Goal: Task Accomplishment & Management: Complete application form

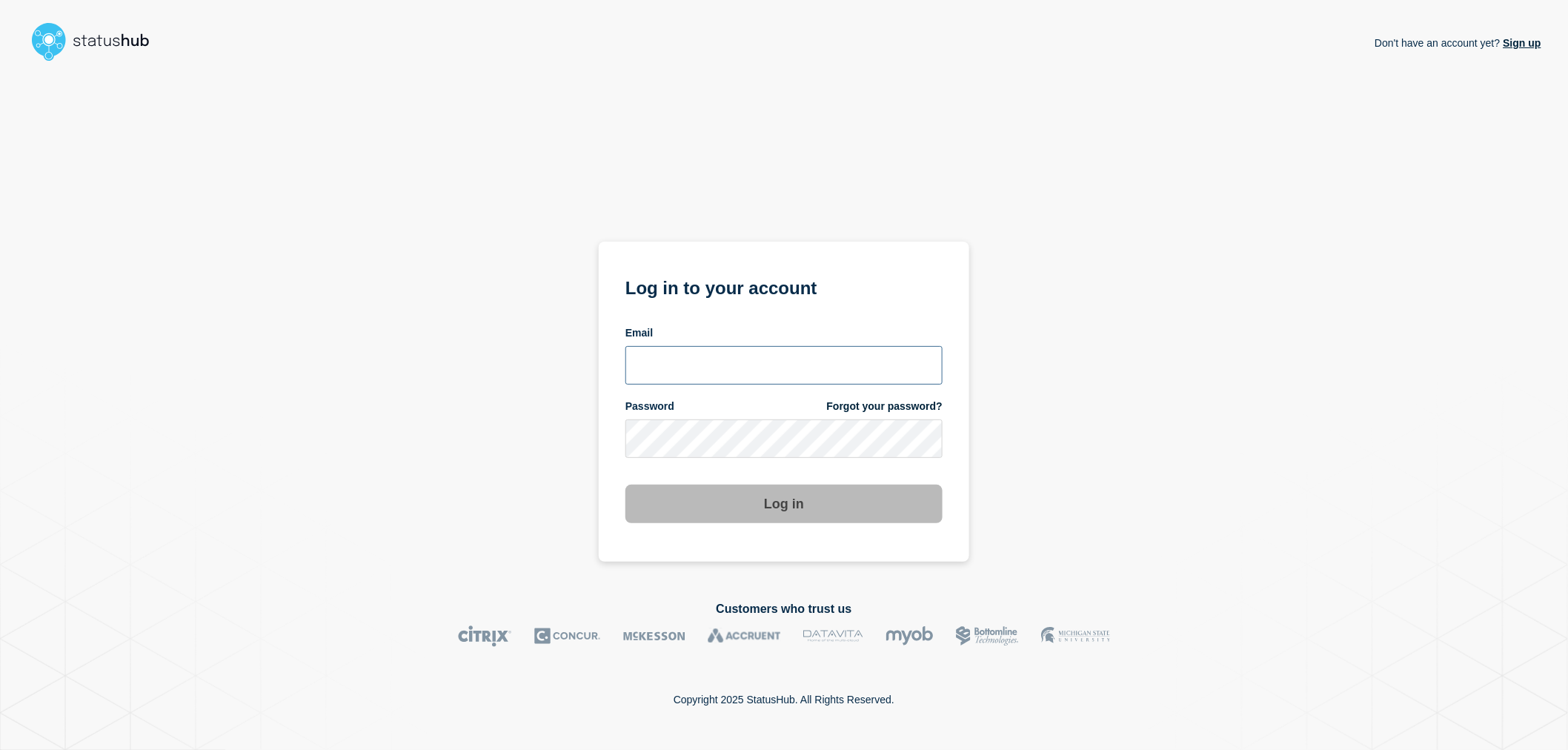
type input "[EMAIL_ADDRESS][DOMAIN_NAME]"
click at [795, 511] on button "Log in" at bounding box center [784, 504] width 318 height 39
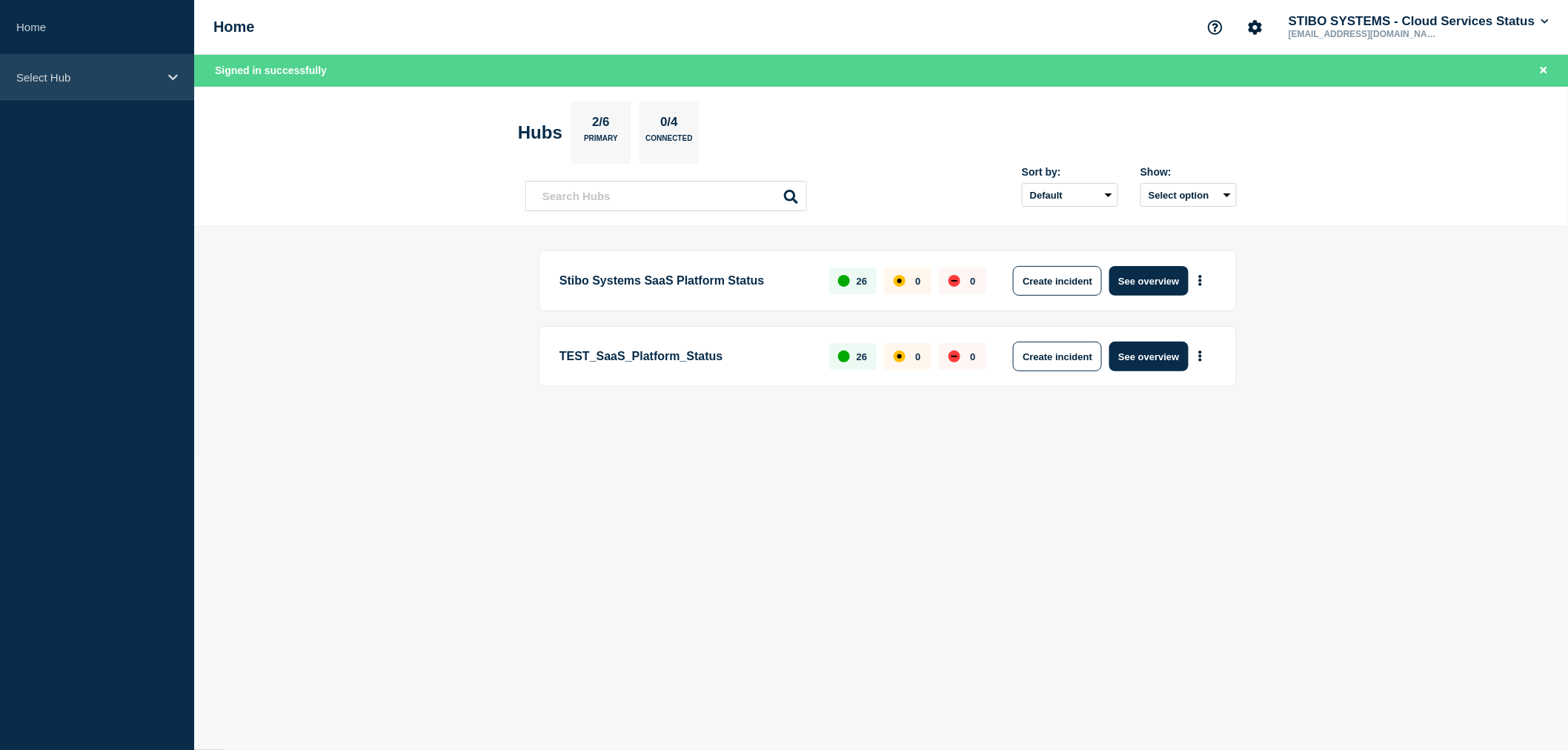
click at [59, 75] on p "Select Hub" at bounding box center [88, 77] width 142 height 13
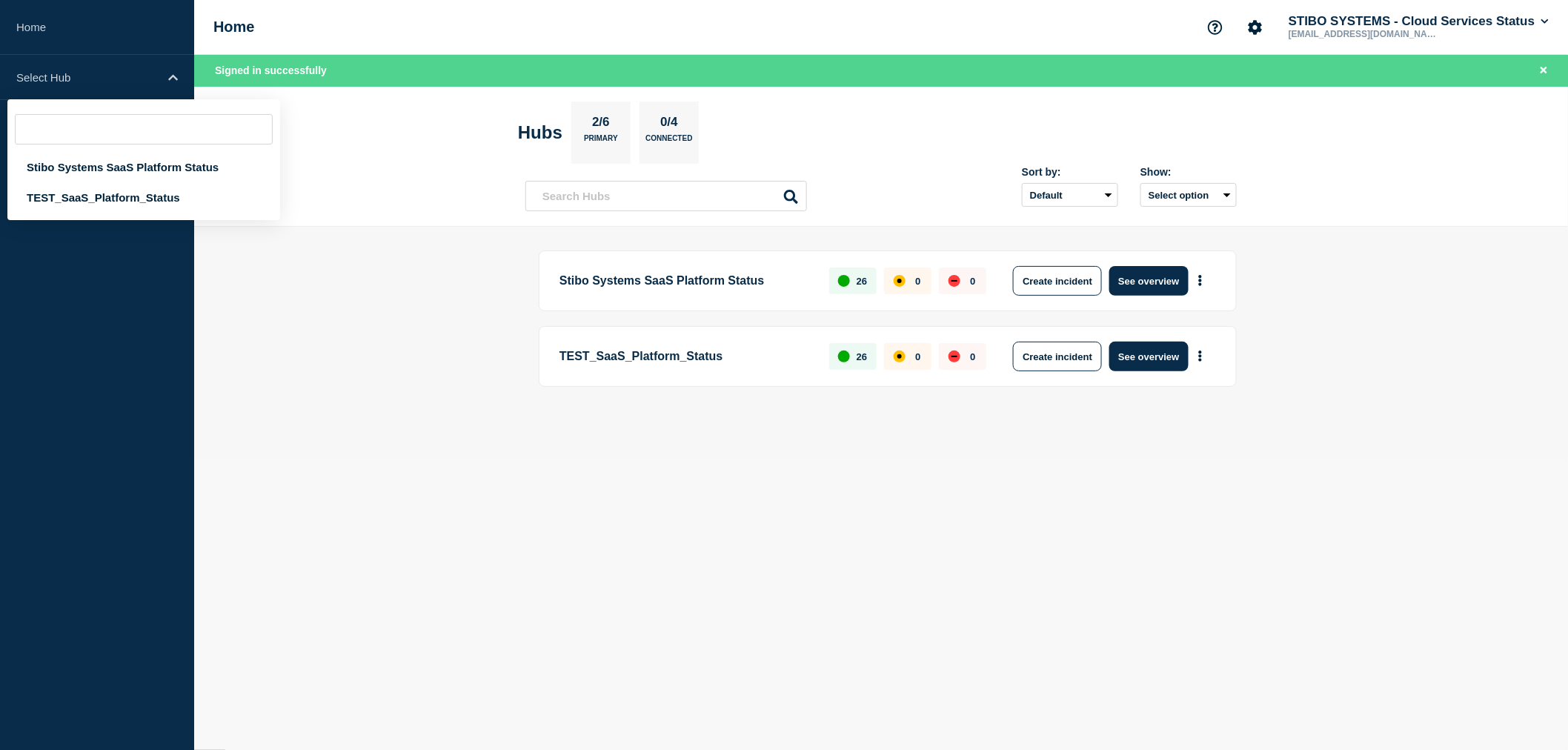
click at [431, 473] on body "Home Select Hub Stibo Systems SaaS Platform Status TEST_SaaS_Platform_Status Ho…" at bounding box center [784, 375] width 1568 height 750
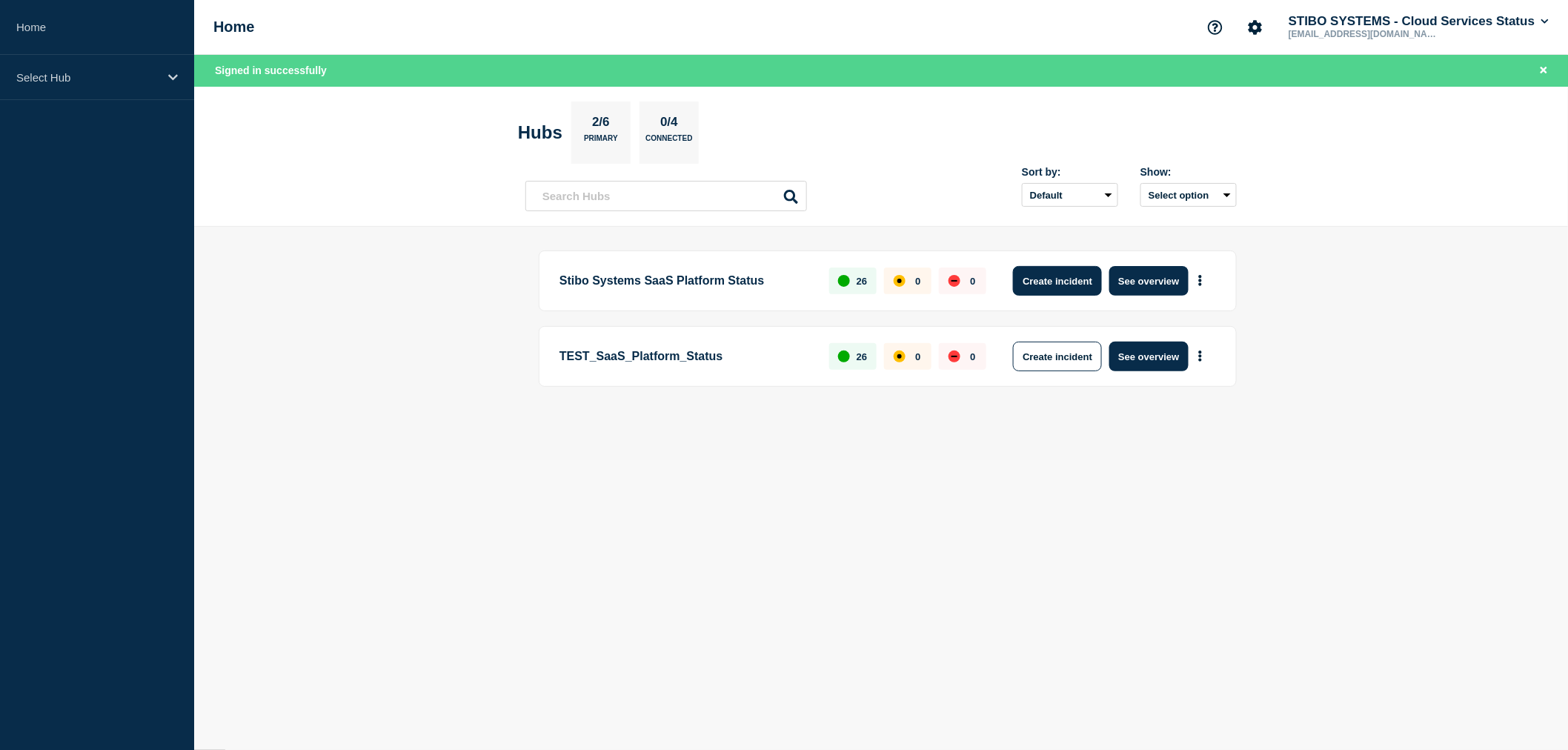
click at [1068, 282] on button "Create incident" at bounding box center [1057, 281] width 89 height 30
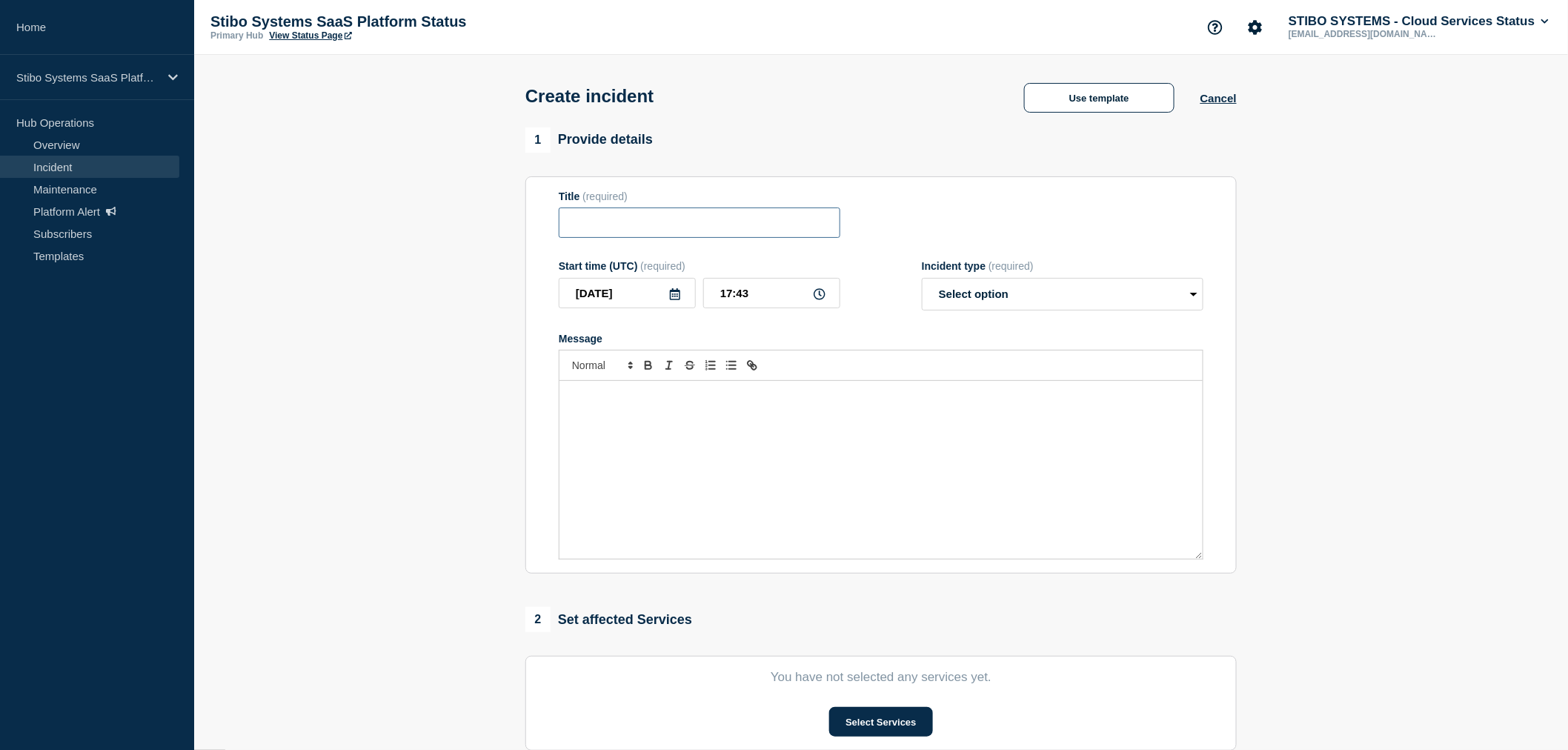
click at [713, 238] on input "Title" at bounding box center [699, 223] width 282 height 30
click at [664, 225] on input "Self service down" at bounding box center [699, 223] width 282 height 30
type input "Self service Outage"
click at [72, 255] on link "Templates" at bounding box center [89, 256] width 179 height 22
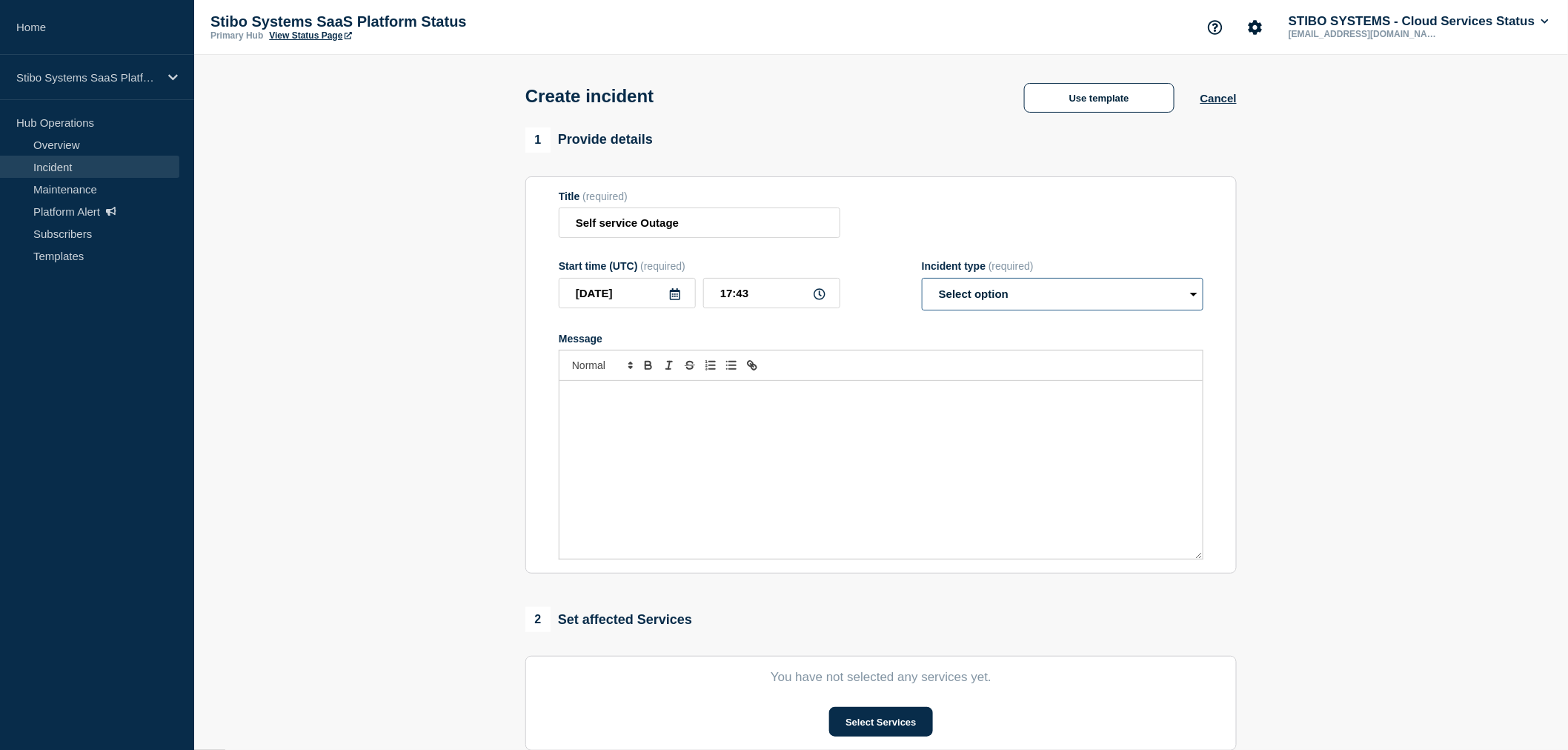
click at [996, 306] on select "Select option Investigating Identified Monitoring" at bounding box center [1062, 294] width 282 height 32
select select "investigating"
click at [922, 282] on select "Select option Investigating Identified Monitoring" at bounding box center [1062, 294] width 282 height 32
click at [634, 420] on div "Message" at bounding box center [881, 469] width 643 height 178
click at [676, 230] on input "Self service Outage" at bounding box center [699, 223] width 282 height 30
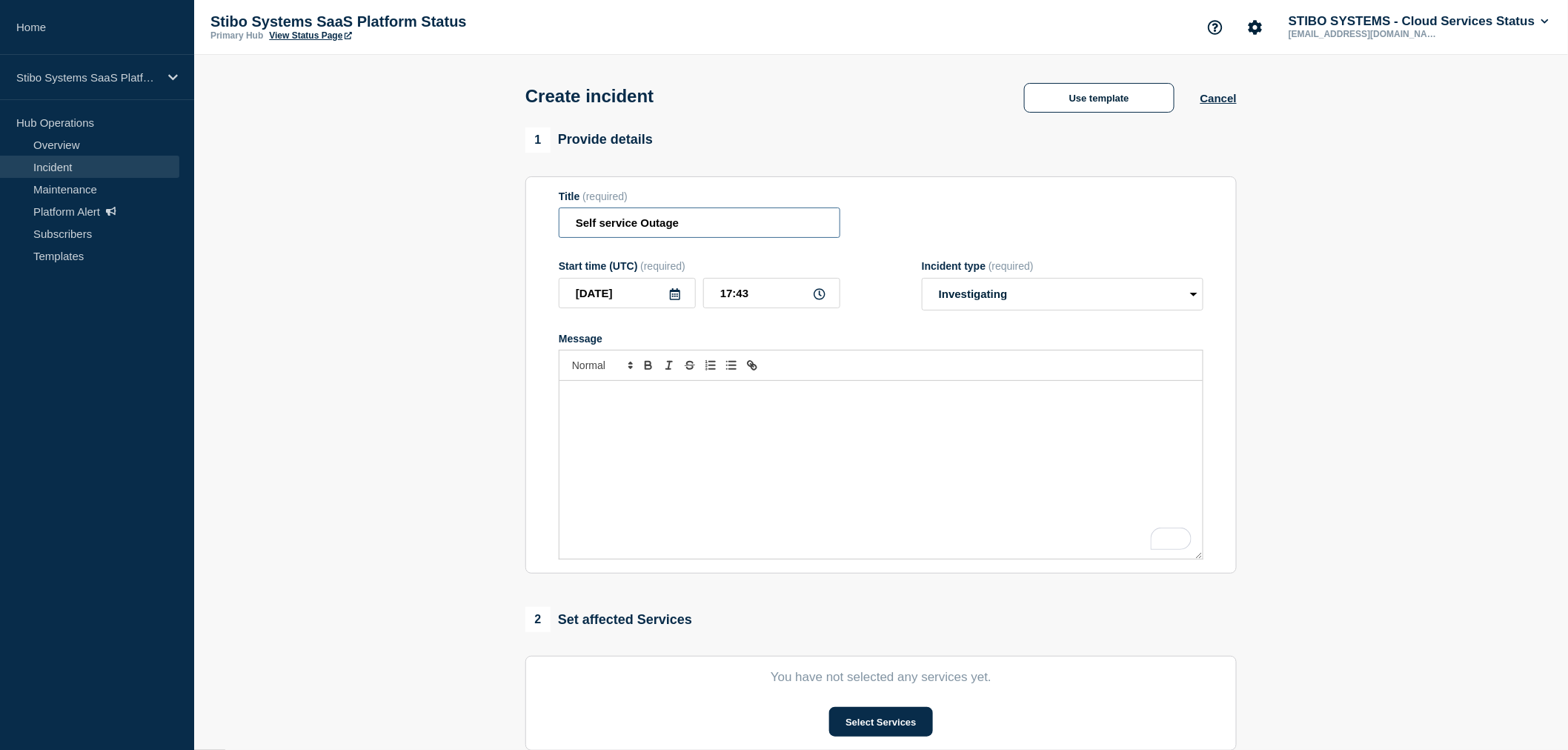
click at [676, 230] on input "Self service Outage" at bounding box center [699, 223] width 282 height 30
paste input "-service outage in all region"
type input "Self-service outage in all region"
click at [1021, 300] on select "Select option Investigating Identified Monitoring" at bounding box center [1062, 294] width 282 height 32
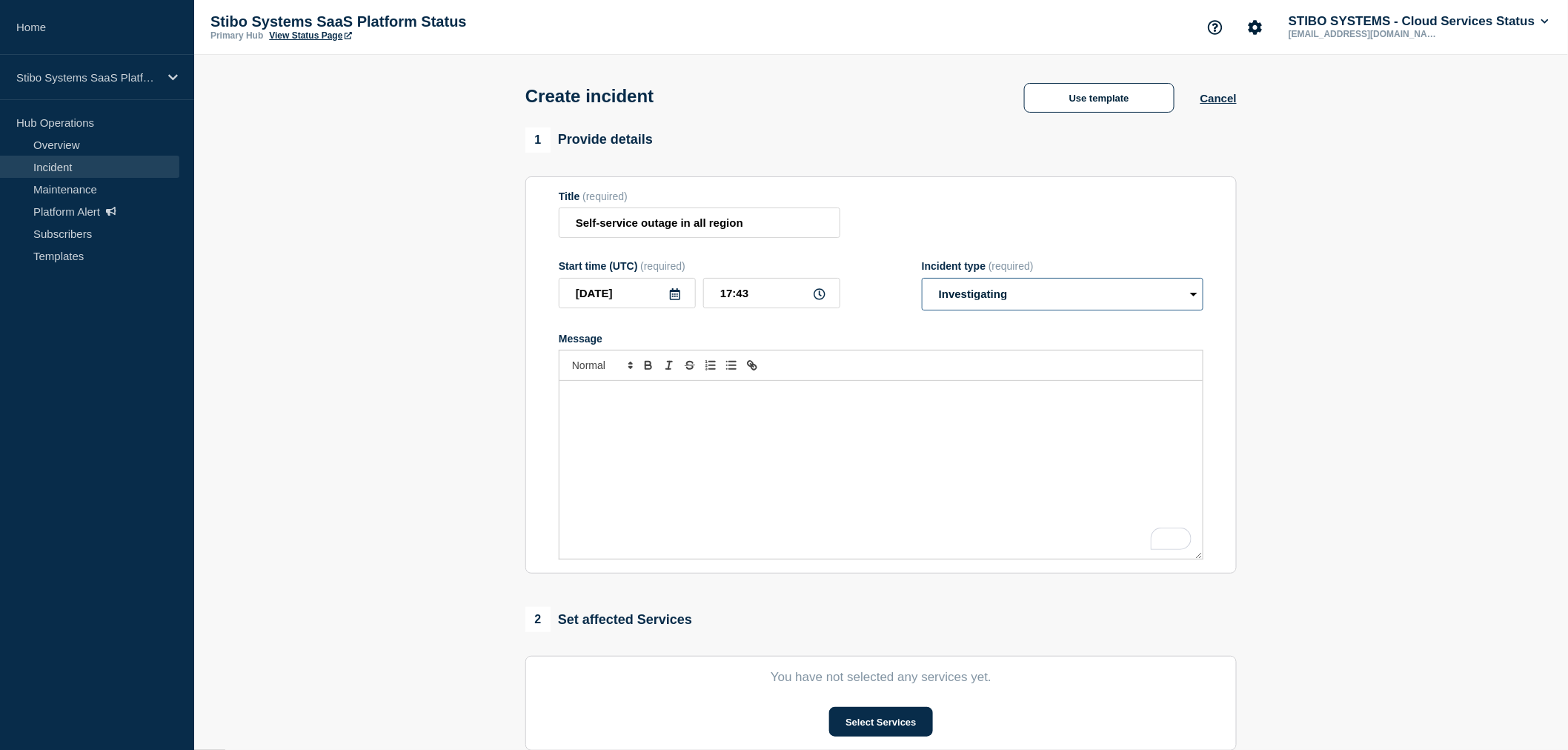
click at [1021, 300] on select "Select option Investigating Identified Monitoring" at bounding box center [1062, 294] width 282 height 32
click at [675, 463] on div "To enrich screen reader interactions, please activate Accessibility in Grammarl…" at bounding box center [881, 469] width 643 height 178
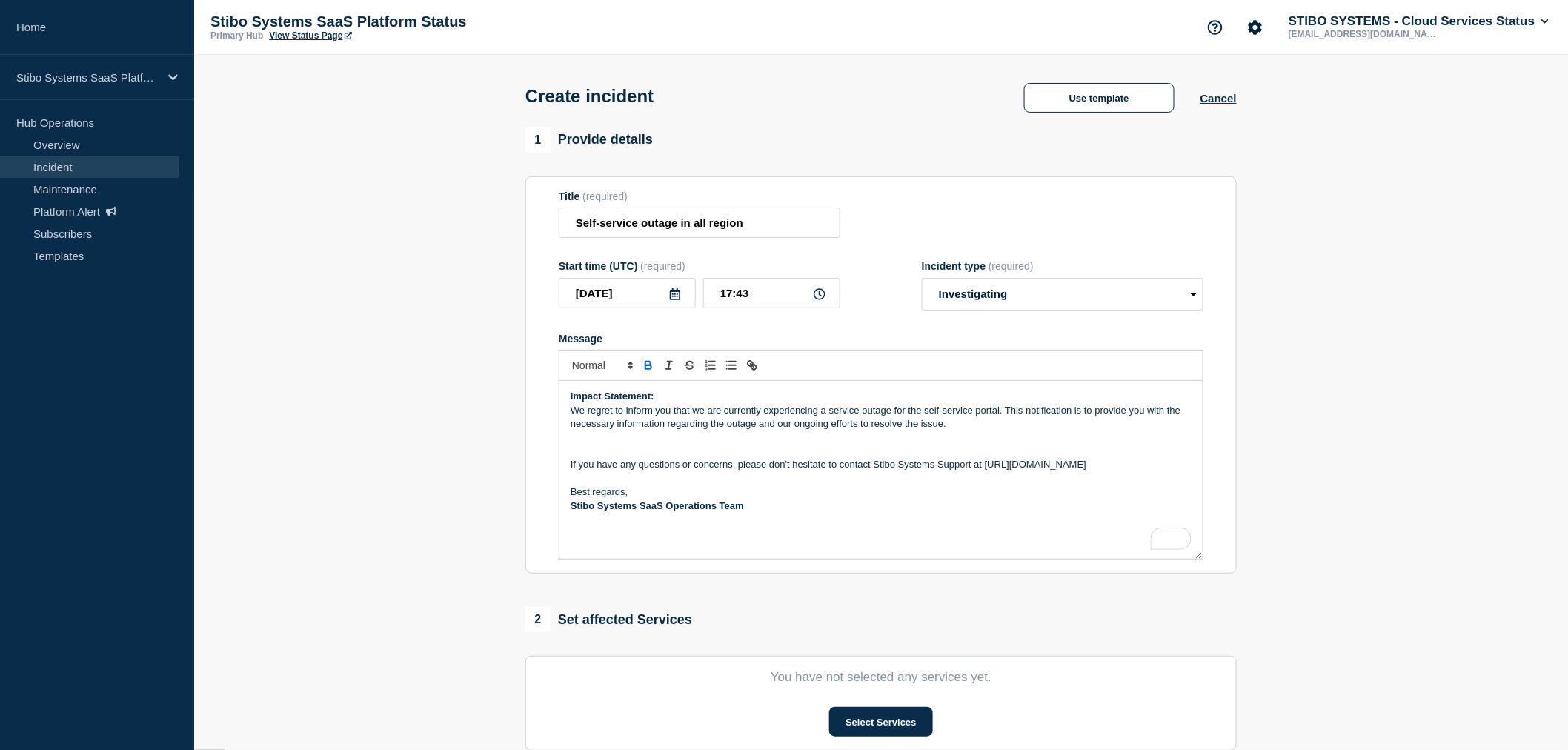
click at [998, 413] on p "We regret to inform you that we are currently experiencing a service outage for…" at bounding box center [881, 417] width 621 height 28
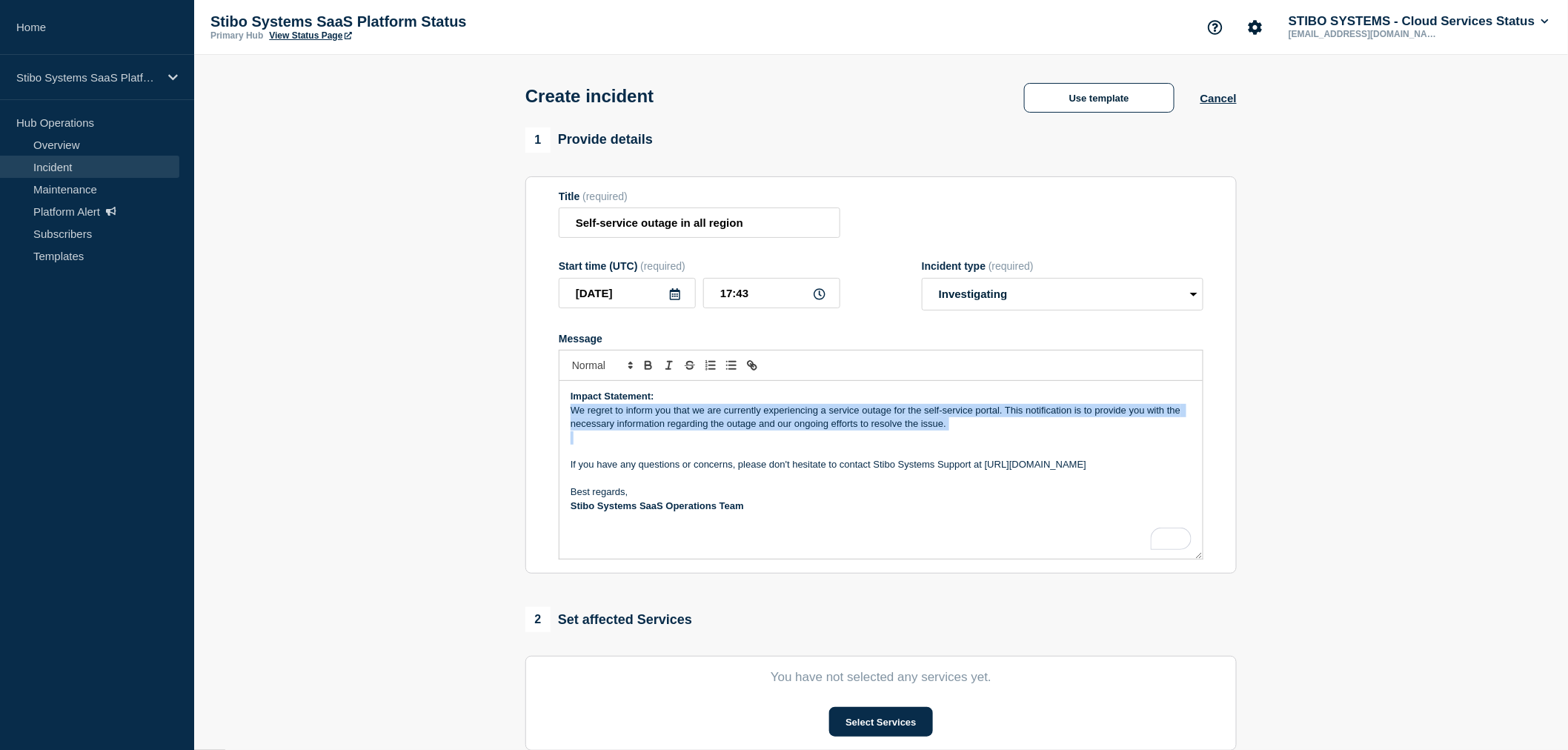
click at [998, 413] on p "We regret to inform you that we are currently experiencing a service outage for…" at bounding box center [881, 417] width 621 height 28
click at [1028, 428] on p "We regret to inform you that we are currently experiencing a service outage for…" at bounding box center [881, 417] width 621 height 28
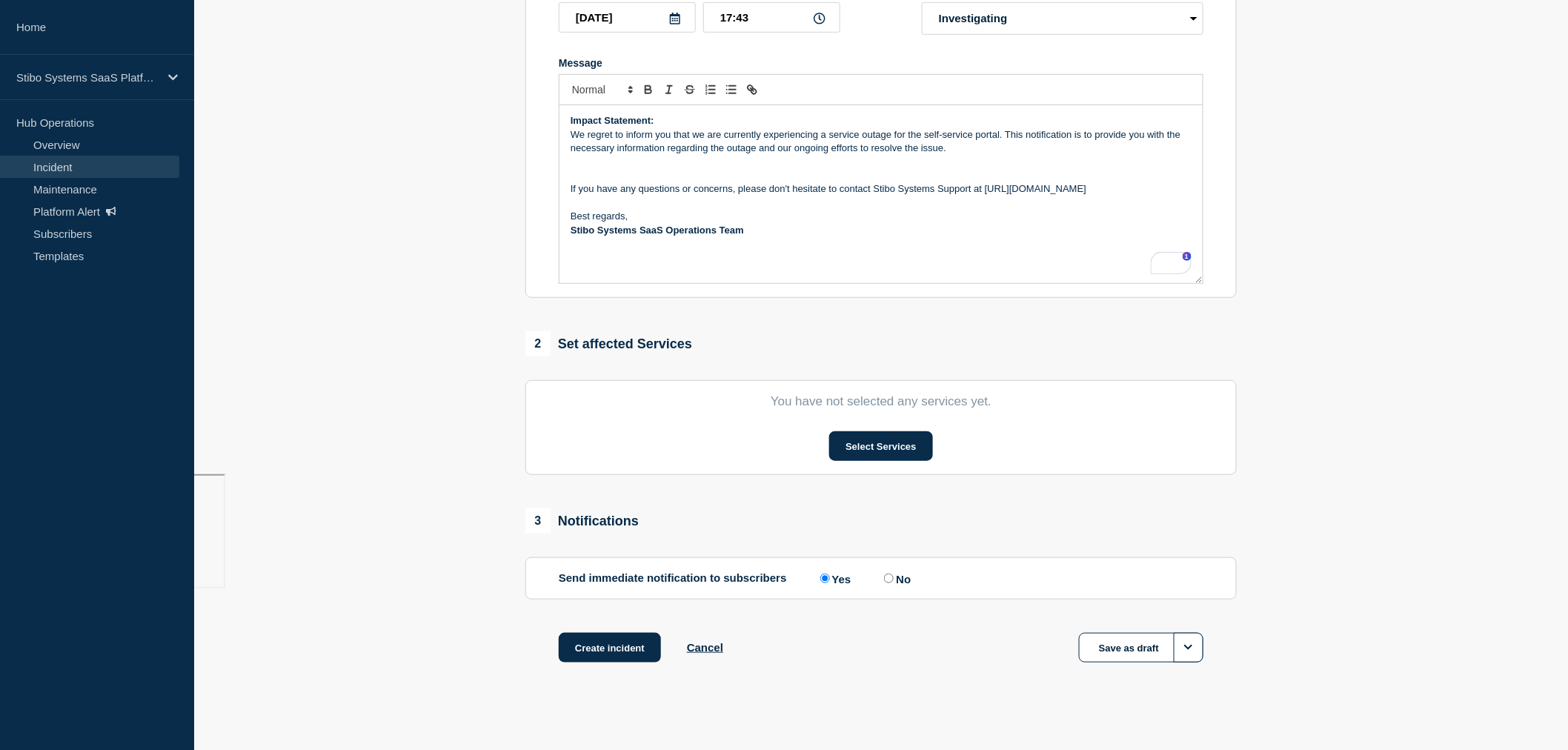
scroll to position [289, 0]
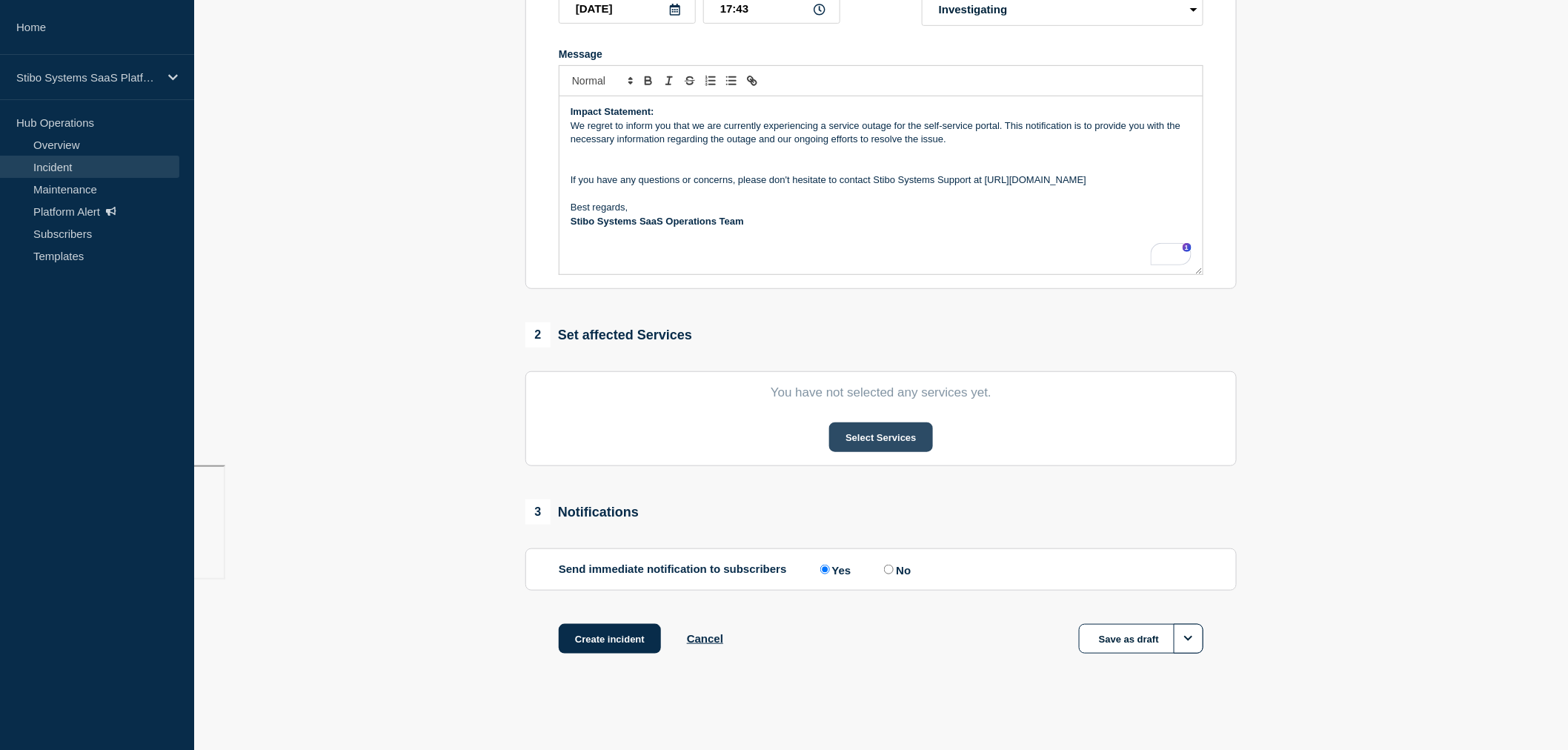
click at [879, 427] on button "Select Services" at bounding box center [881, 438] width 103 height 30
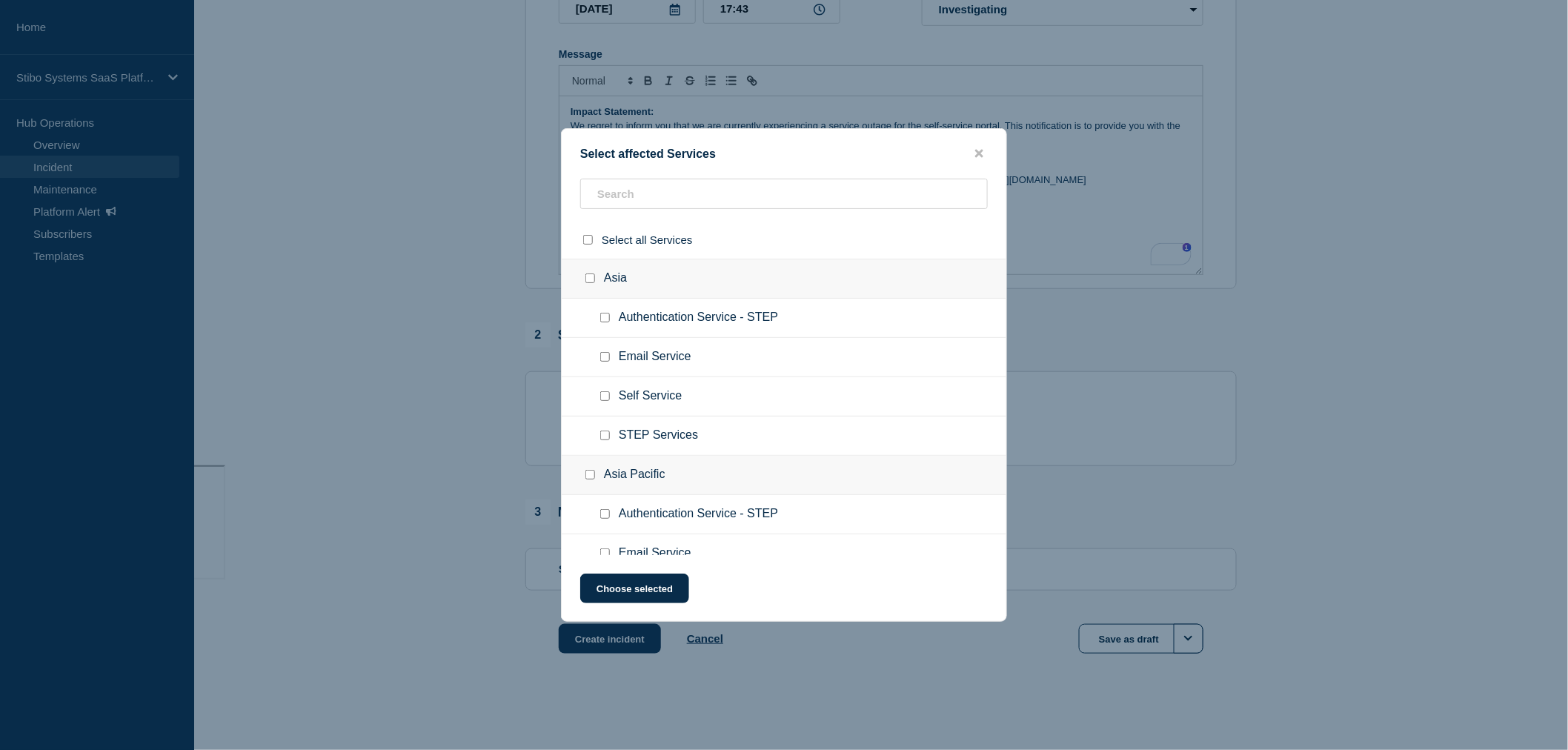
click at [731, 334] on ul "Authentication Service - STEP" at bounding box center [784, 318] width 445 height 40
click at [626, 312] on span "Self Service" at bounding box center [650, 314] width 63 height 15
click at [605, 310] on input "Self Service checkbox" at bounding box center [605, 314] width 9 height 9
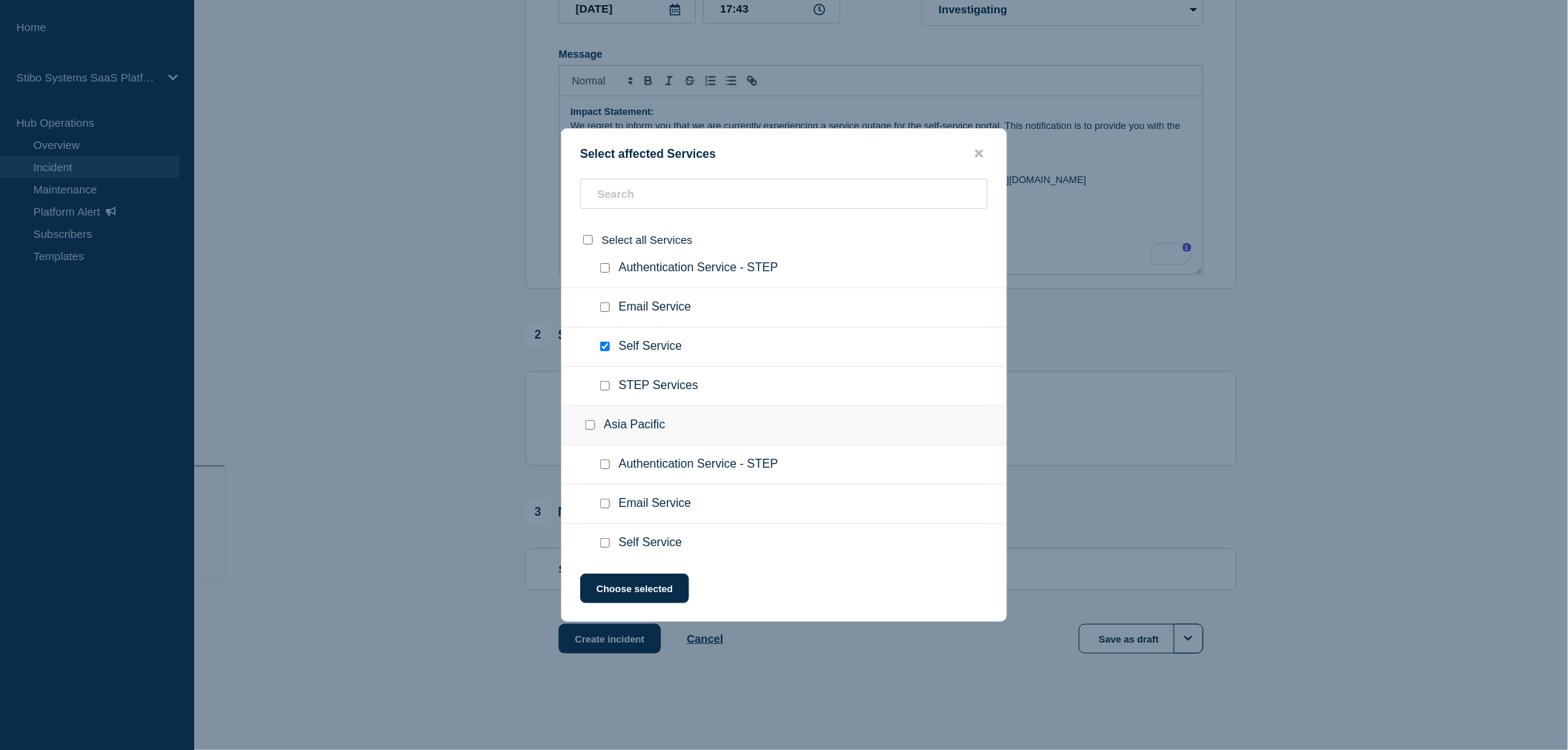
scroll to position [0, 0]
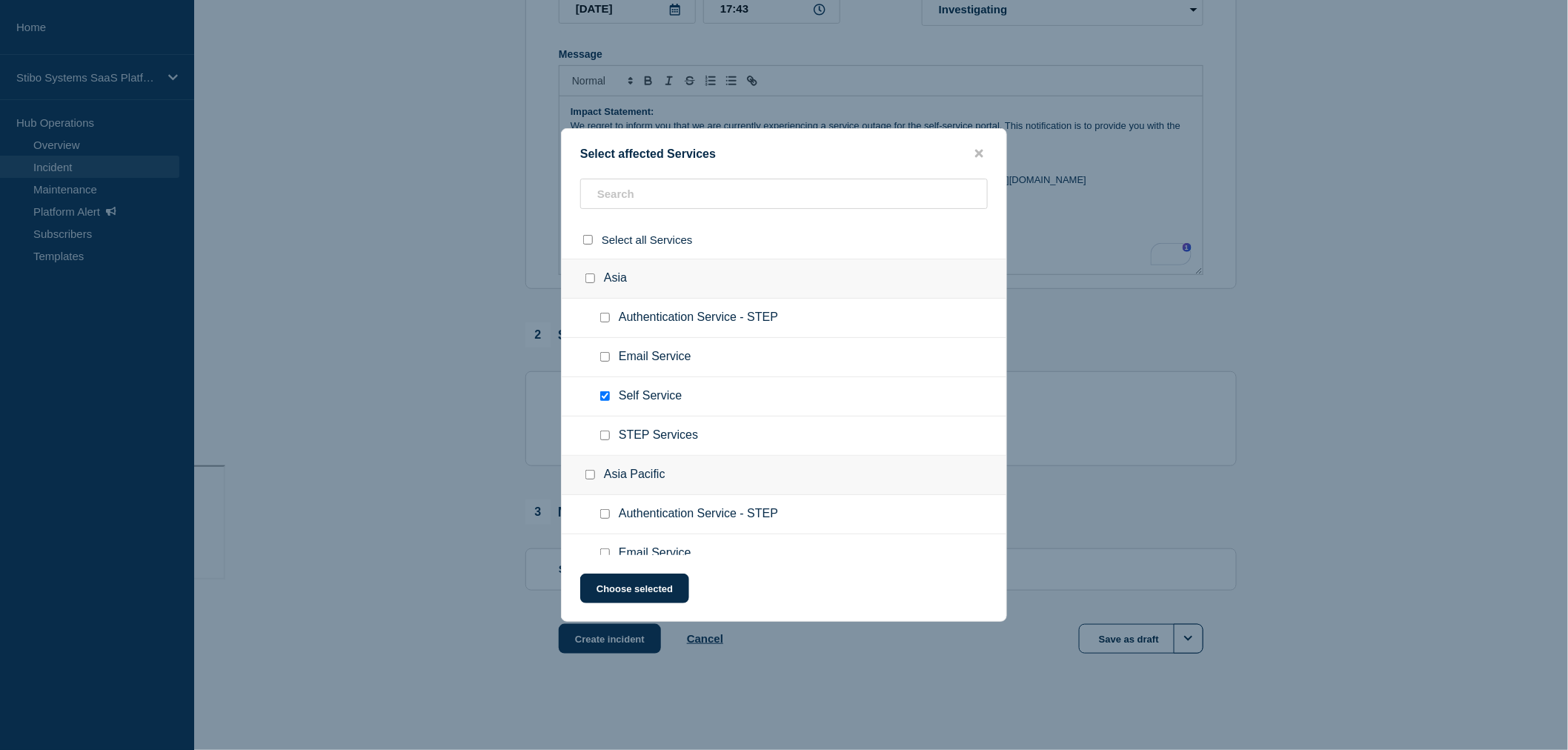
click at [603, 395] on input "Self Service checkbox" at bounding box center [605, 396] width 9 height 9
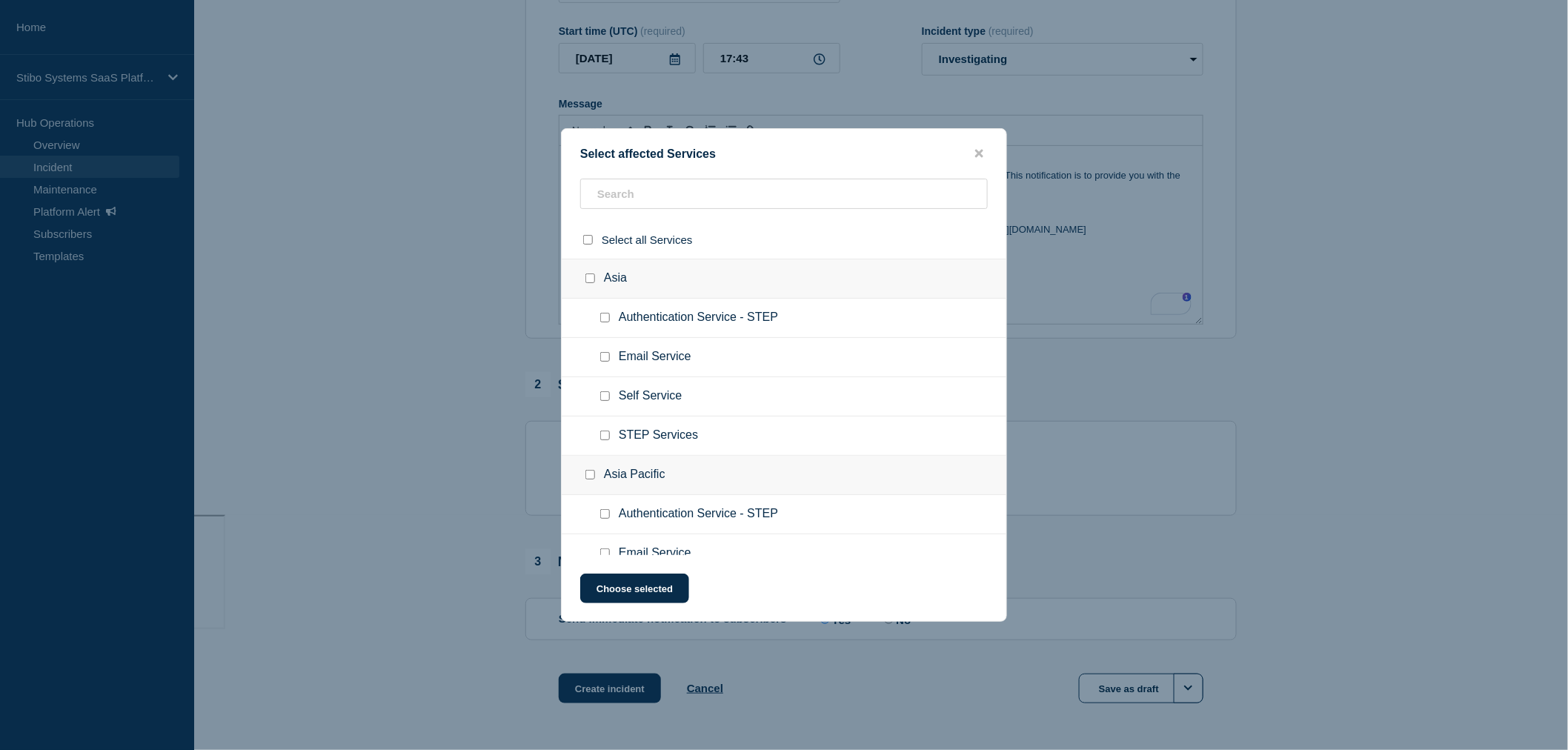
scroll to position [206, 0]
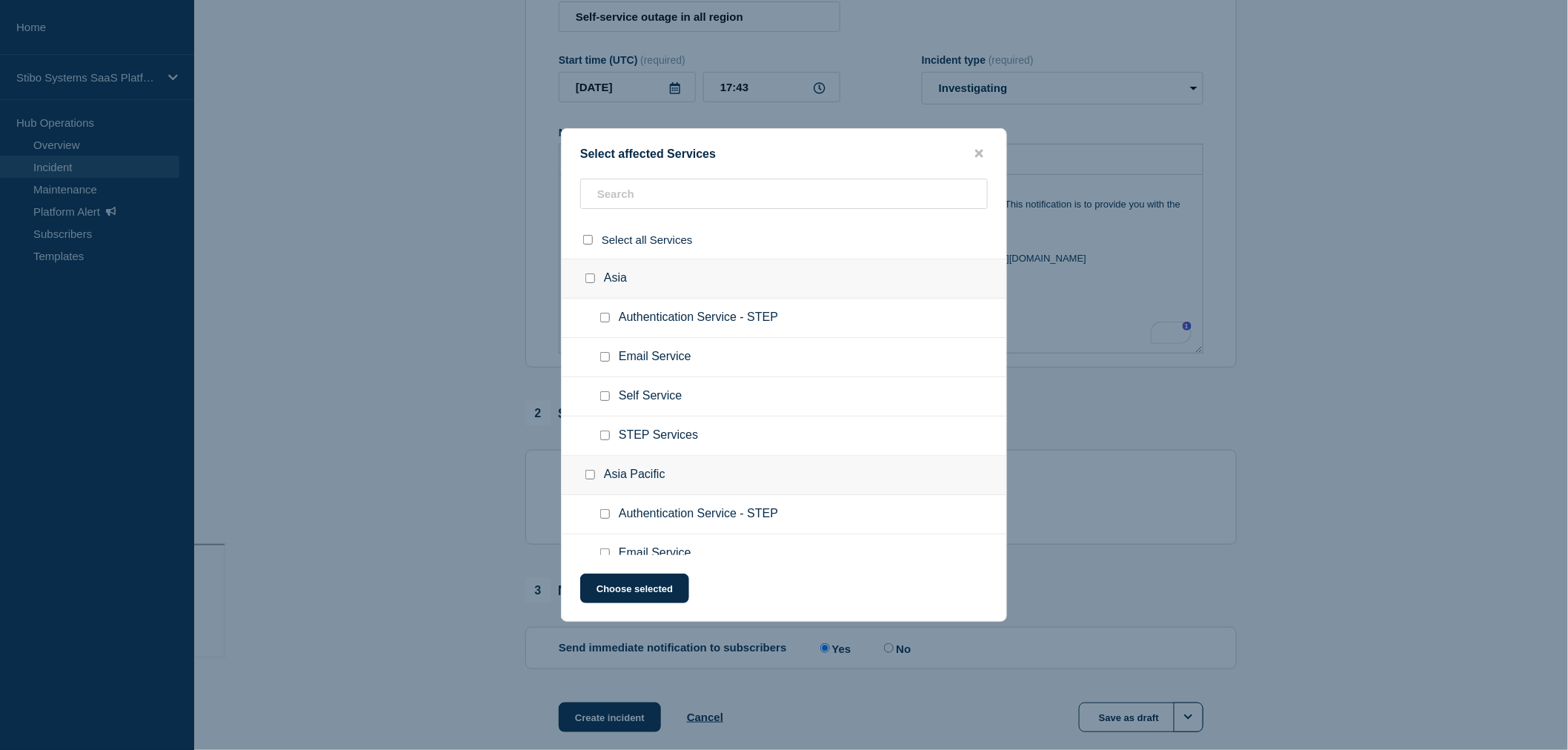
click at [604, 396] on input "Self Service checkbox" at bounding box center [605, 396] width 9 height 9
checkbox input "true"
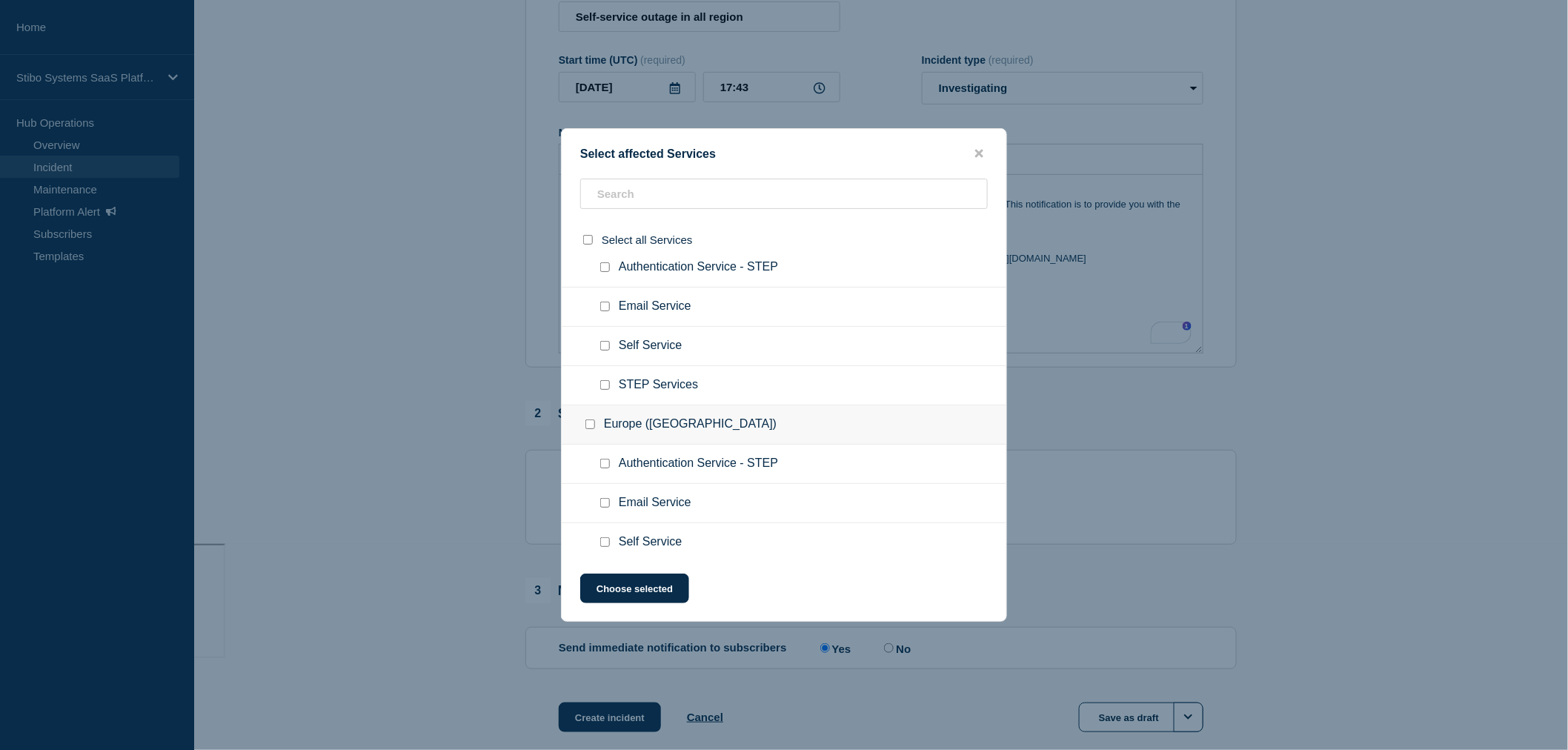
click at [602, 344] on input "Self Service checkbox" at bounding box center [605, 346] width 9 height 9
checkbox input "true"
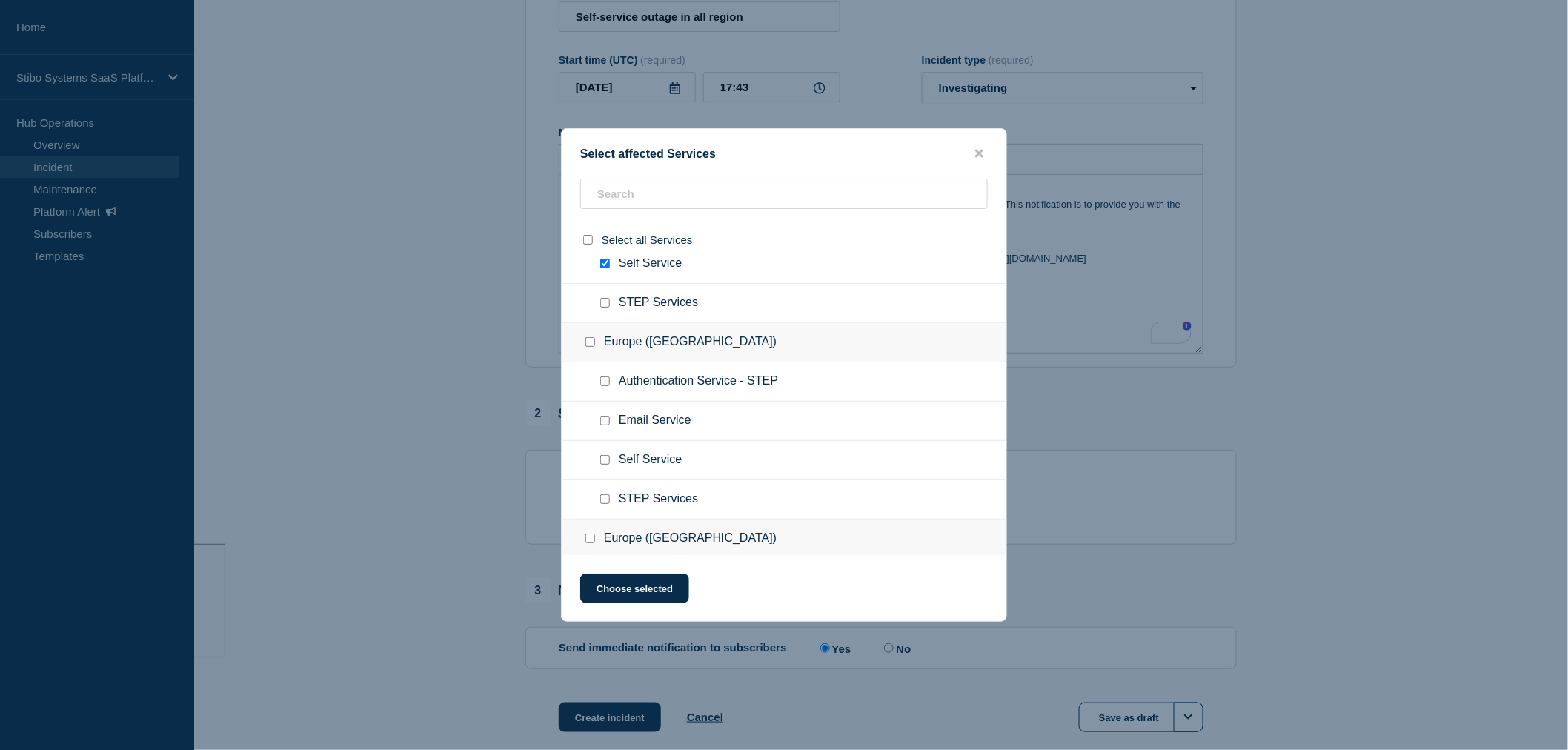
click at [602, 455] on input "Self Service checkbox" at bounding box center [605, 460] width 9 height 9
checkbox input "true"
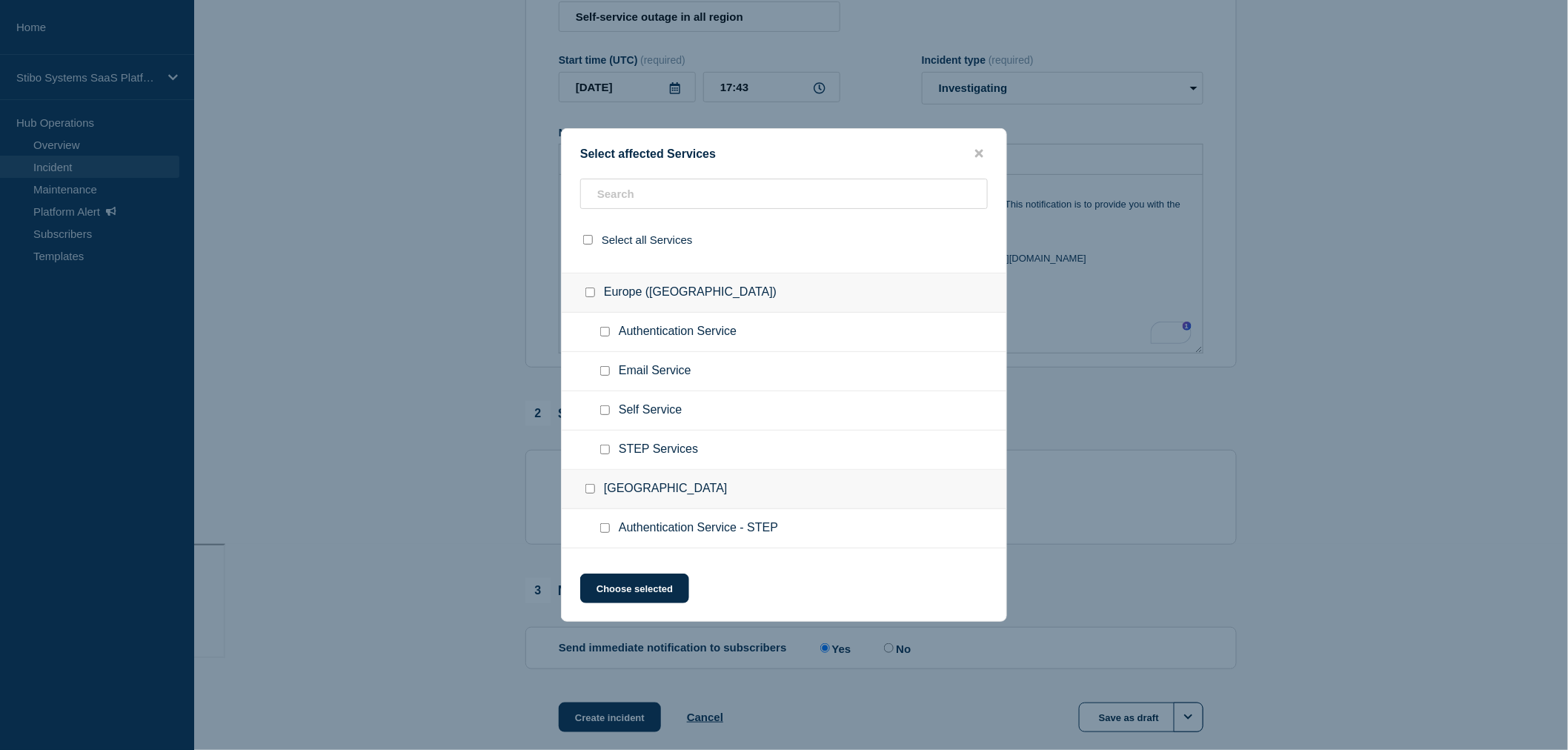
scroll to position [576, 0]
click at [605, 405] on input "Self Service checkbox" at bounding box center [605, 409] width 9 height 9
checkbox input "true"
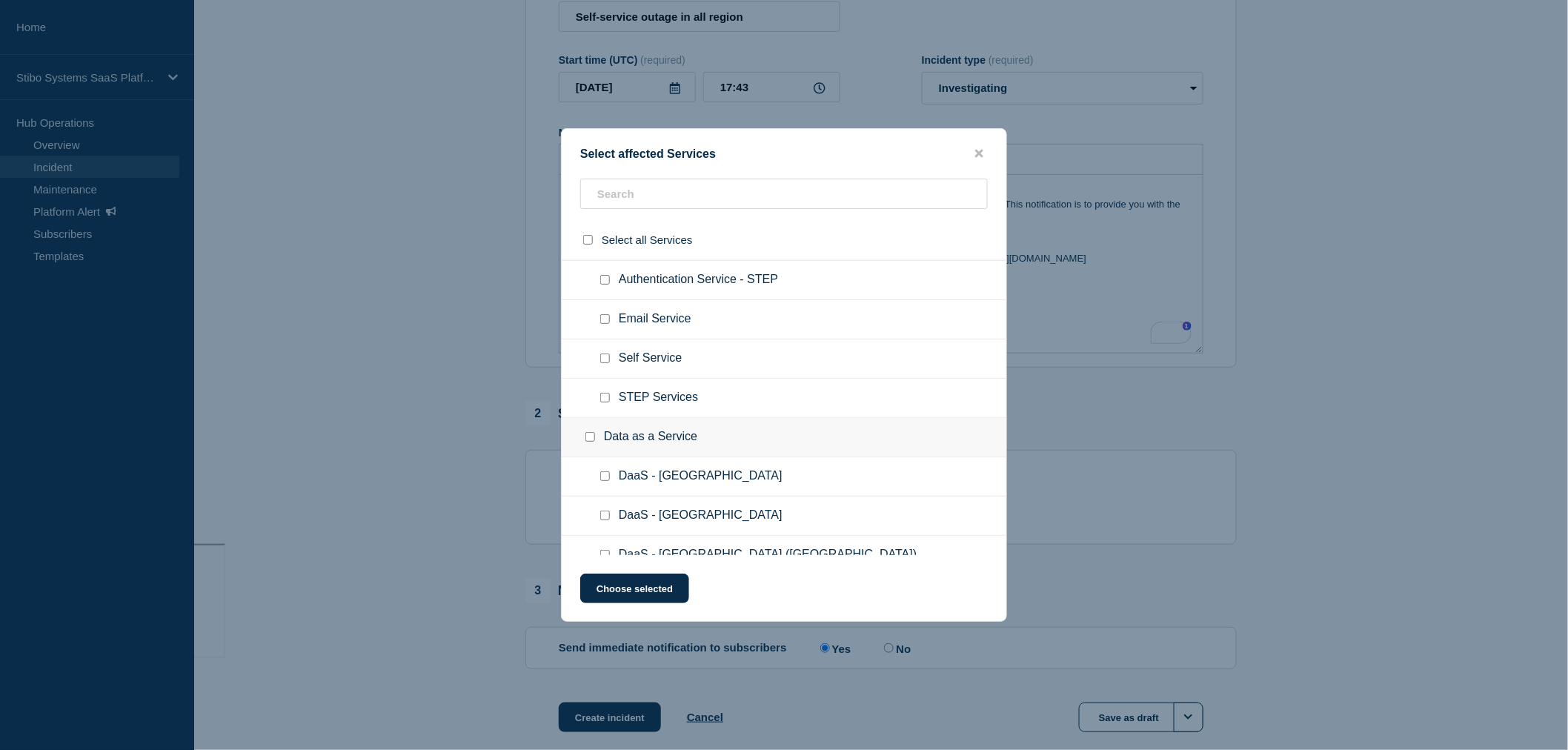
click at [605, 354] on input "Self Service checkbox" at bounding box center [605, 359] width 9 height 9
checkbox input "true"
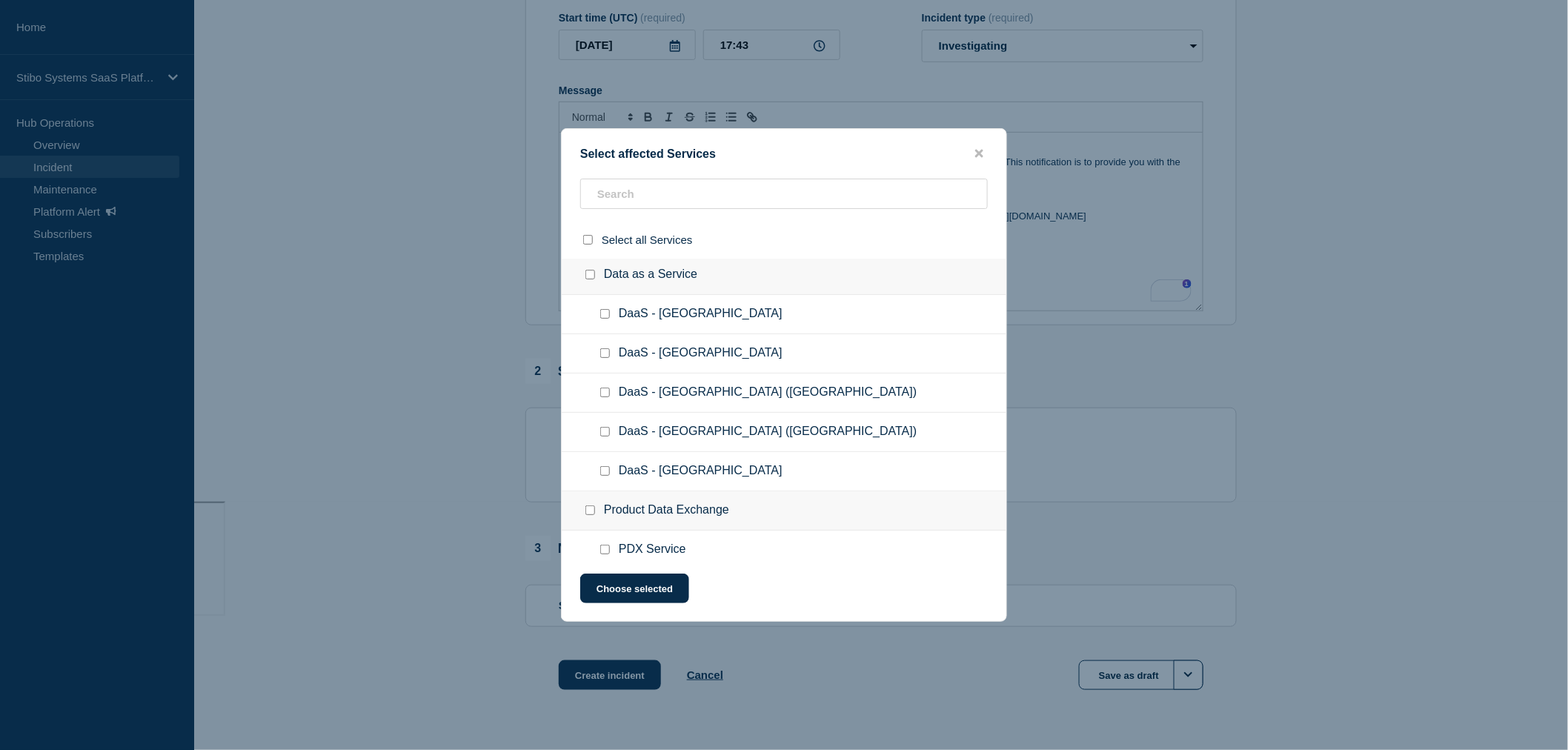
scroll to position [289, 0]
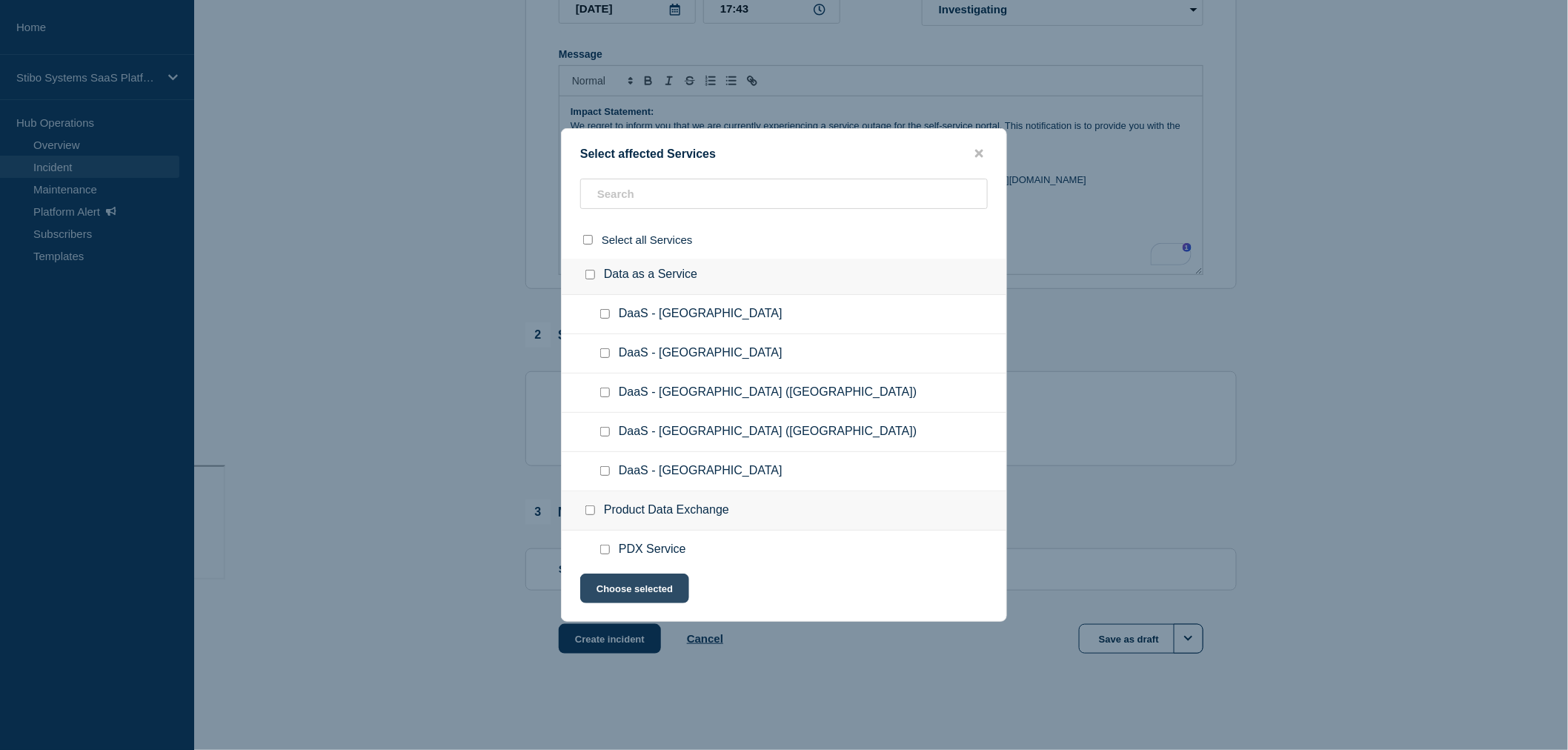
click at [645, 586] on button "Choose selected" at bounding box center [635, 589] width 109 height 30
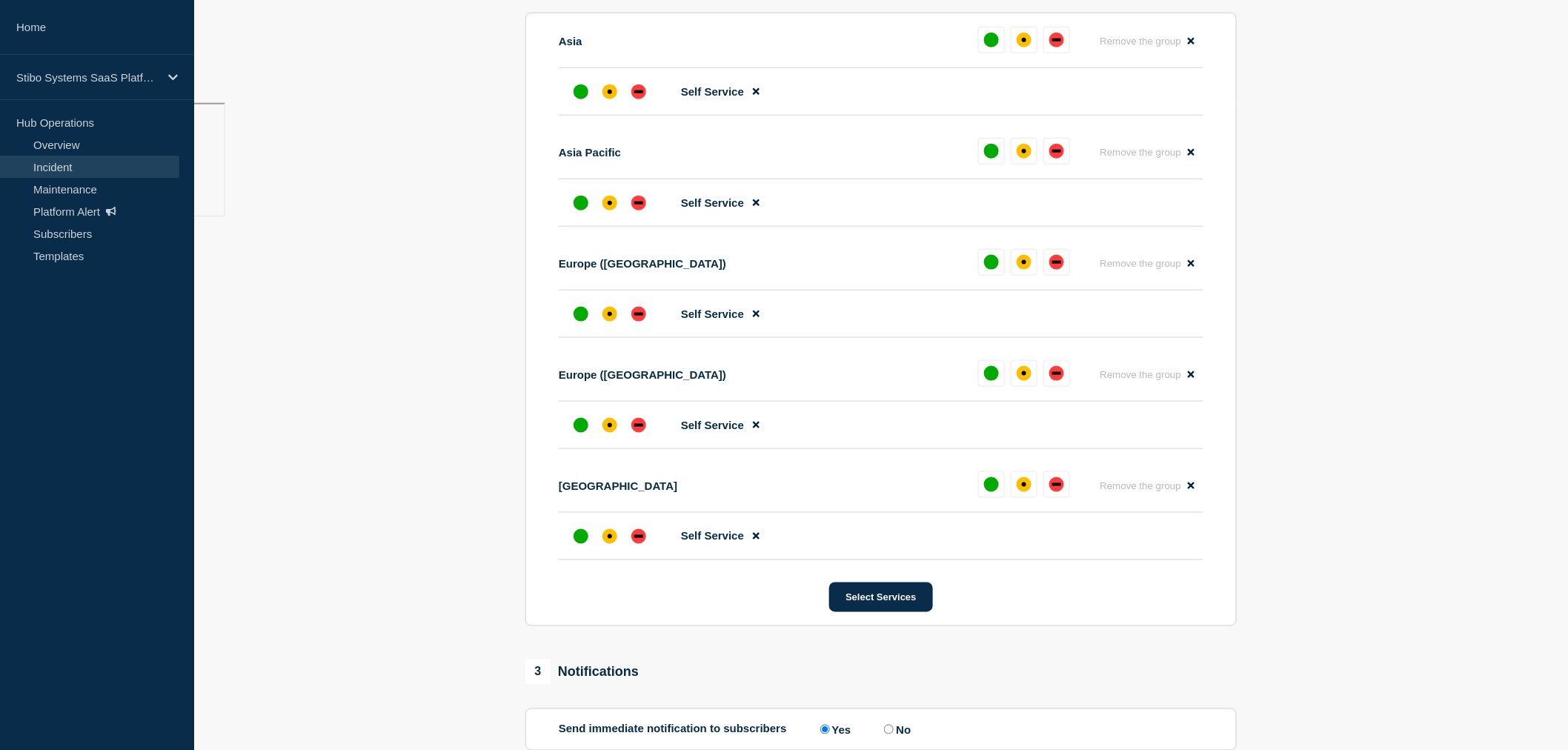
scroll to position [817, 0]
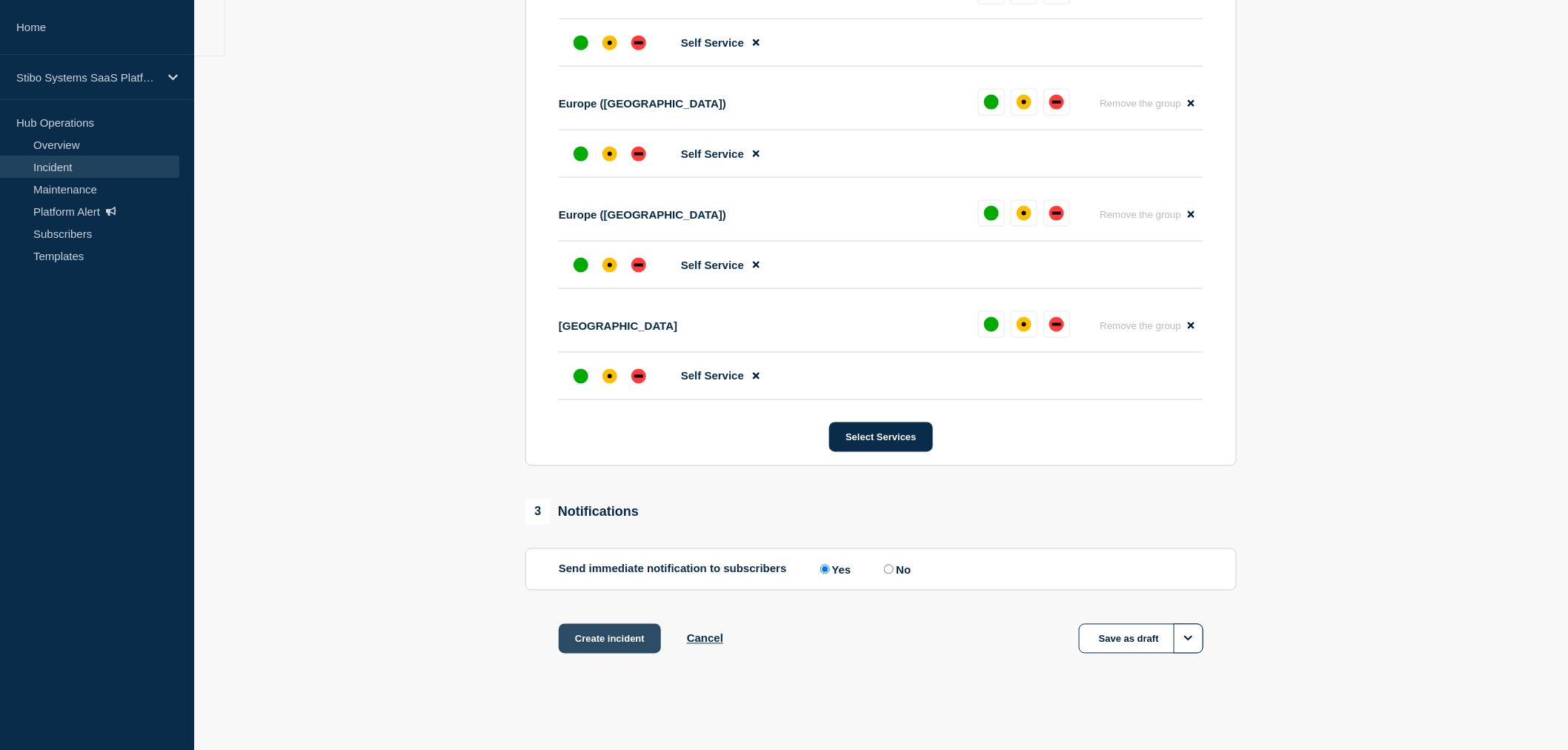
click at [613, 642] on button "Create incident" at bounding box center [609, 639] width 102 height 30
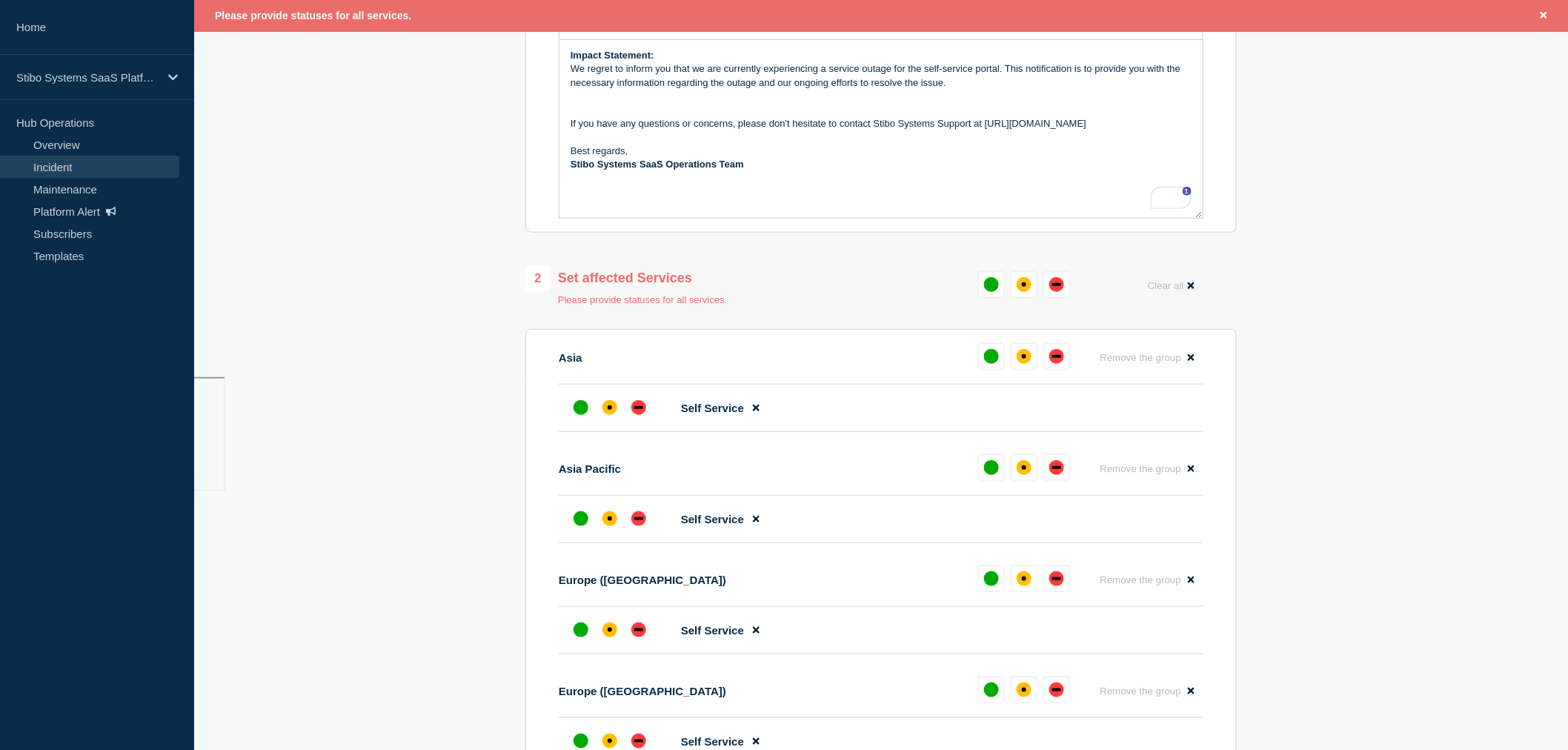
scroll to position [364, 0]
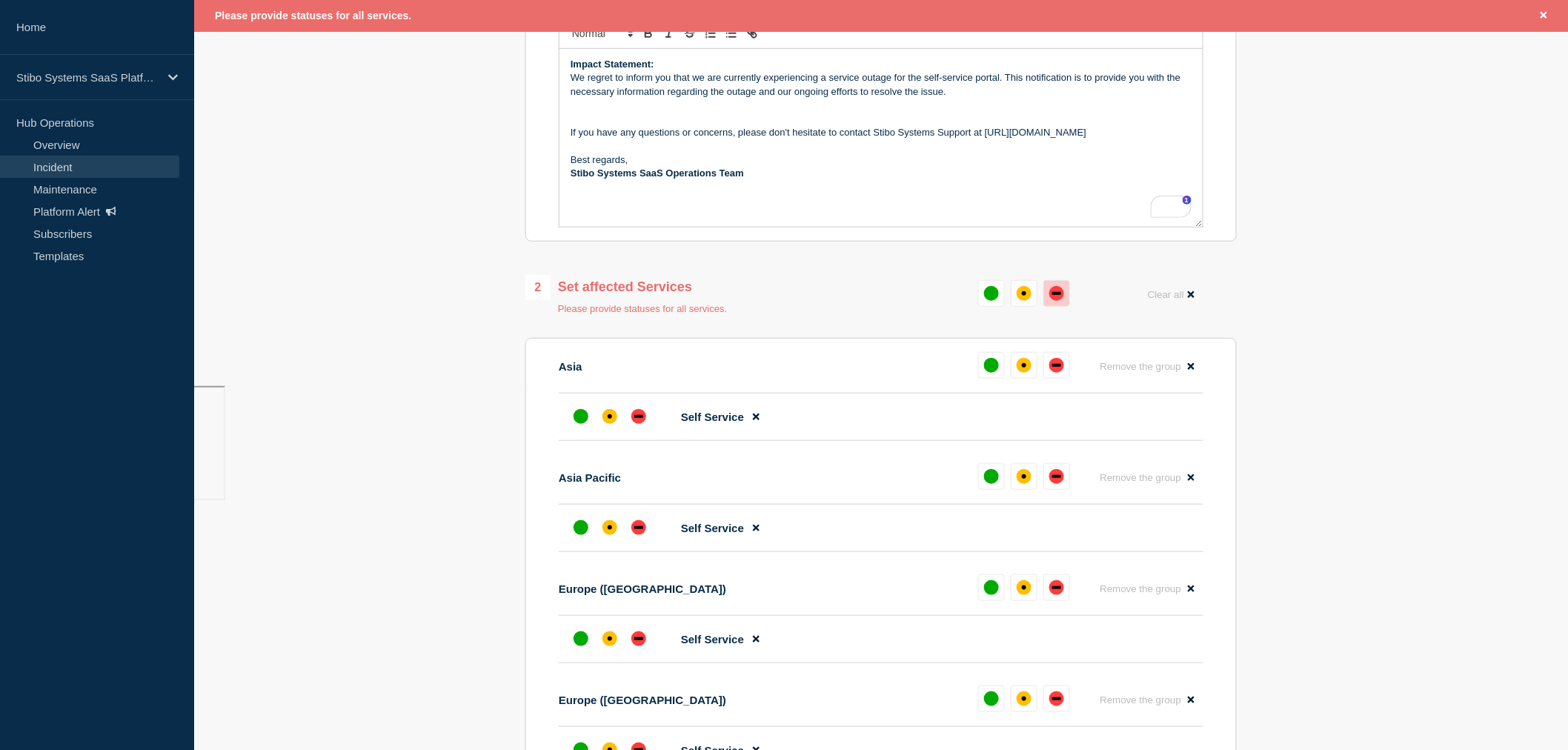
click at [1061, 295] on div "down" at bounding box center [1056, 294] width 9 height 3
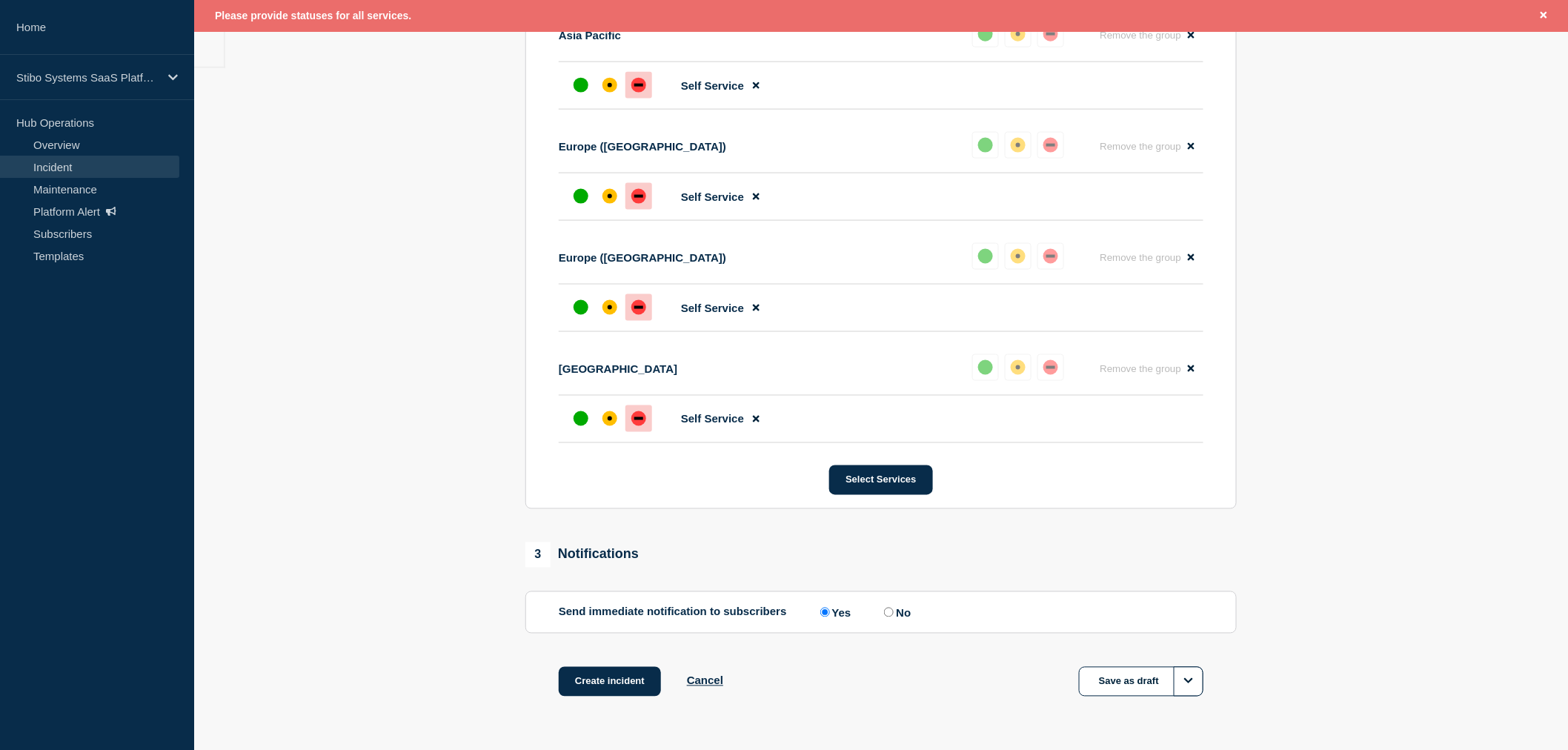
scroll to position [848, 0]
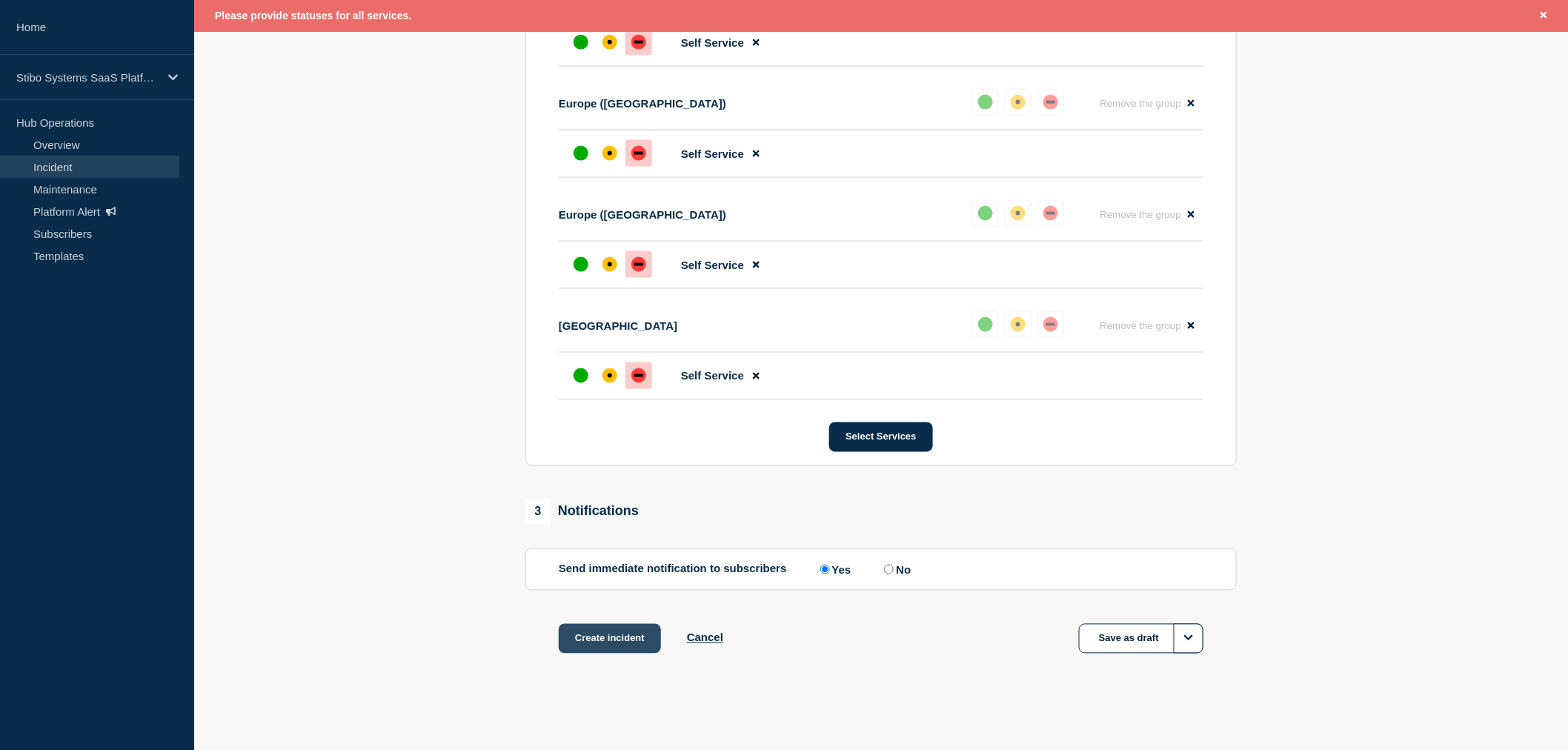
click at [619, 642] on button "Create incident" at bounding box center [609, 639] width 102 height 30
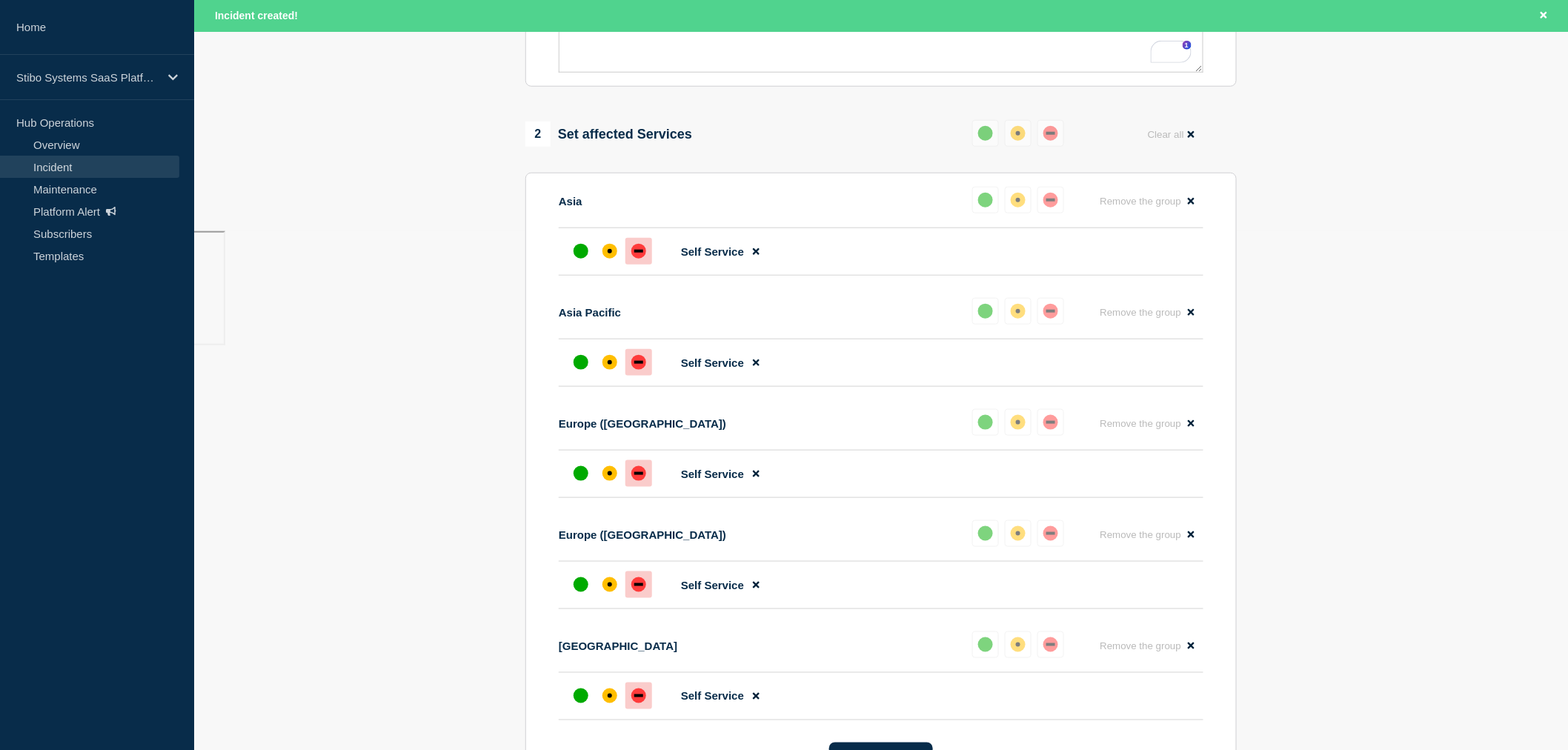
scroll to position [189, 0]
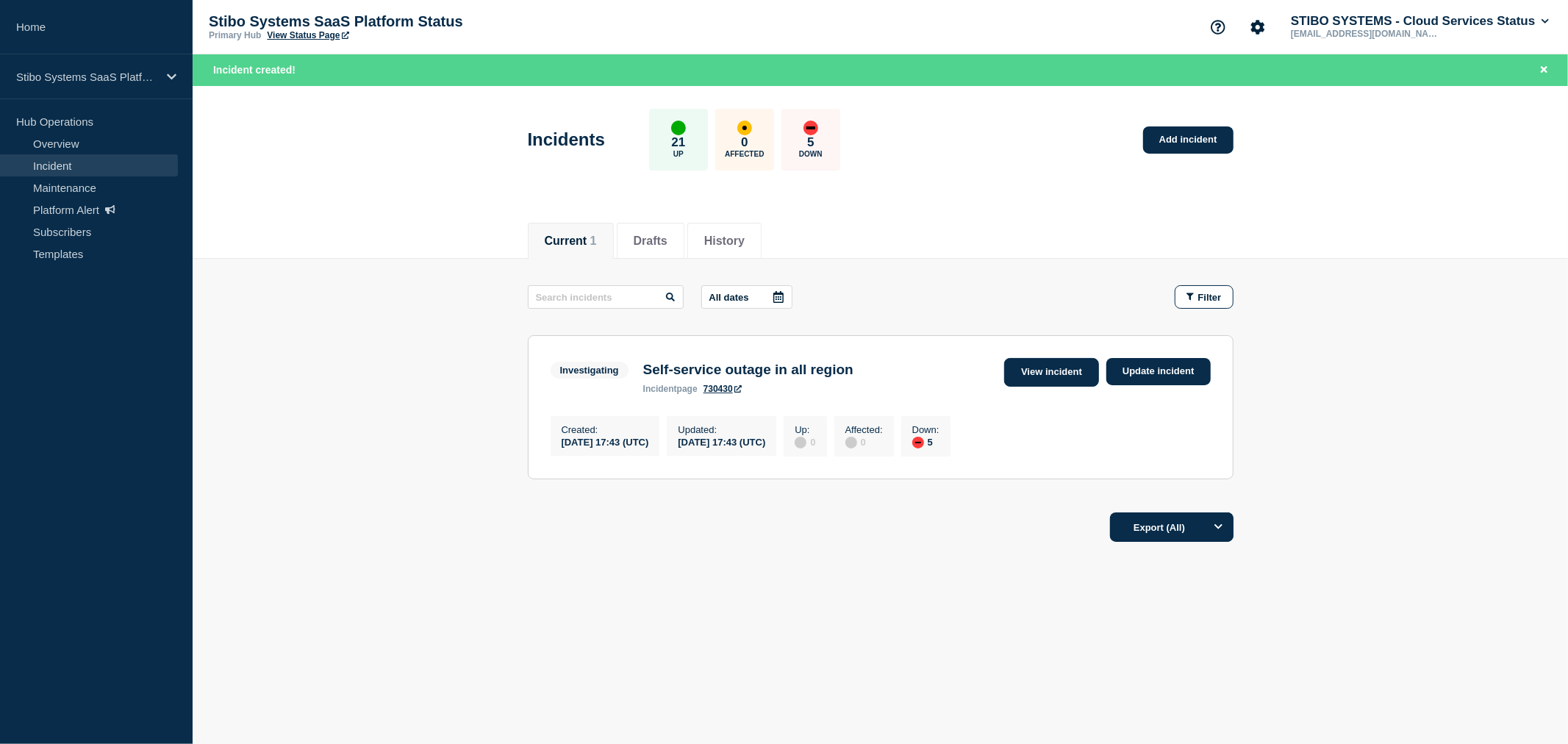
click at [1037, 373] on link "View incident" at bounding box center [1052, 372] width 95 height 29
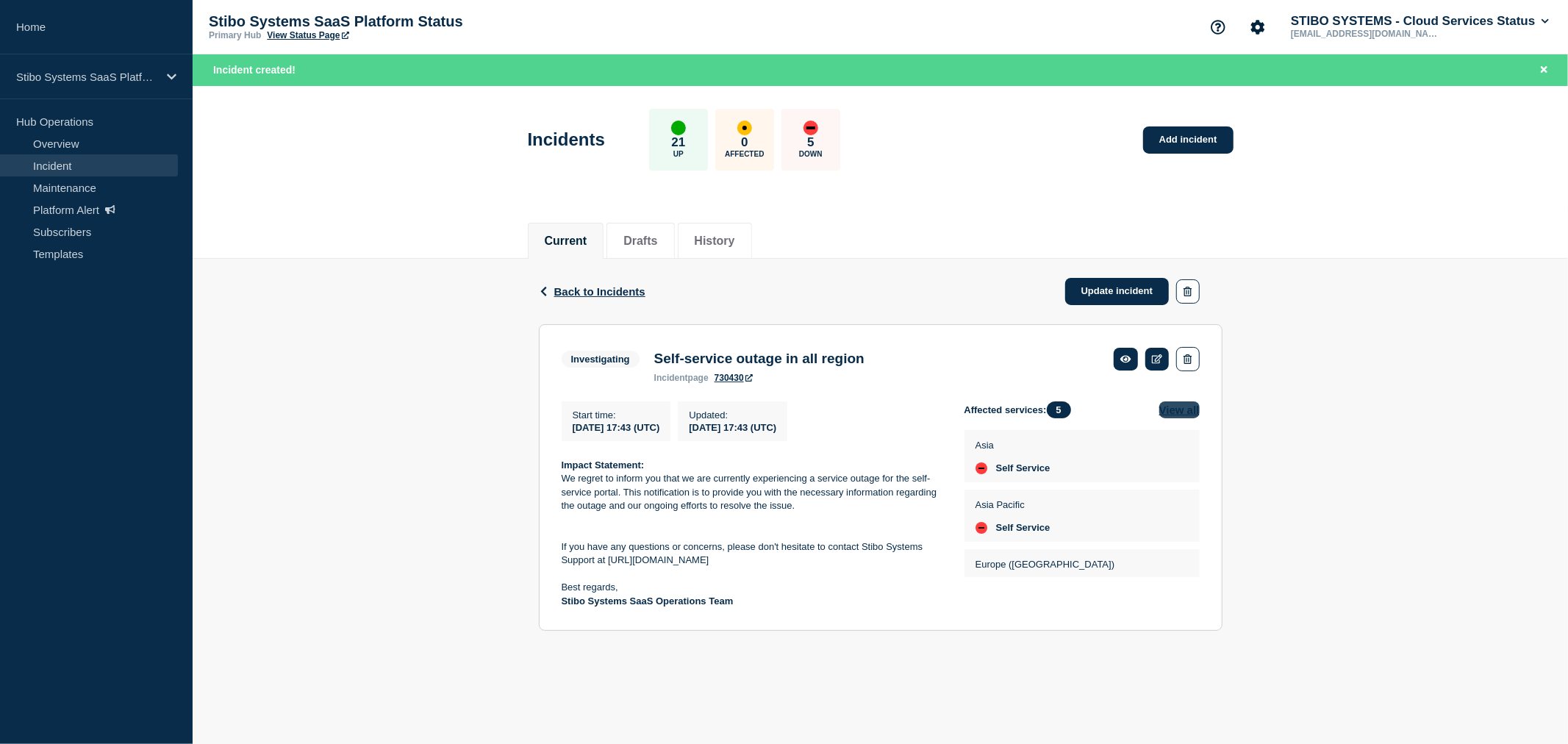
click at [1181, 408] on button "View all" at bounding box center [1179, 410] width 41 height 17
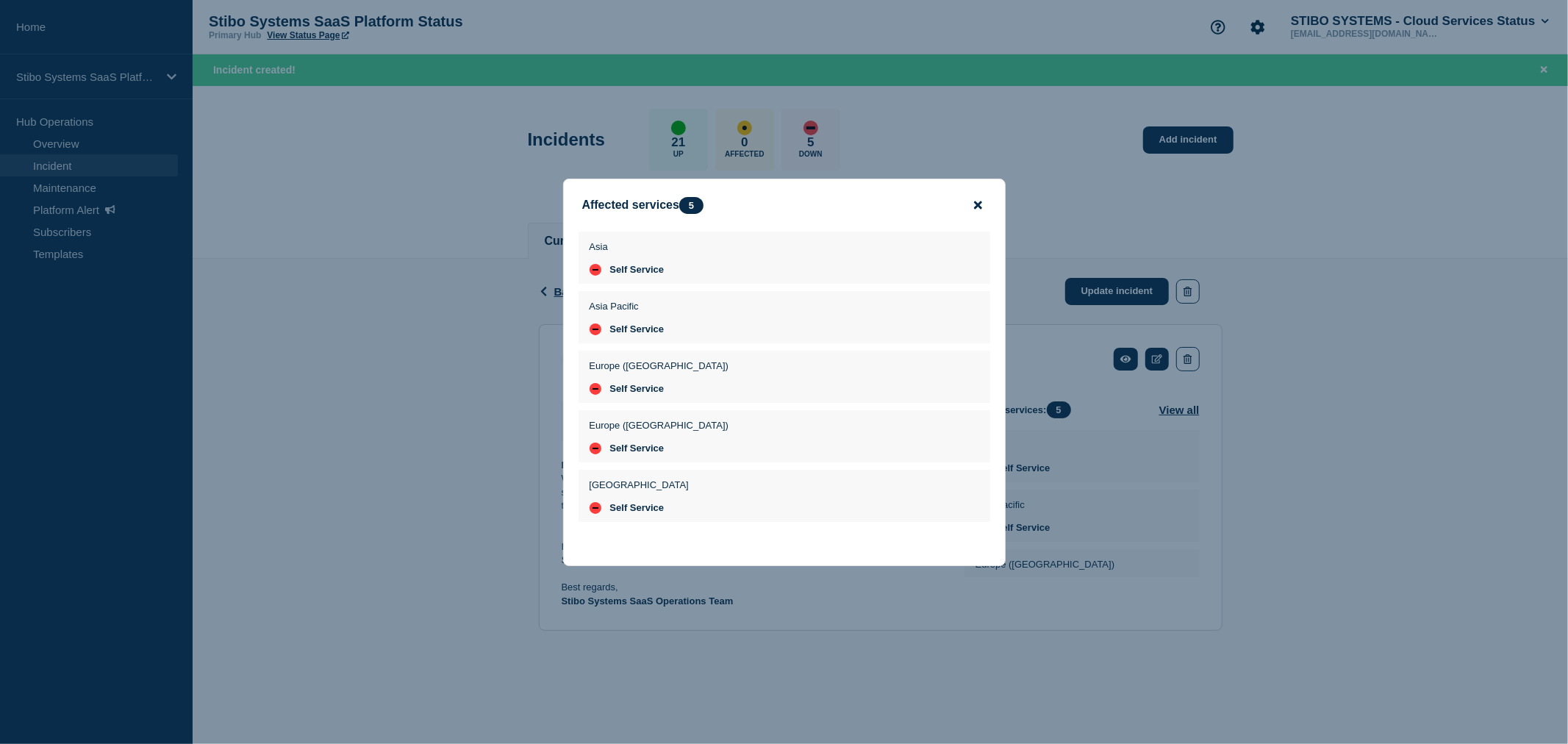
click at [976, 201] on icon "close button" at bounding box center [978, 205] width 8 height 8
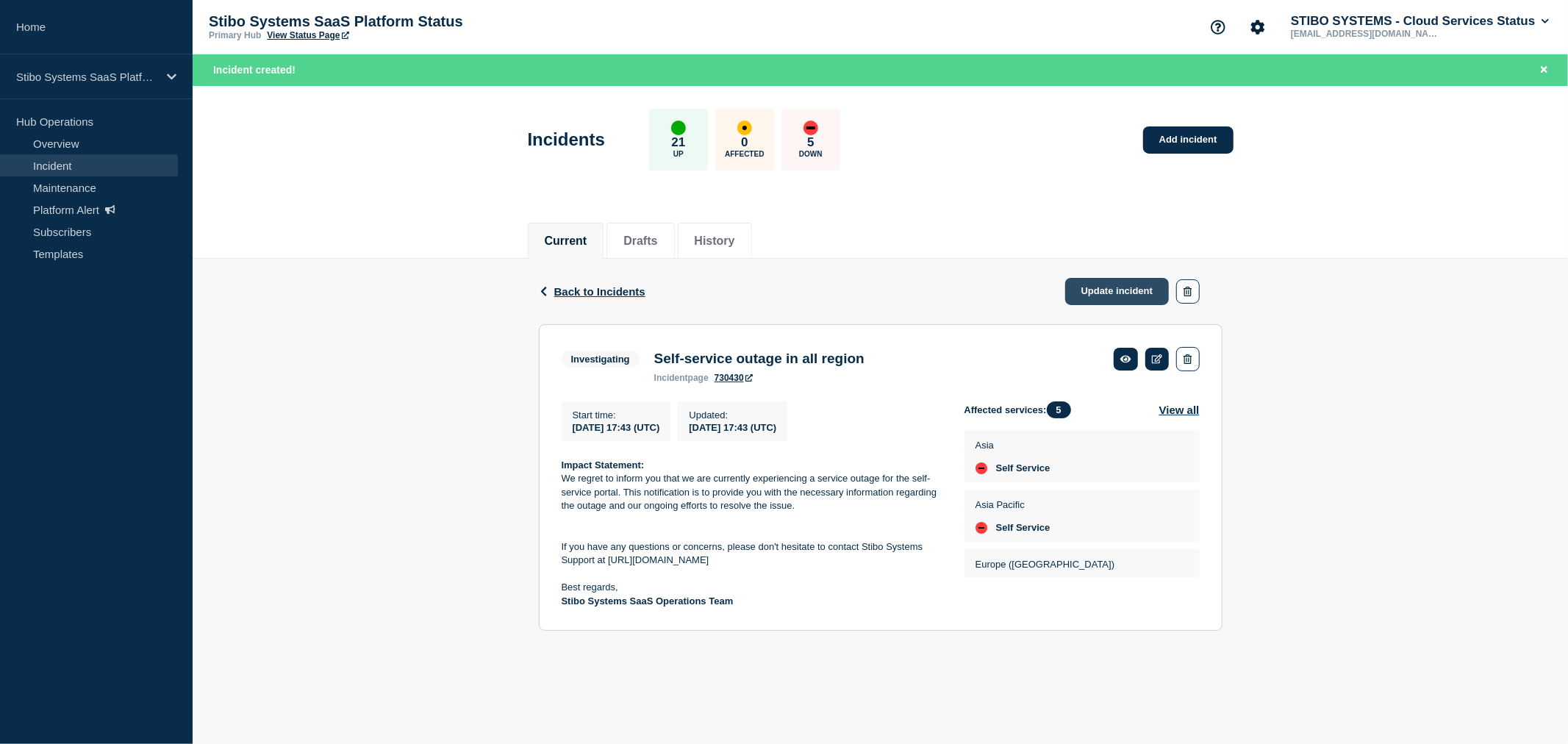
click at [1106, 289] on link "Update incident" at bounding box center [1117, 292] width 104 height 27
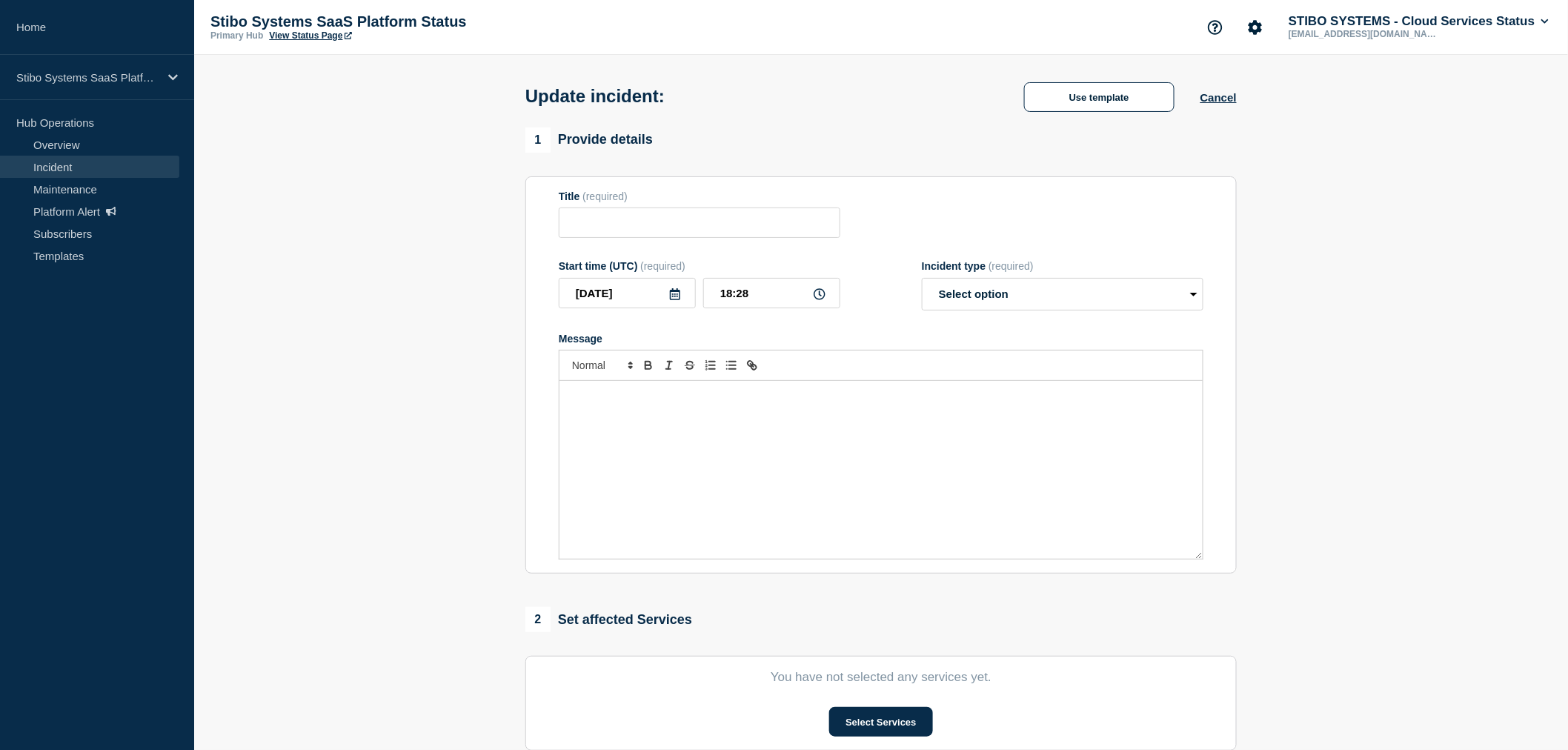
type input "Self-service outage in all region"
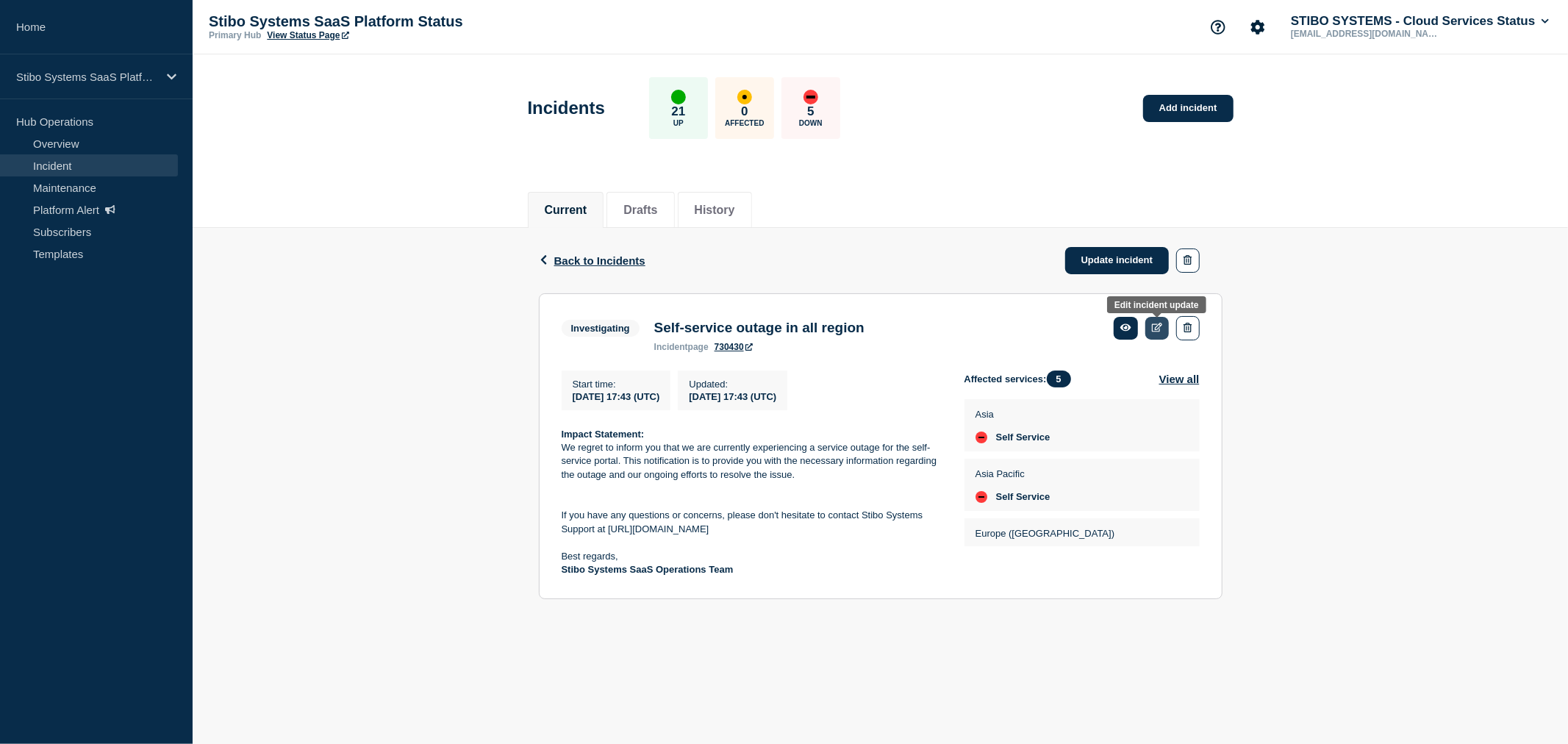
click at [1162, 327] on link at bounding box center [1157, 328] width 24 height 23
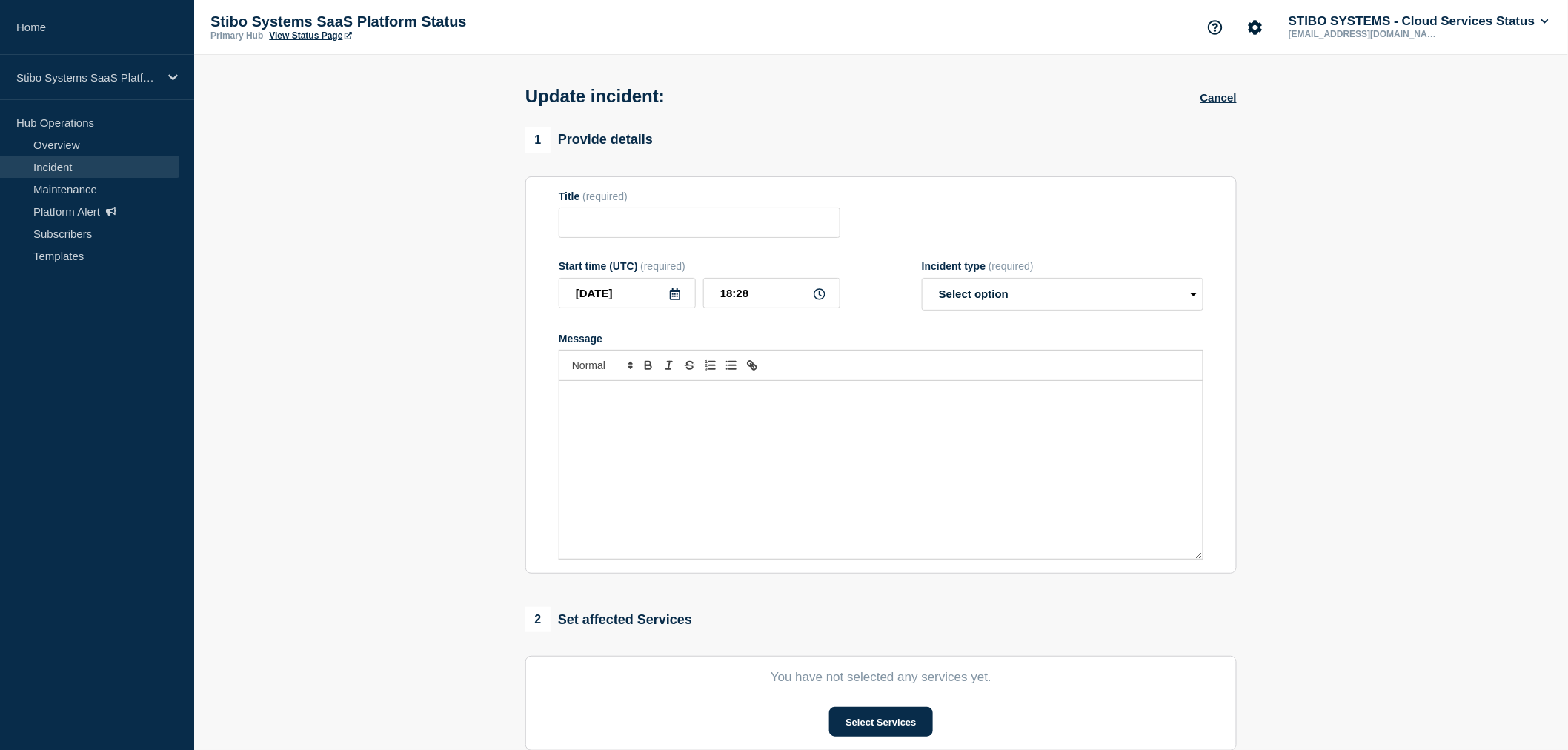
type input "Self-service outage in all region"
type input "17:43"
select select "investigating"
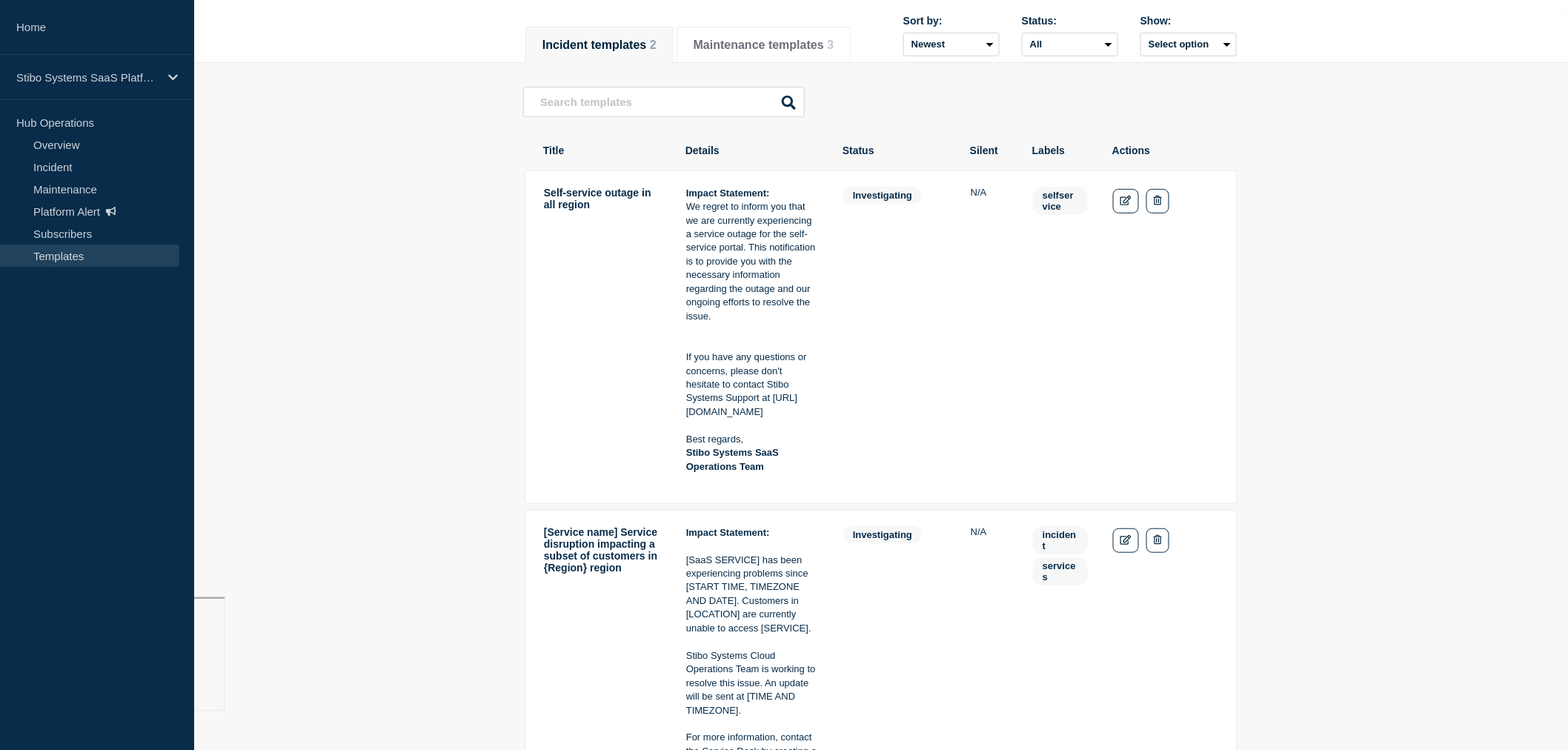
scroll to position [164, 0]
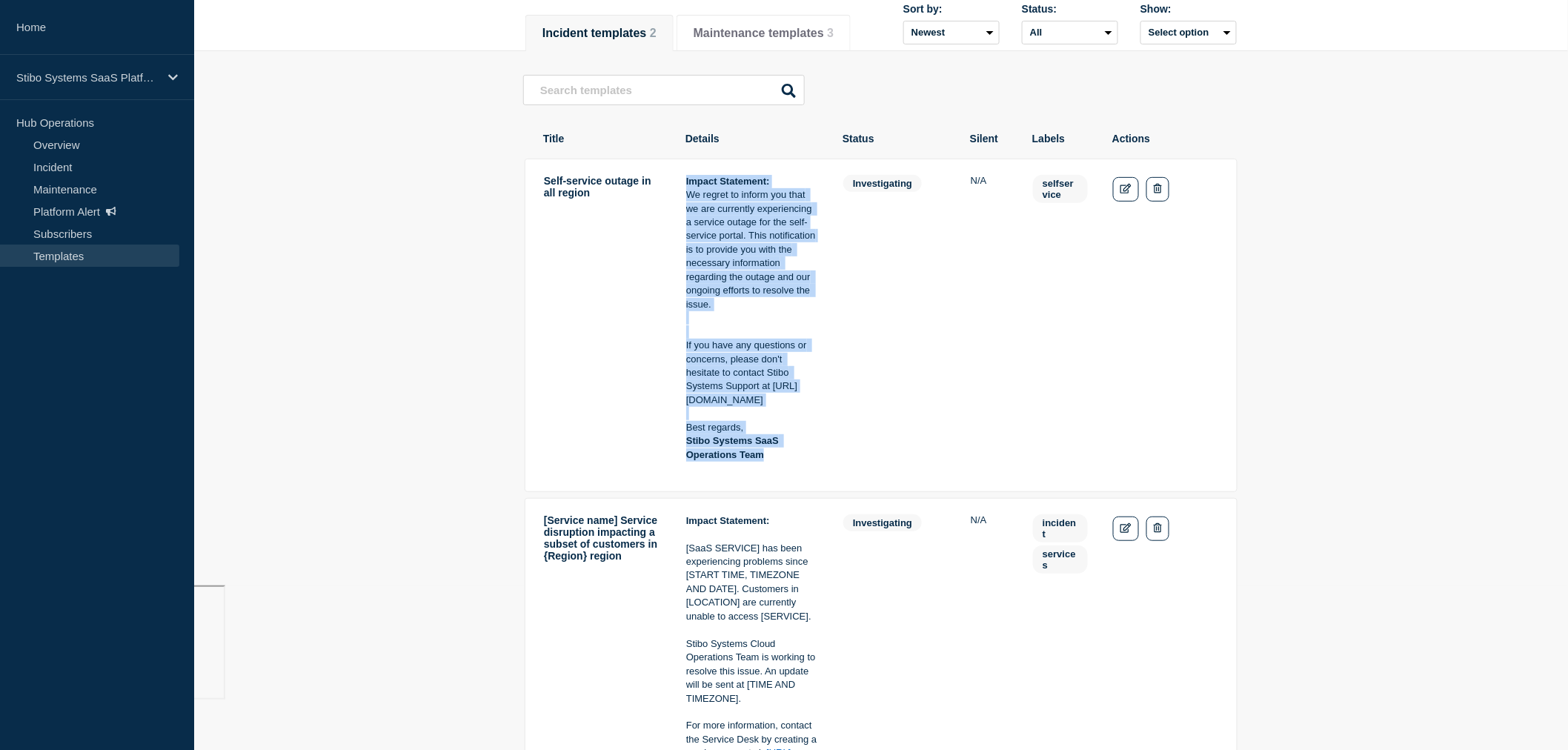
drag, startPoint x: 684, startPoint y: 183, endPoint x: 783, endPoint y: 474, distance: 307.4
click at [783, 474] on tr "Self-service outage in all region Impact Statement: We regret to inform you tha…" at bounding box center [881, 326] width 713 height 334
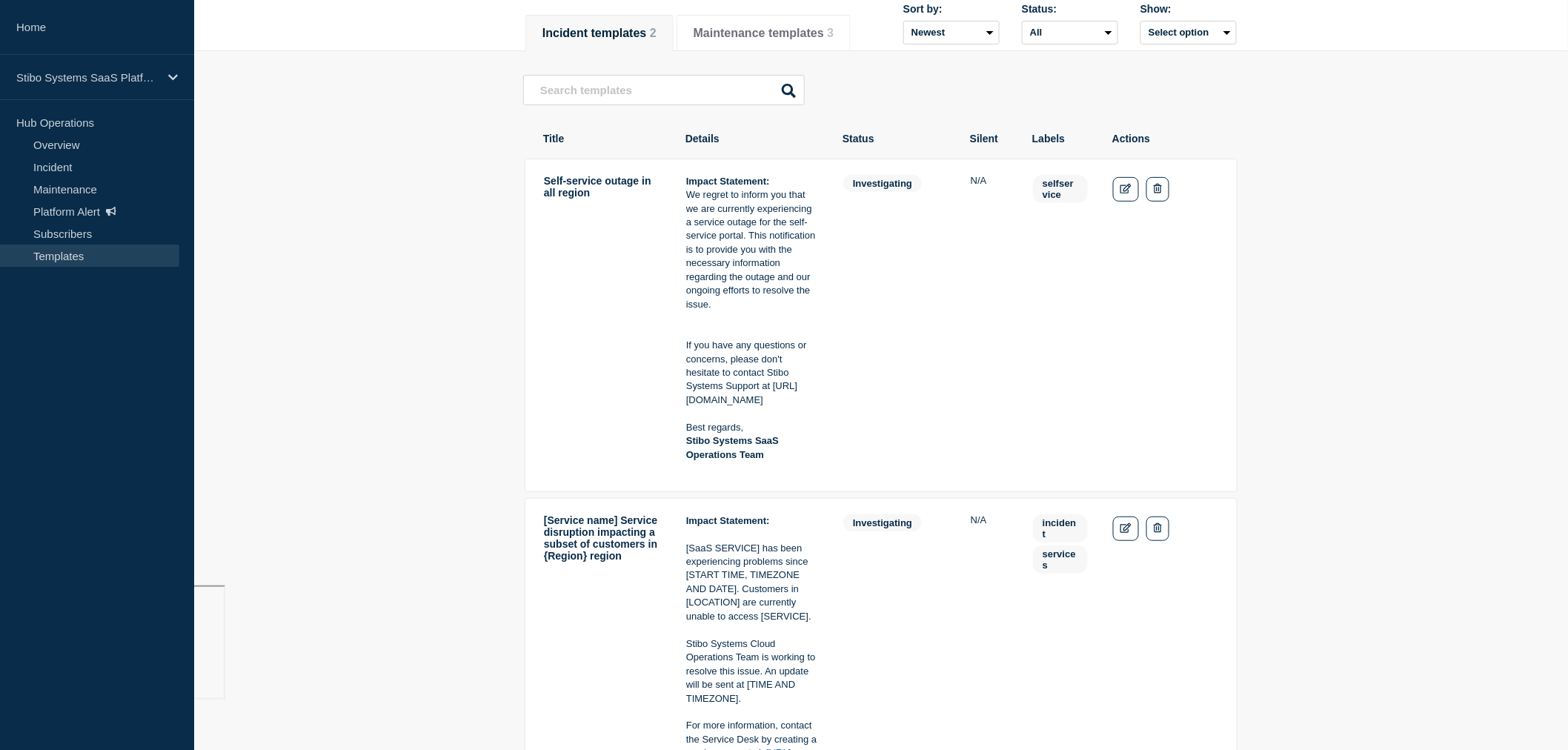
click at [579, 190] on td "Self-service outage in all region" at bounding box center [603, 325] width 118 height 303
copy tr "Self-service outage in all region"
click at [817, 407] on p "If you have any questions or concerns, please don't hesitate to contact Stibo S…" at bounding box center [752, 373] width 132 height 68
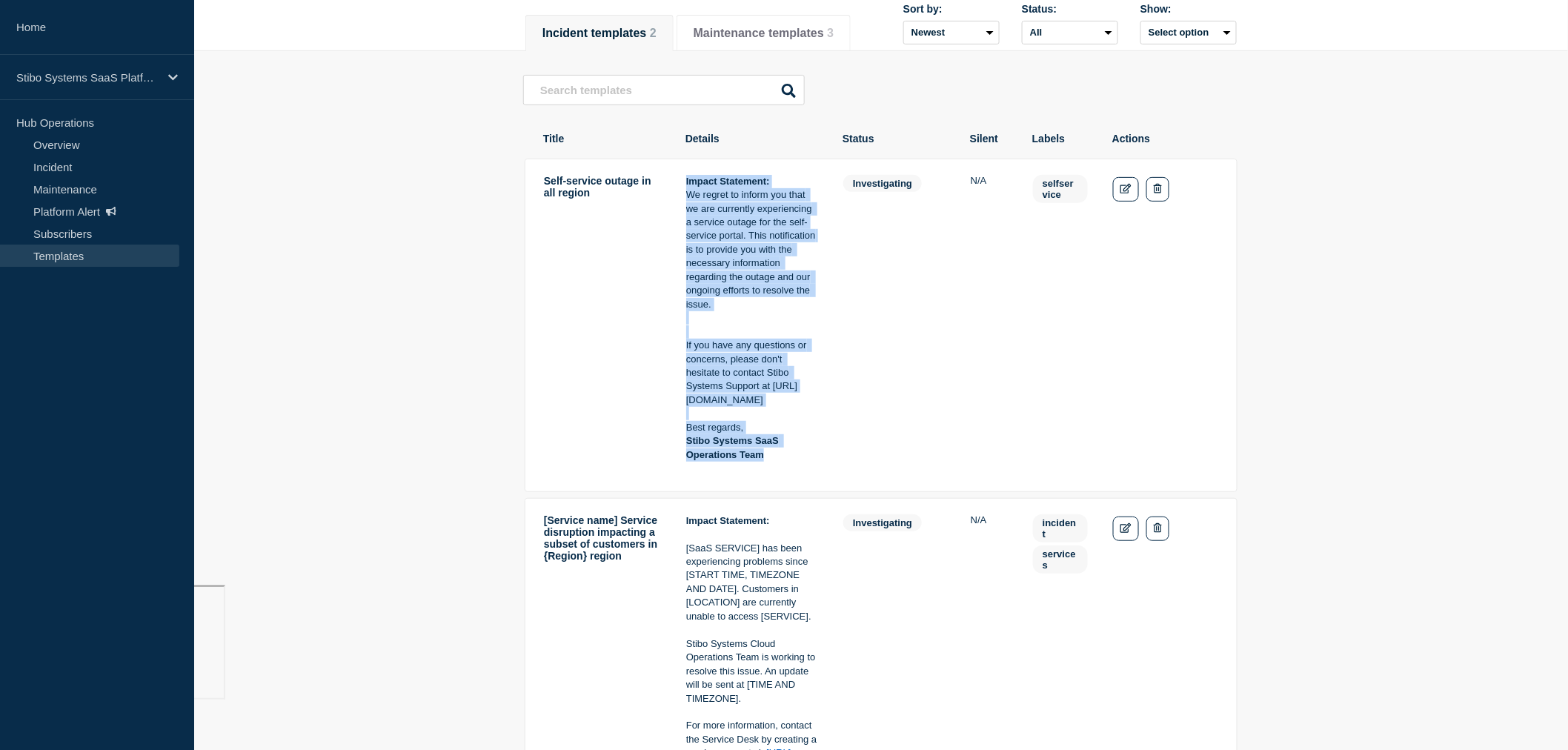
drag, startPoint x: 686, startPoint y: 183, endPoint x: 773, endPoint y: 477, distance: 306.6
click at [773, 476] on div "Impact Statement: We regret to inform you that we are currently experiencing a …" at bounding box center [752, 325] width 132 height 301
copy div "Impact Statement: We regret to inform you that we are currently experiencing a …"
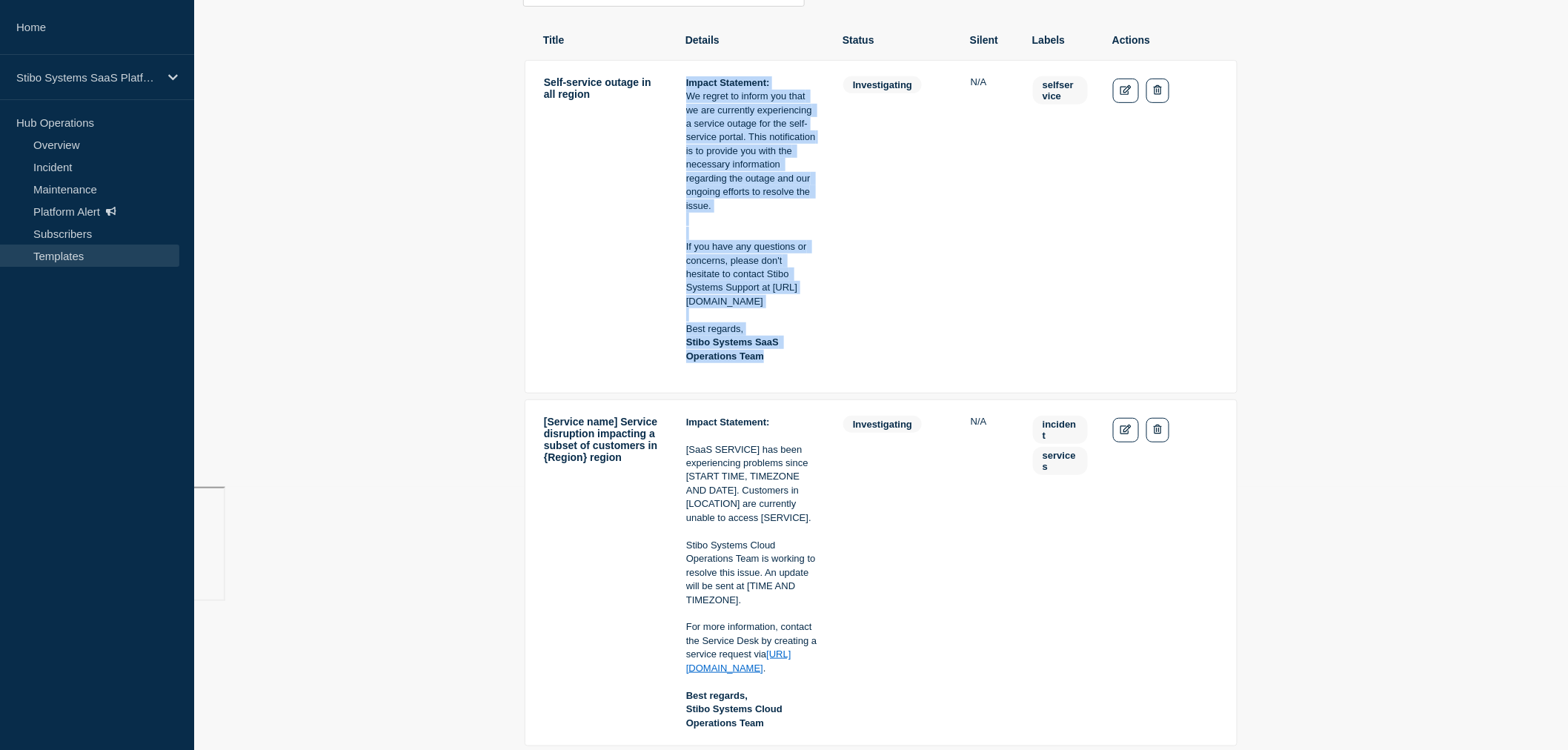
scroll to position [247, 0]
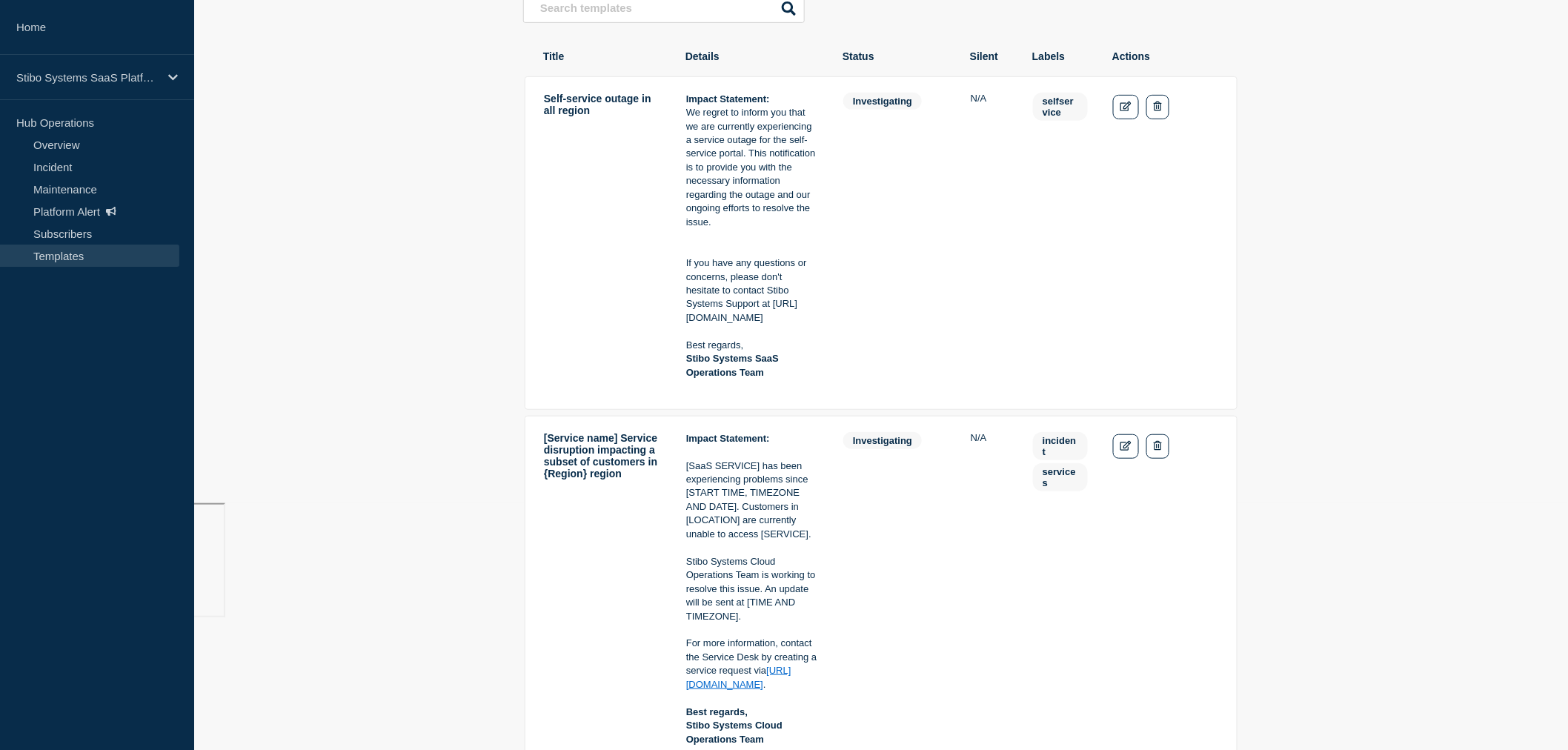
click at [1055, 300] on td "selfservice" at bounding box center [1060, 243] width 56 height 303
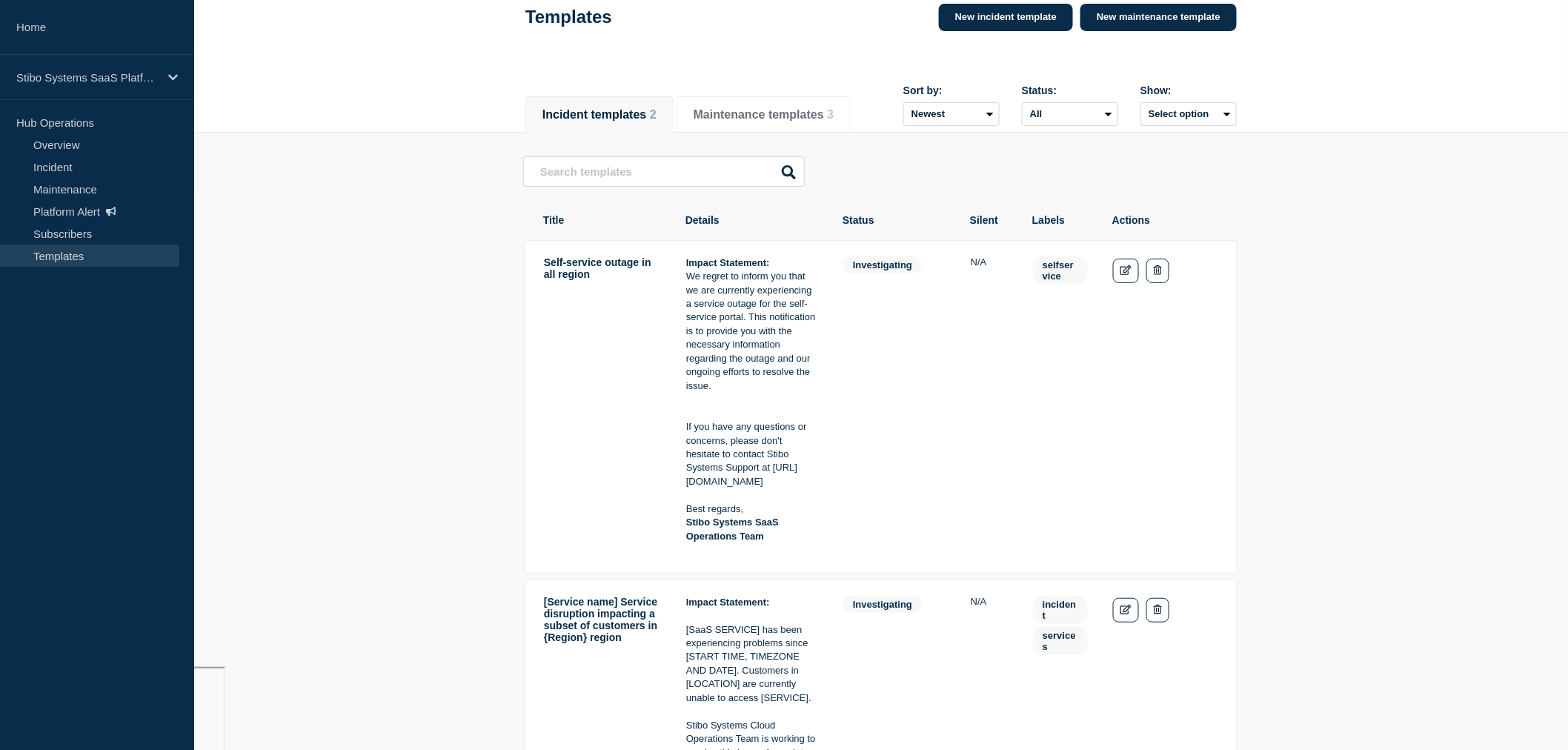
scroll to position [82, 0]
click at [735, 97] on li "Maintenance templates 3" at bounding box center [764, 115] width 174 height 36
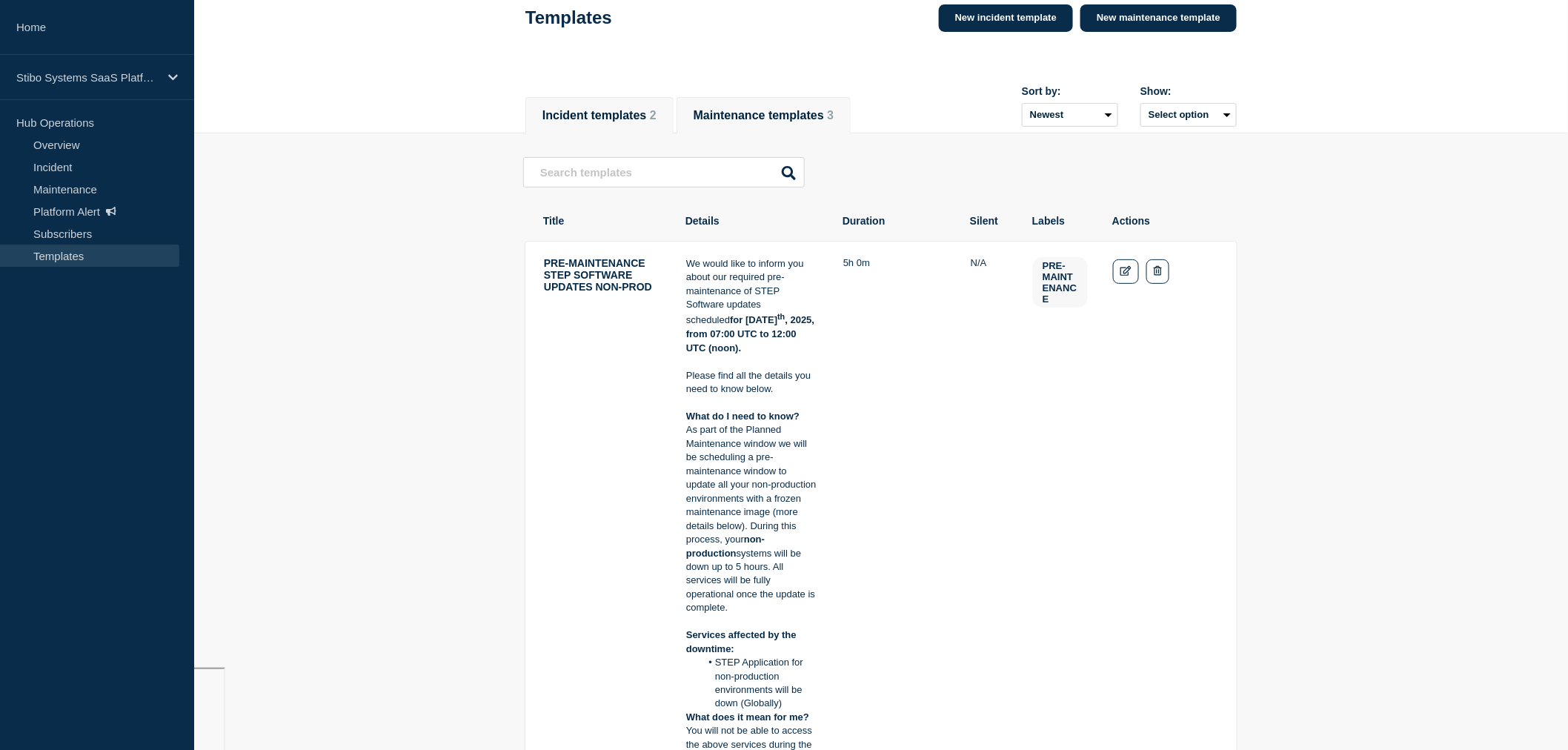
click at [605, 119] on button "Incident templates 2" at bounding box center [600, 115] width 114 height 13
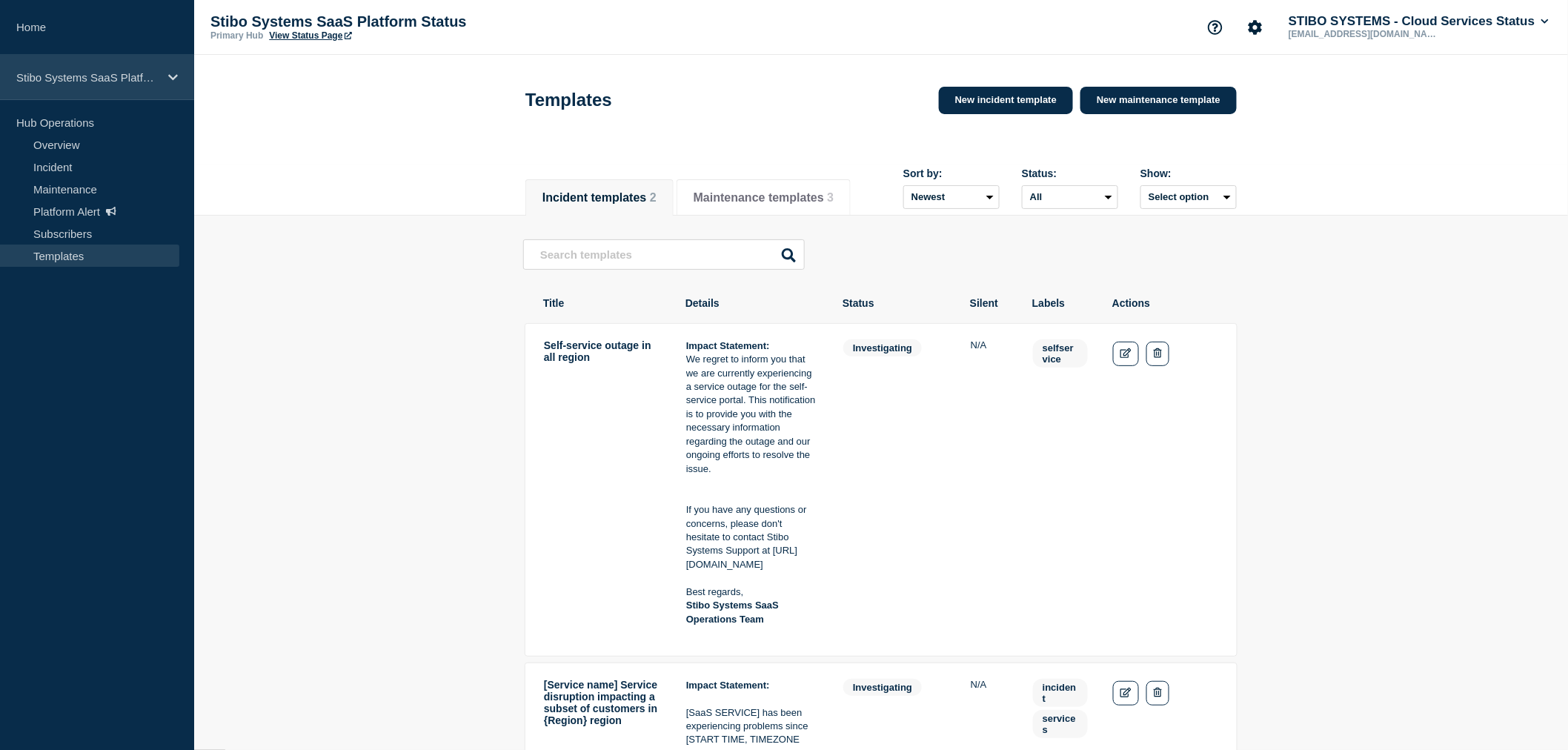
click at [84, 84] on div "Stibo Systems SaaS Platform Status" at bounding box center [97, 77] width 194 height 45
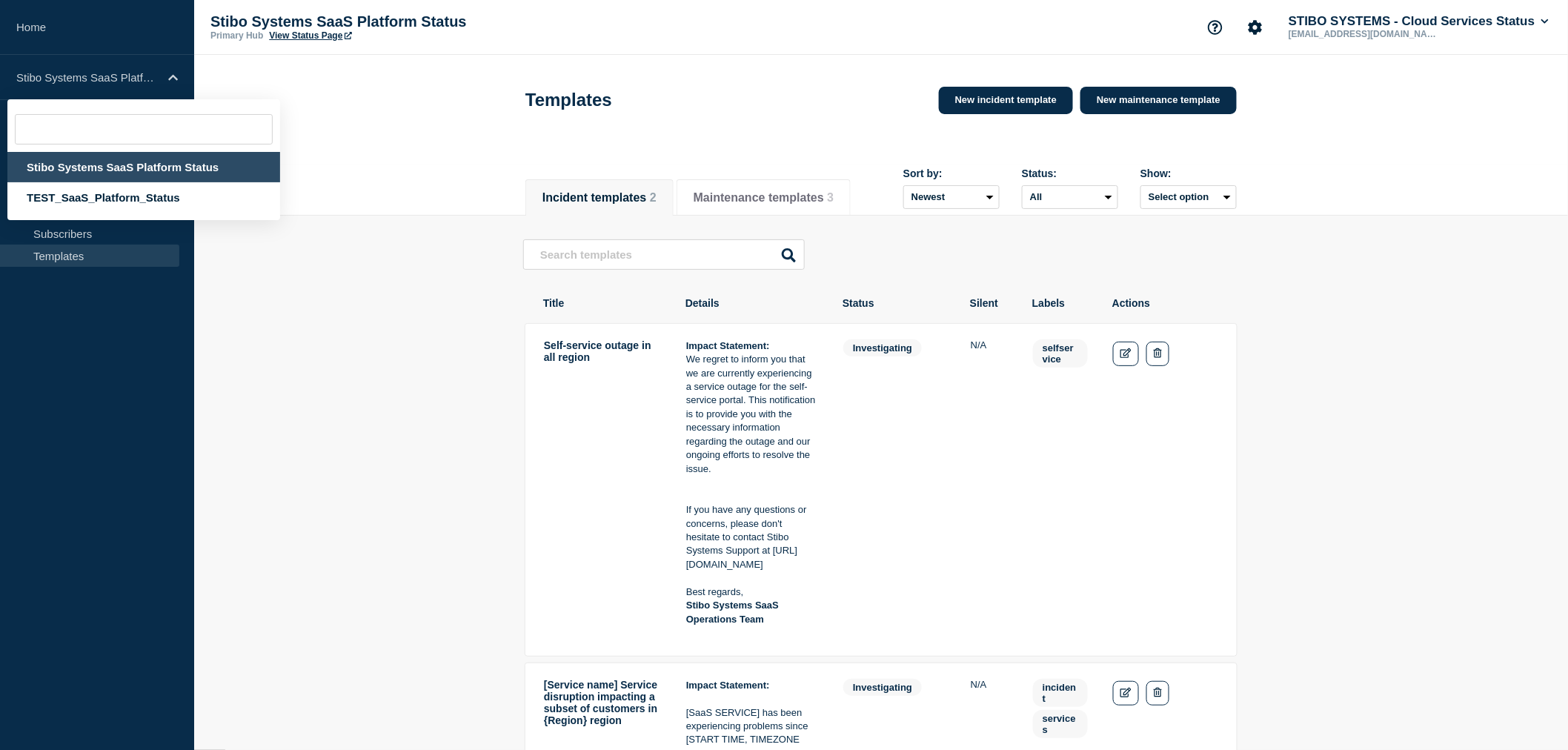
click at [127, 166] on div "Stibo Systems SaaS Platform Status" at bounding box center [143, 167] width 273 height 30
click at [294, 32] on link "View Status Page" at bounding box center [310, 35] width 82 height 10
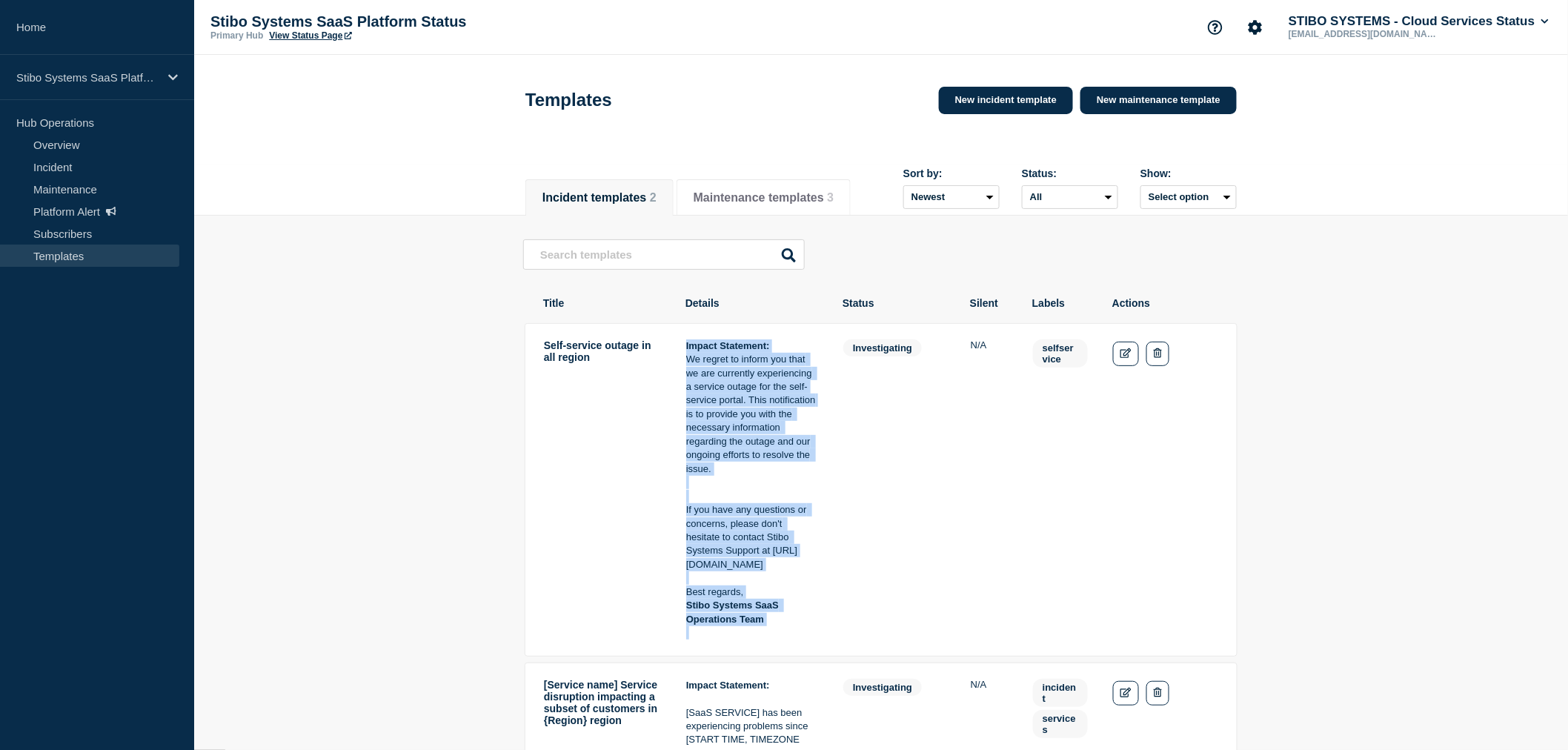
drag, startPoint x: 686, startPoint y: 350, endPoint x: 802, endPoint y: 646, distance: 317.9
click at [802, 641] on div "Impact Statement: We regret to inform you that we are currently experiencing a …" at bounding box center [752, 490] width 132 height 301
copy div "Impact Statement: We regret to inform you that we are currently experiencing a …"
click at [754, 195] on button "Maintenance templates 3" at bounding box center [763, 198] width 140 height 13
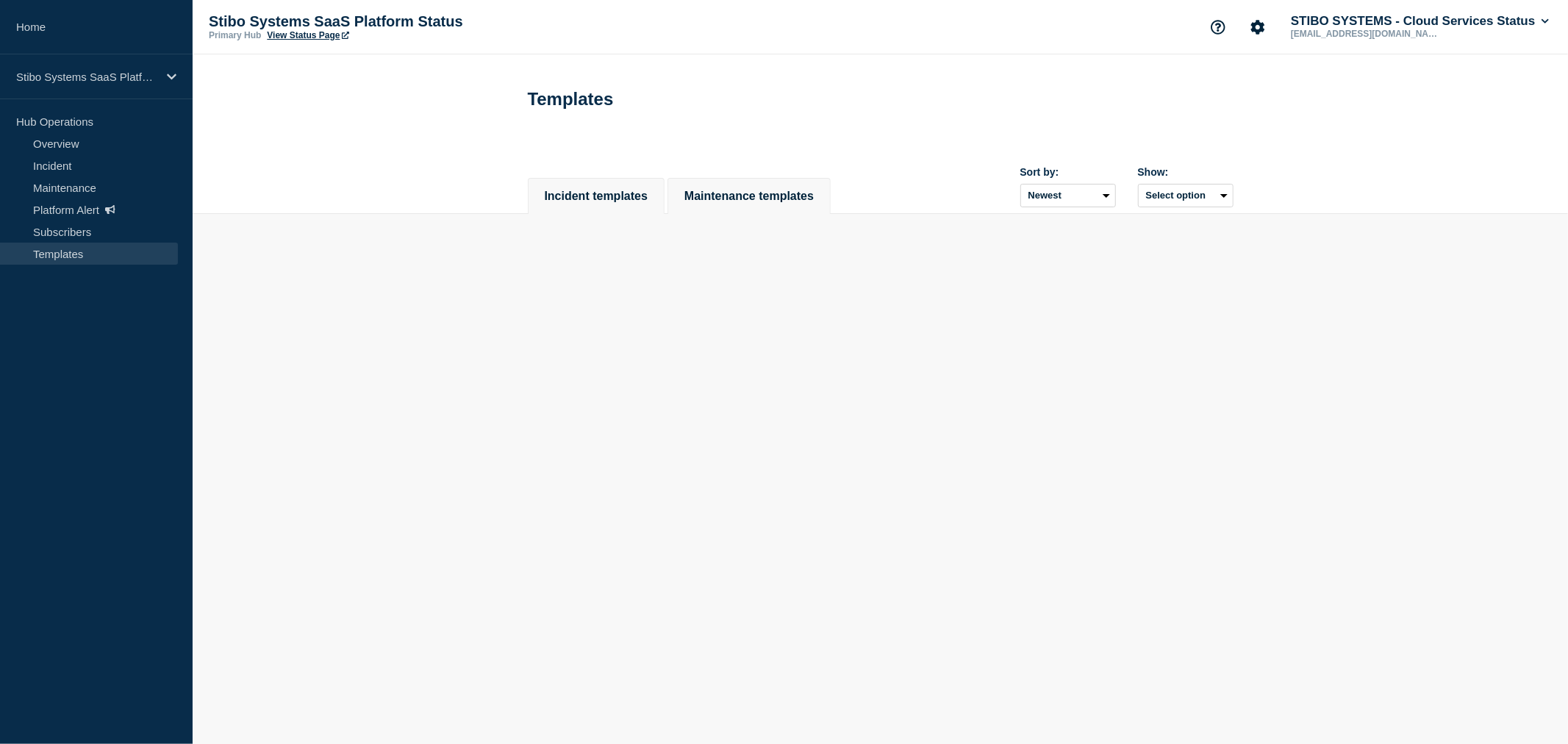
click at [618, 198] on button "Incident templates" at bounding box center [596, 196] width 103 height 13
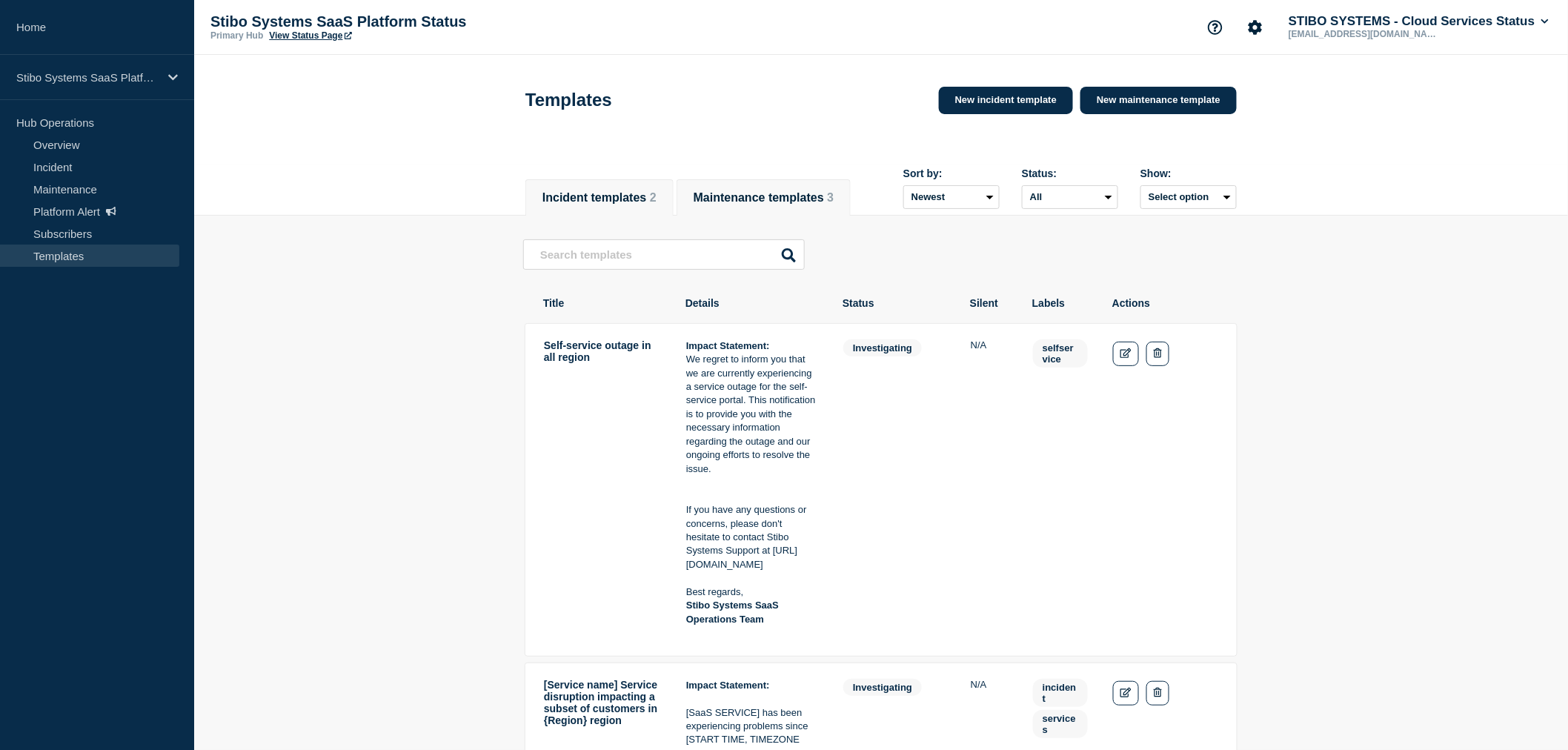
click at [759, 194] on button "Maintenance templates 3" at bounding box center [763, 198] width 140 height 13
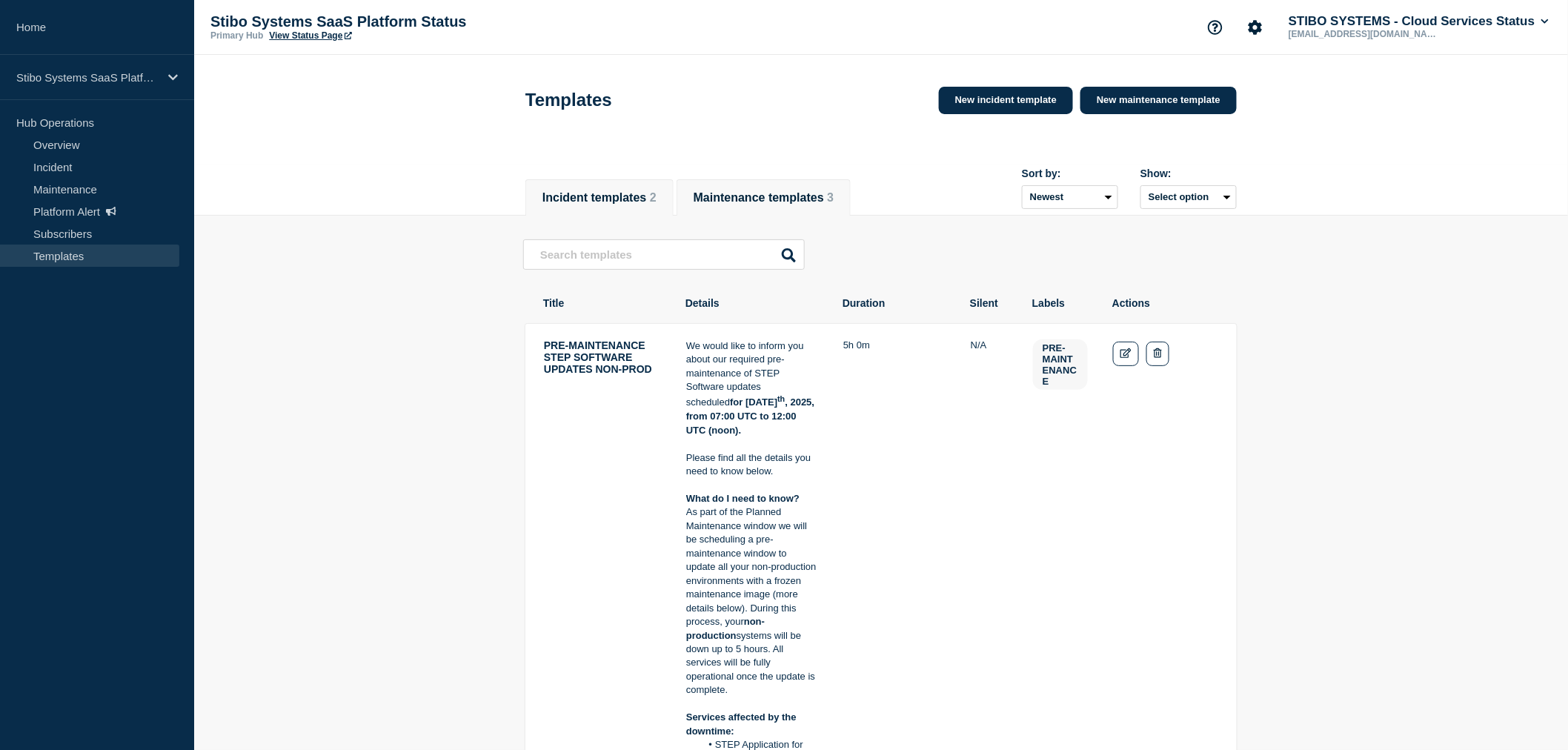
click at [628, 198] on button "Incident templates 2" at bounding box center [600, 198] width 114 height 13
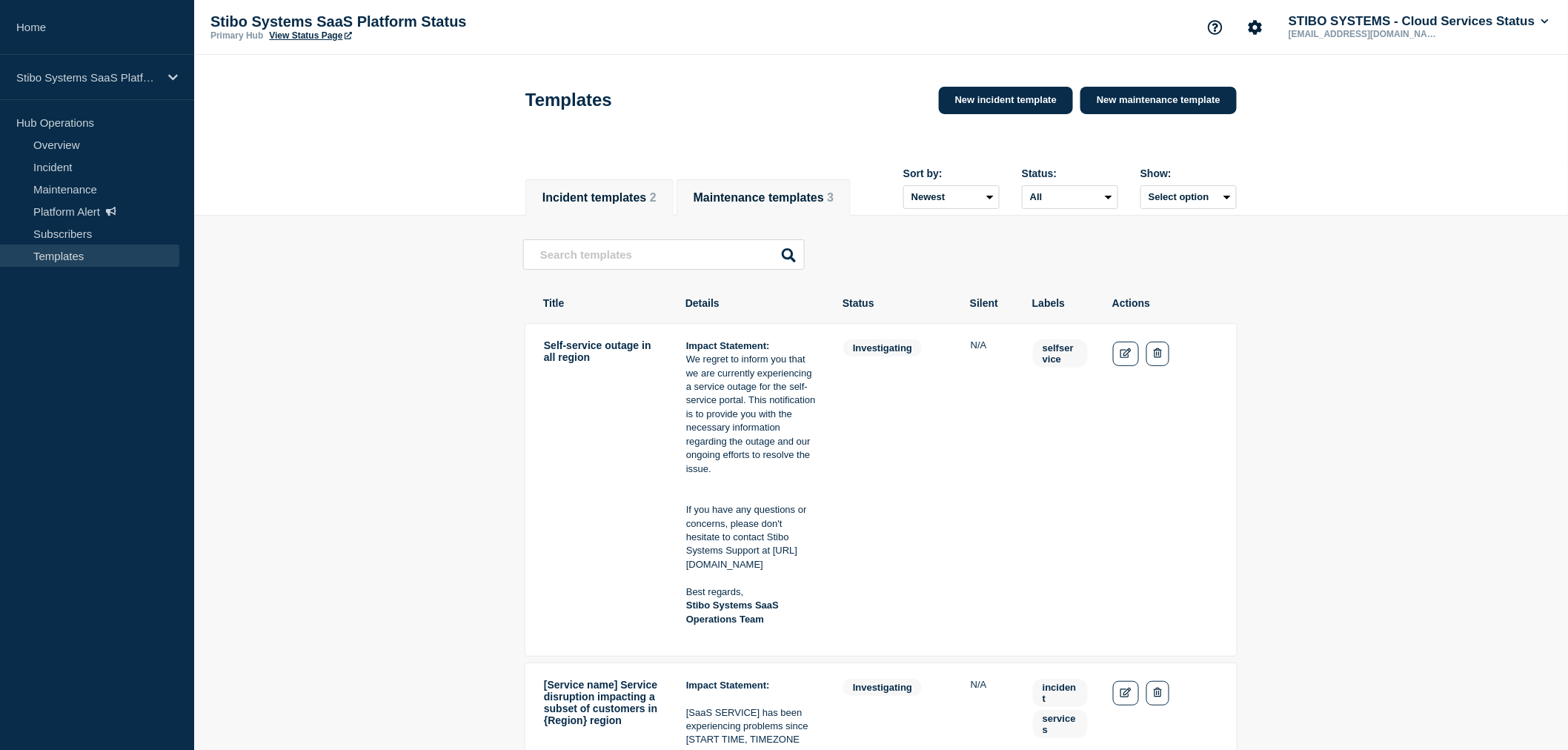
click at [788, 191] on button "Maintenance templates 3" at bounding box center [763, 198] width 140 height 13
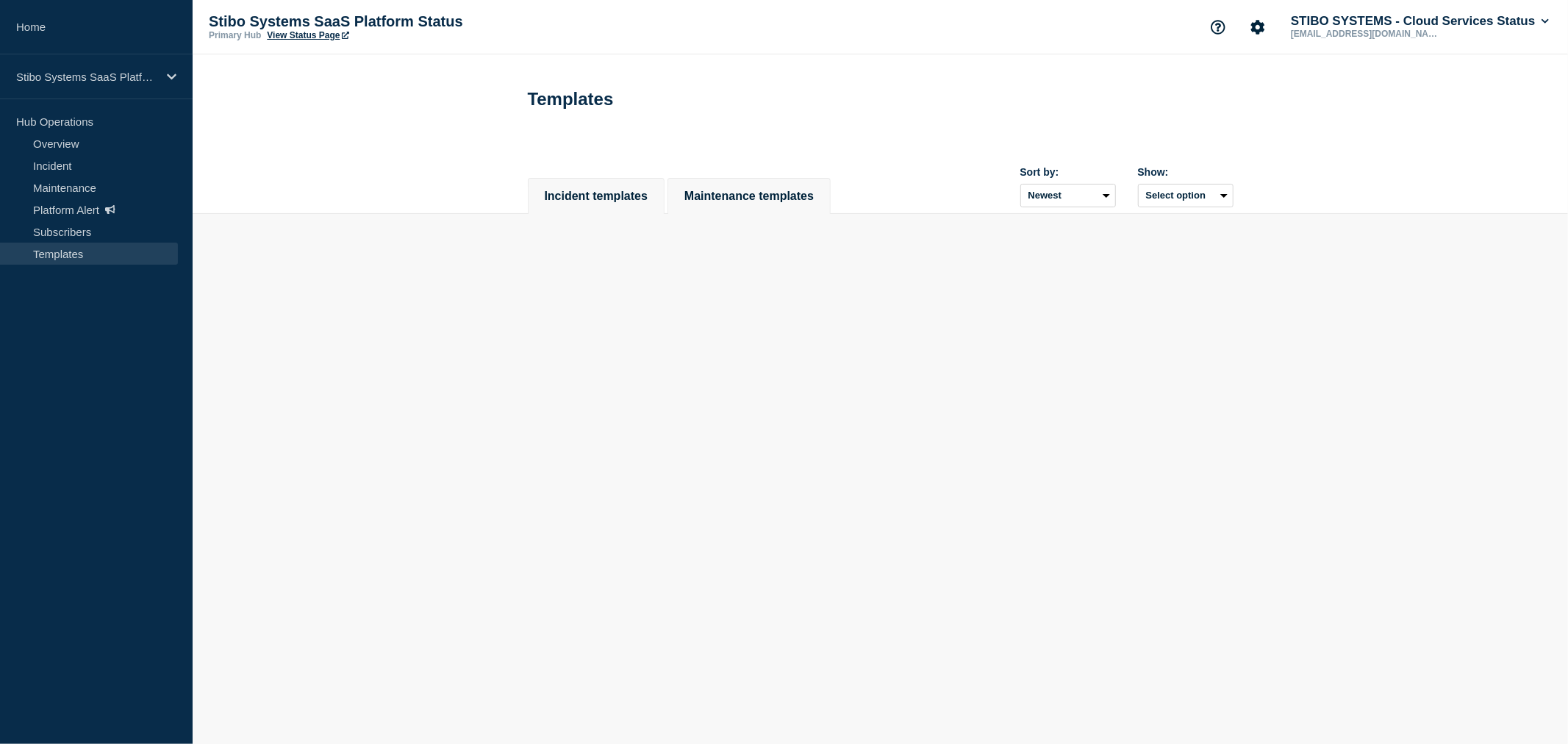
click at [617, 203] on button "Incident templates" at bounding box center [596, 196] width 103 height 13
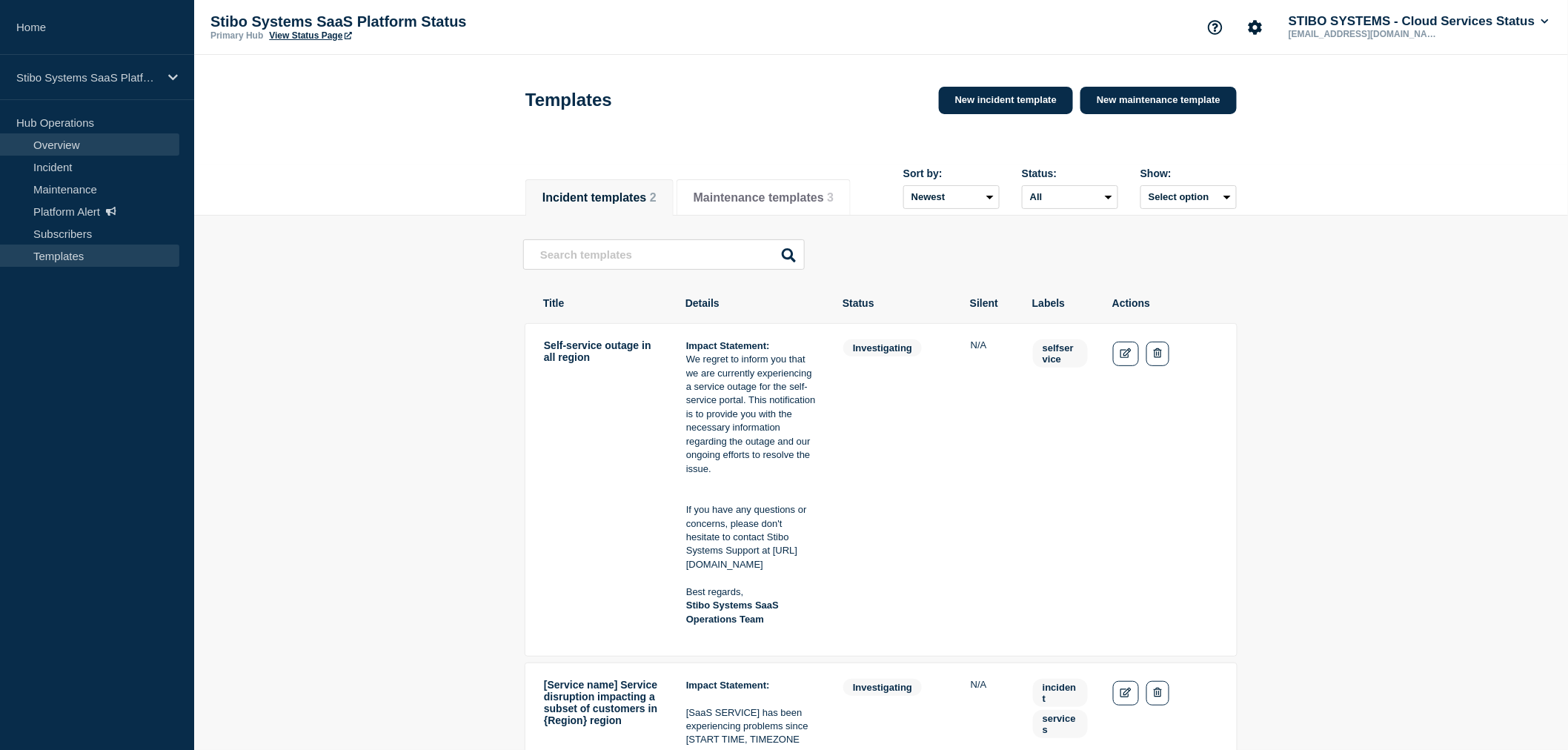
click at [61, 146] on link "Overview" at bounding box center [89, 145] width 179 height 22
click at [66, 165] on link "Incident" at bounding box center [89, 167] width 179 height 22
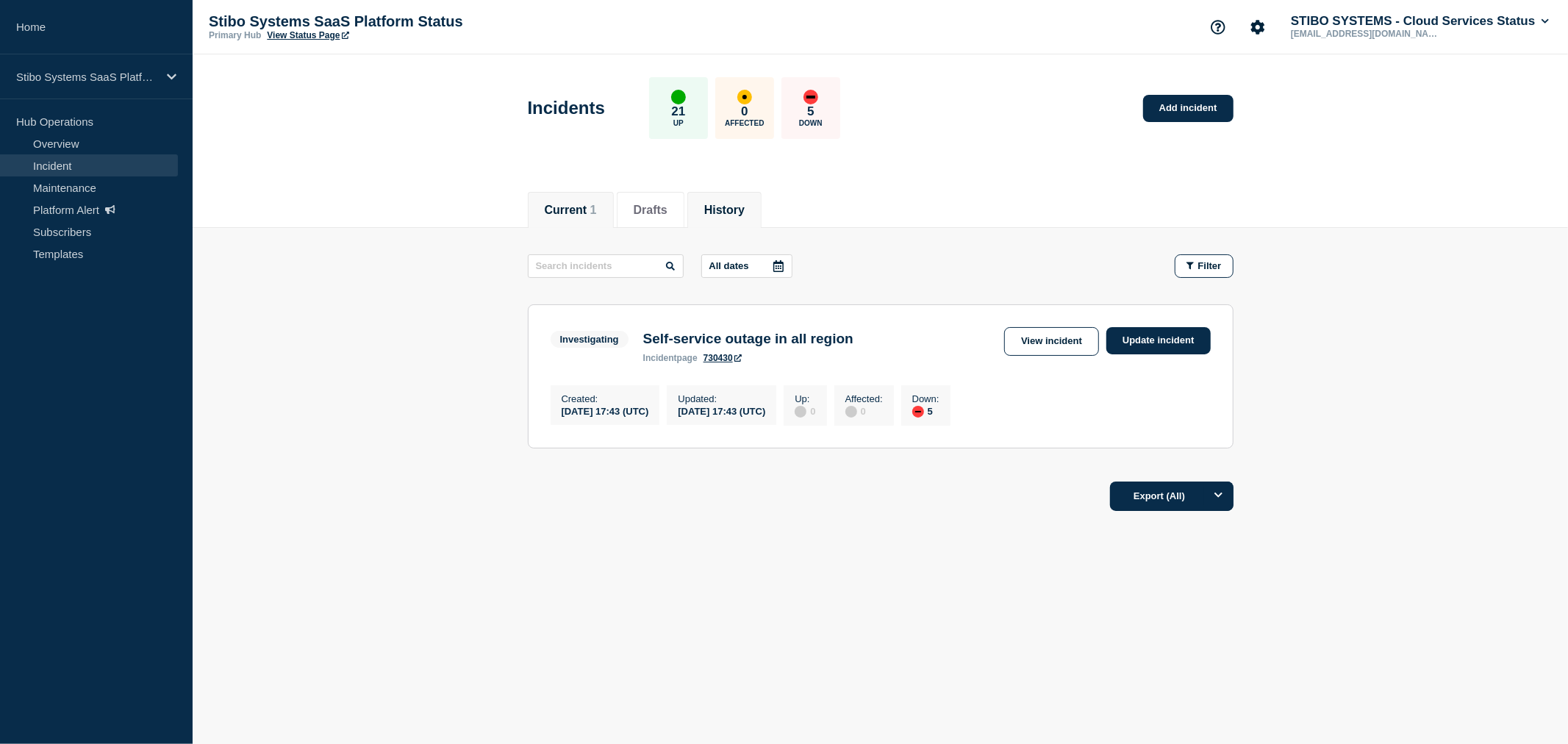
click at [723, 205] on button "History" at bounding box center [725, 210] width 41 height 13
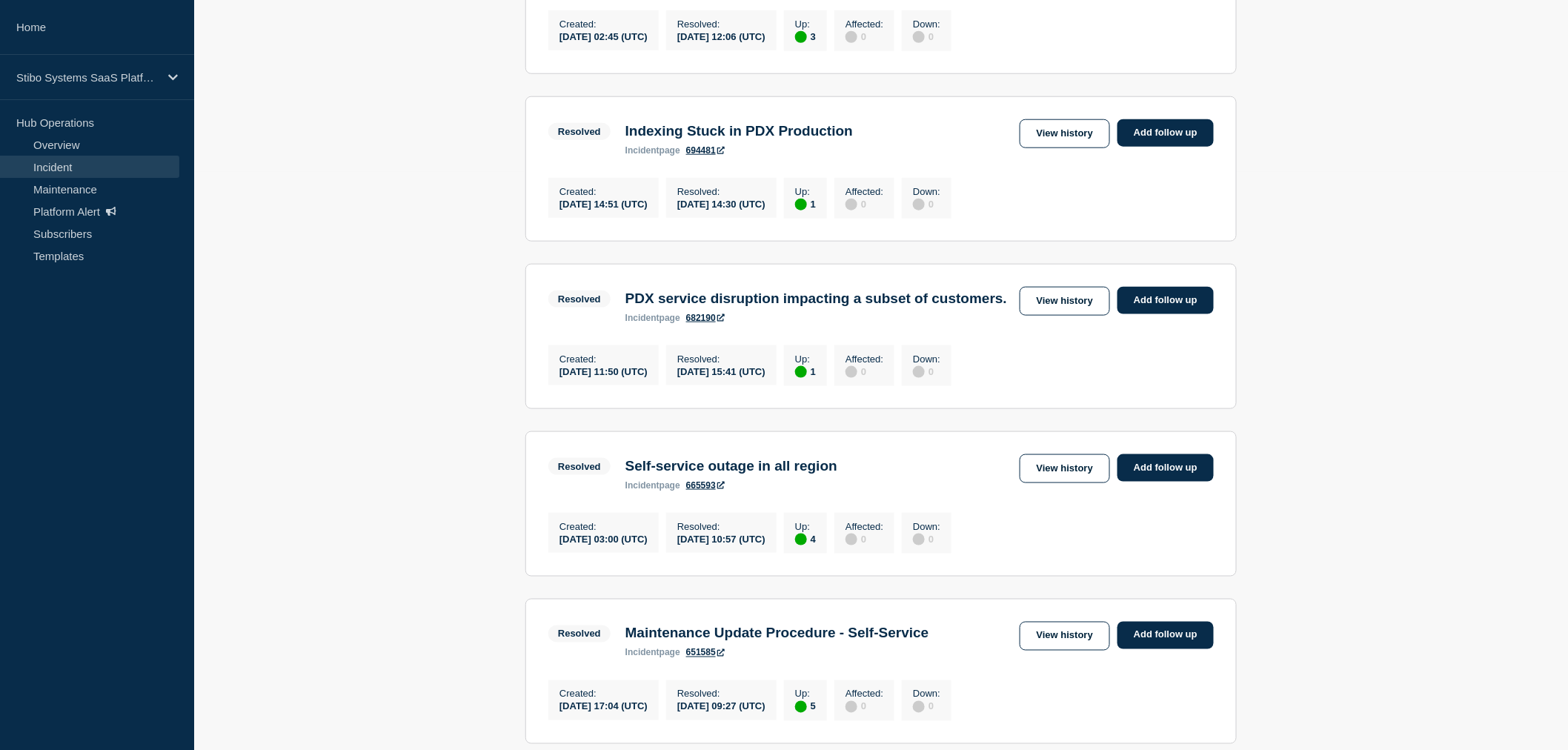
scroll to position [741, 0]
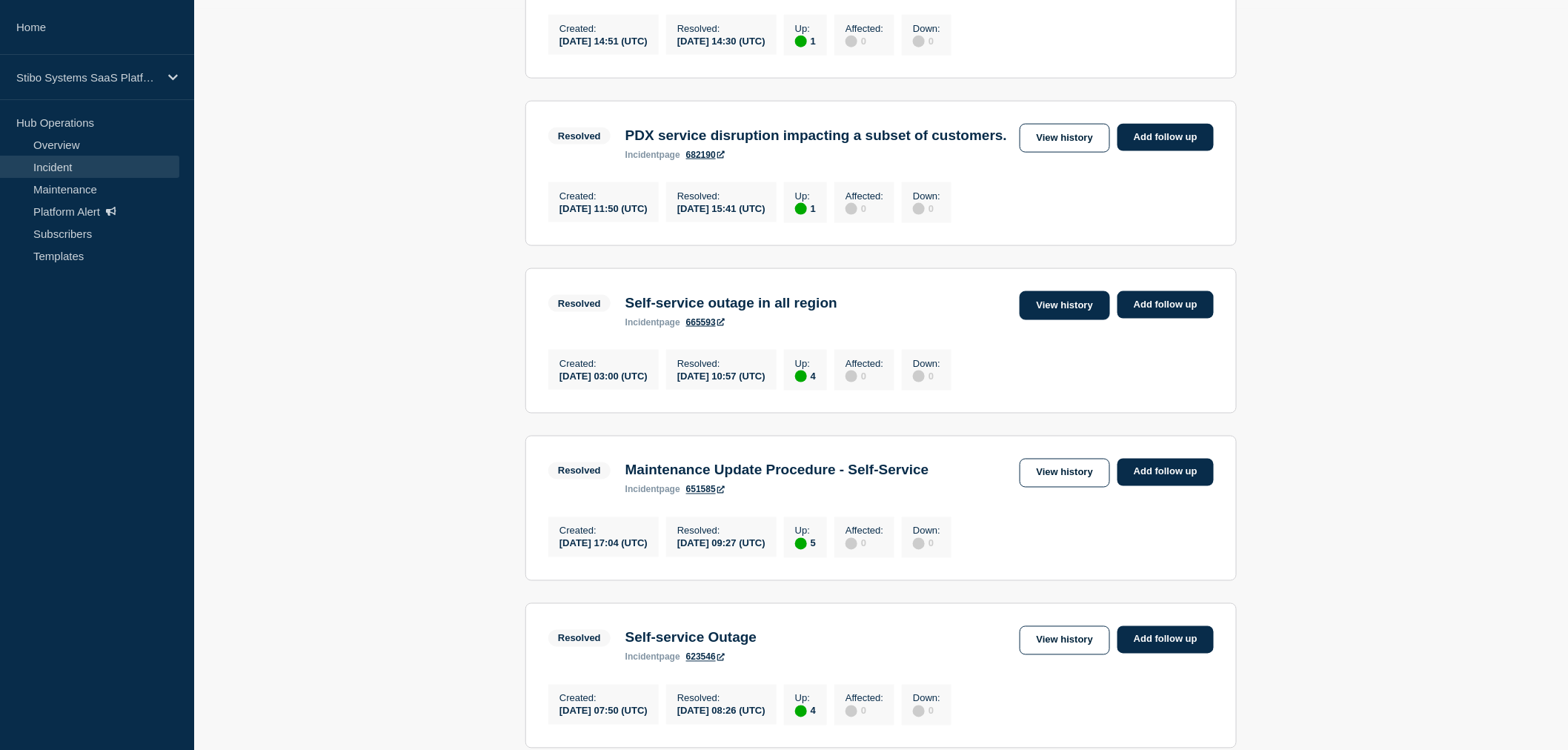
click at [1062, 320] on link "View history" at bounding box center [1065, 306] width 90 height 29
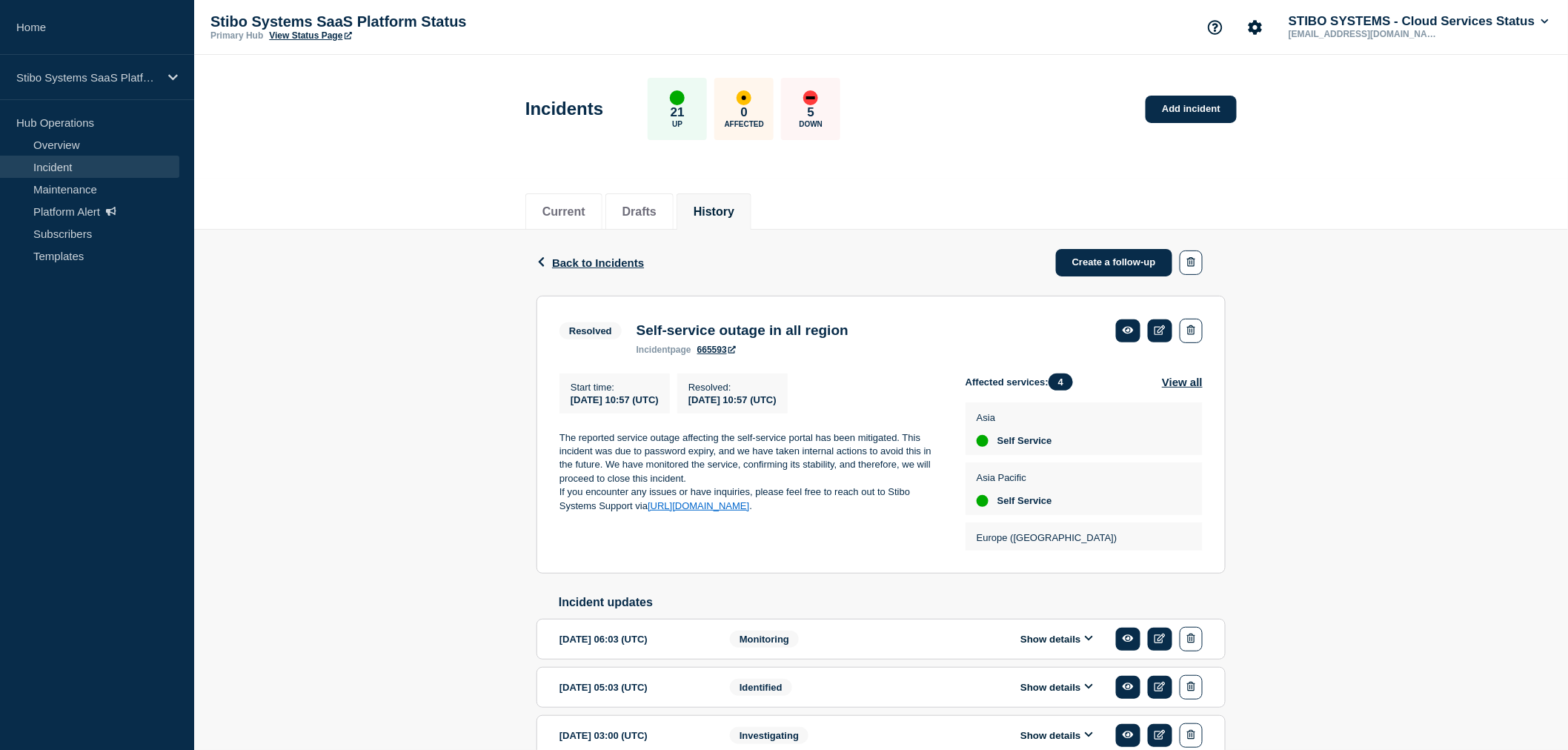
scroll to position [79, 0]
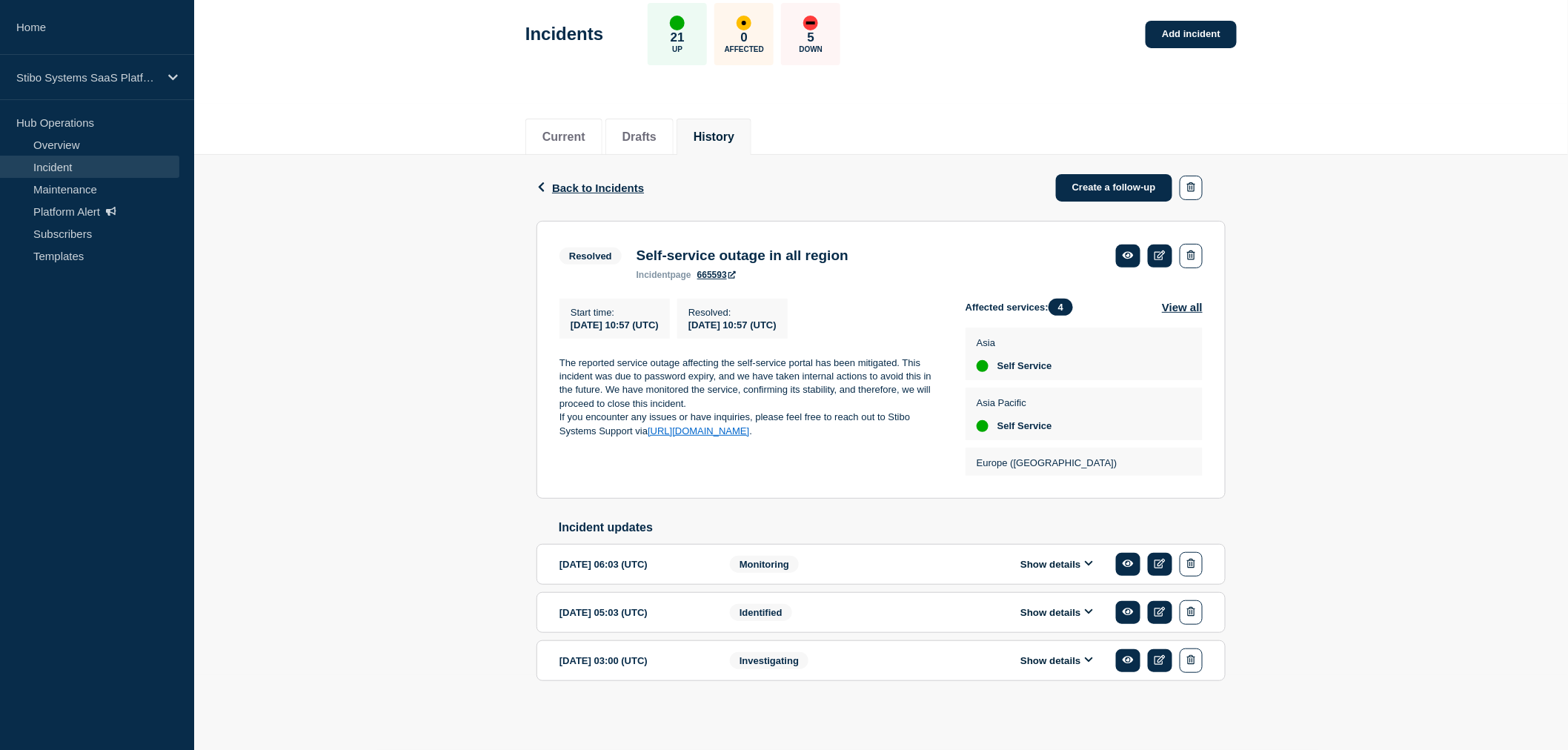
click at [1062, 609] on button "Show details" at bounding box center [1056, 612] width 81 height 13
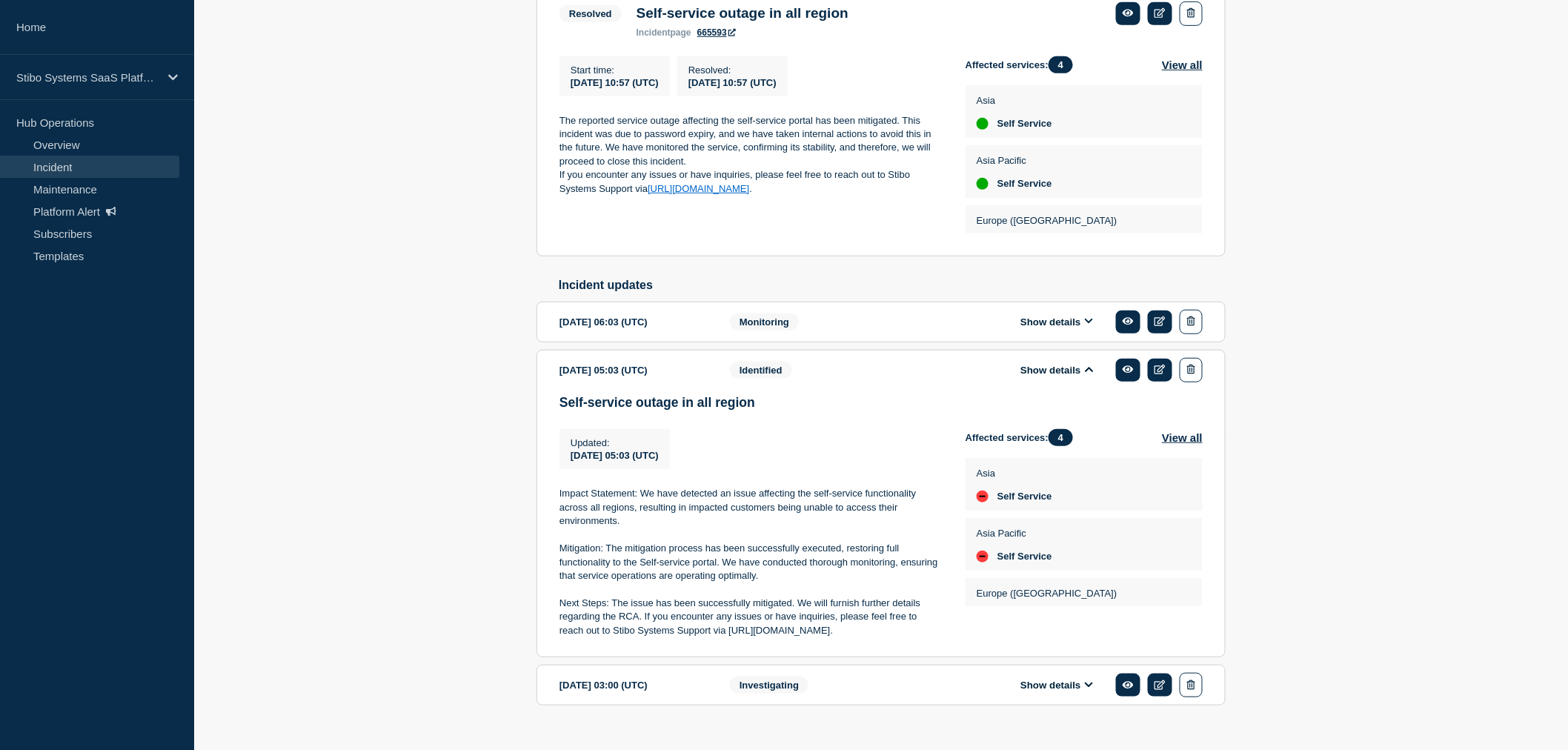
scroll to position [327, 0]
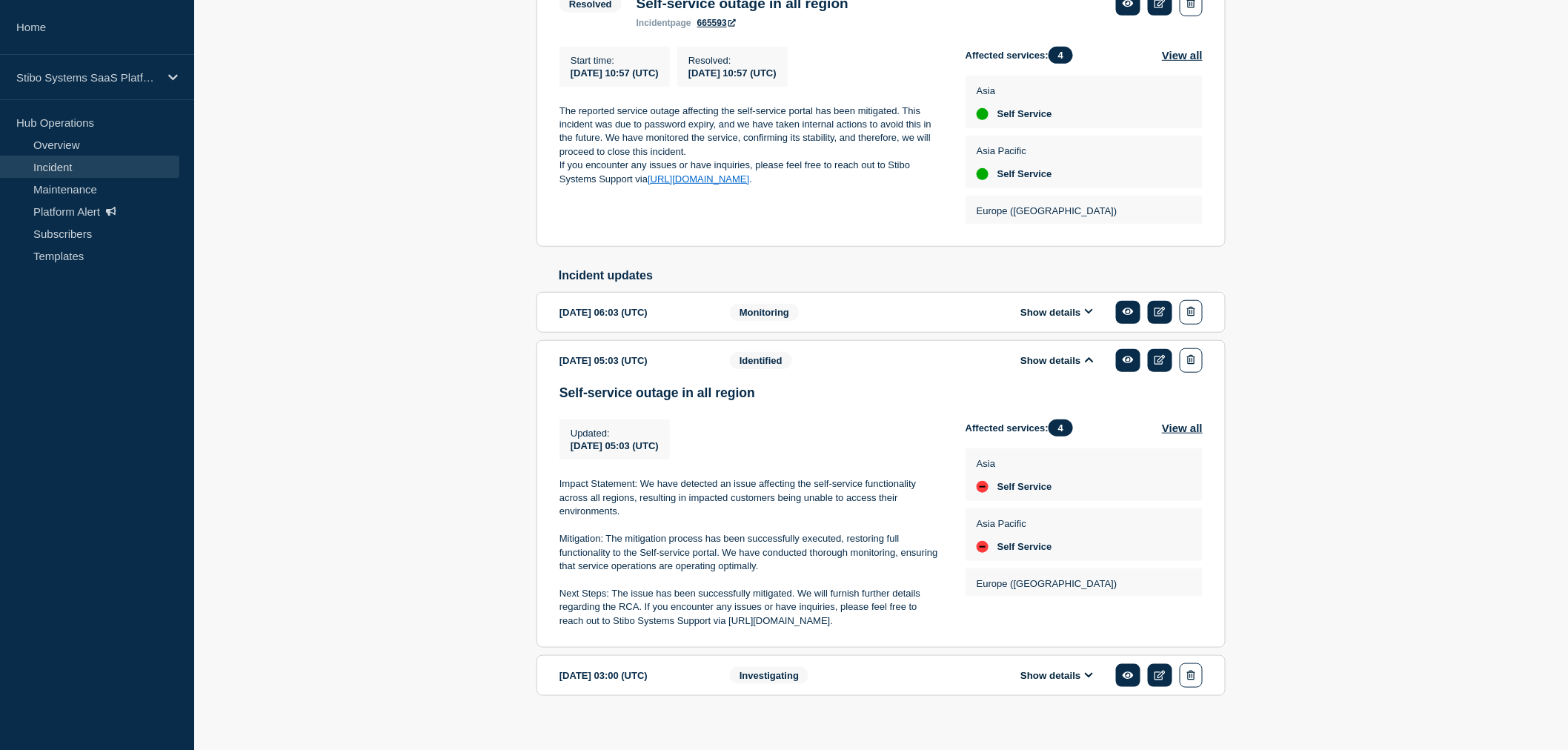
click at [728, 503] on p "Impact Statement: We have detected an issue affecting the self-service function…" at bounding box center [750, 498] width 382 height 41
click at [726, 532] on p at bounding box center [750, 526] width 382 height 13
click at [759, 321] on span "Monitoring" at bounding box center [764, 313] width 69 height 17
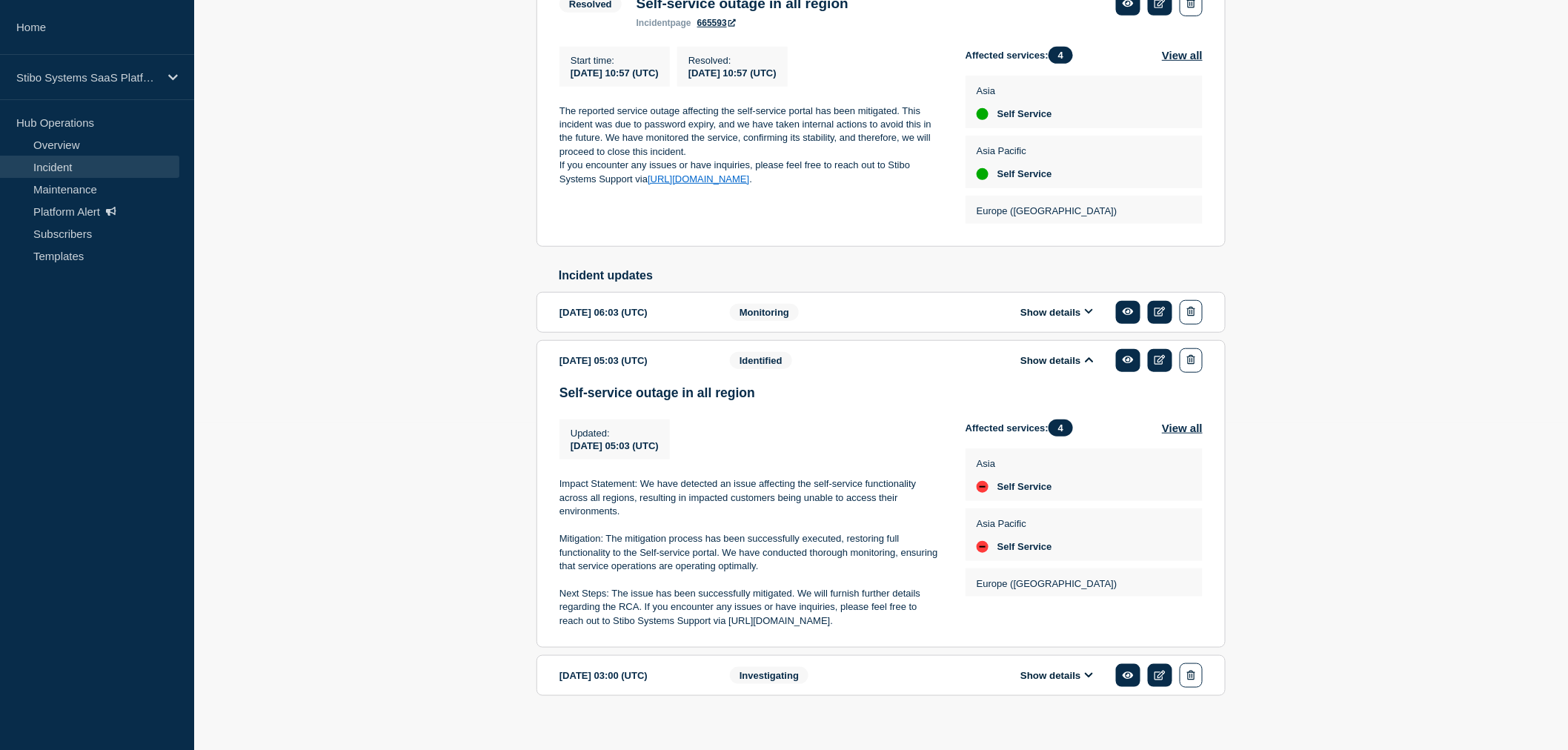
click at [1028, 318] on button "Show details" at bounding box center [1056, 312] width 81 height 13
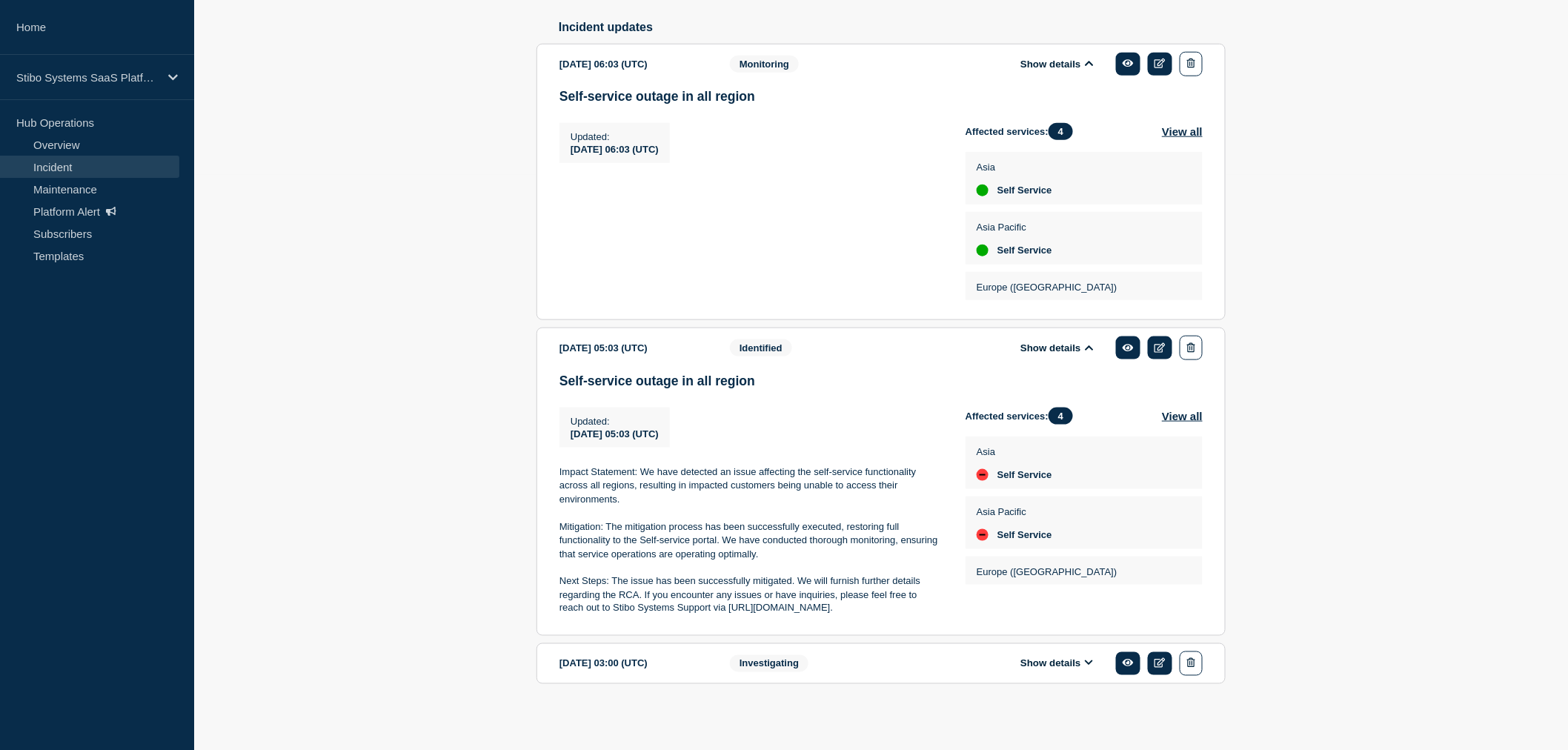
scroll to position [583, 0]
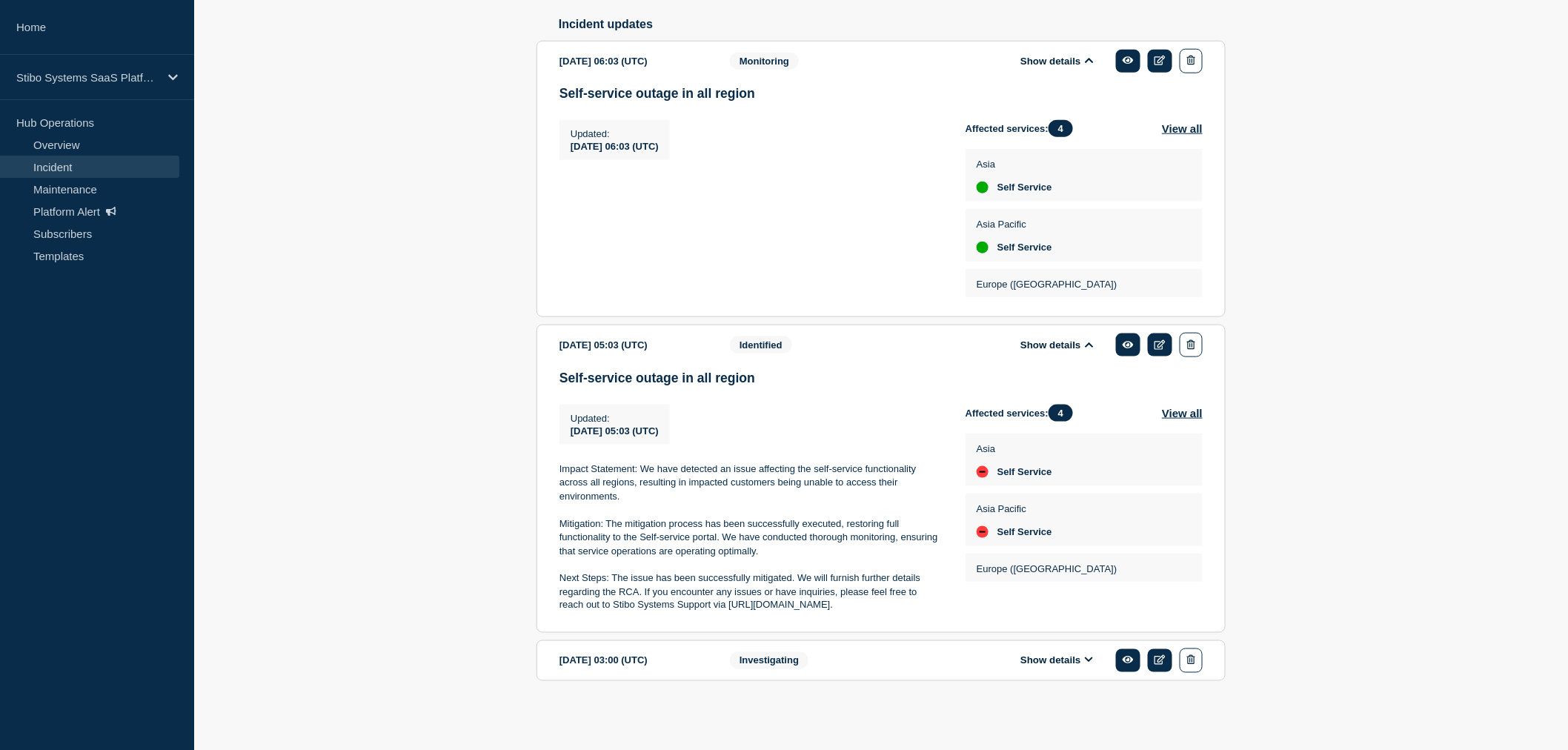
click at [801, 656] on span "Investigating" at bounding box center [769, 661] width 78 height 17
click at [569, 469] on p "Impact Statement: We have detected an issue affecting the self-service function…" at bounding box center [750, 483] width 382 height 41
click at [620, 484] on p "Impact Statement: We have detected an issue affecting the self-service function…" at bounding box center [750, 483] width 382 height 41
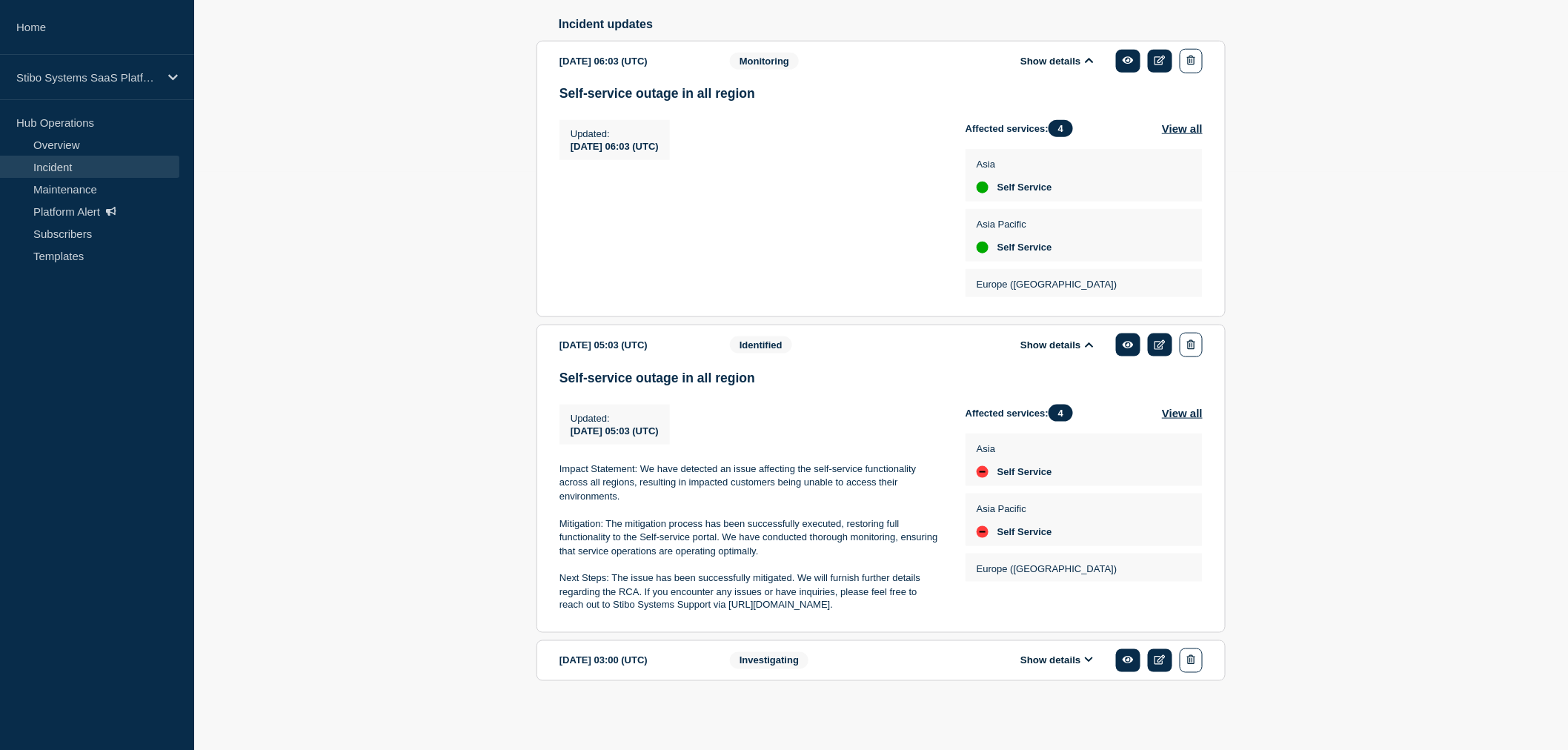
click at [828, 654] on div "Investigating" at bounding box center [820, 661] width 180 height 24
click at [1058, 661] on button "Show details" at bounding box center [1056, 661] width 81 height 13
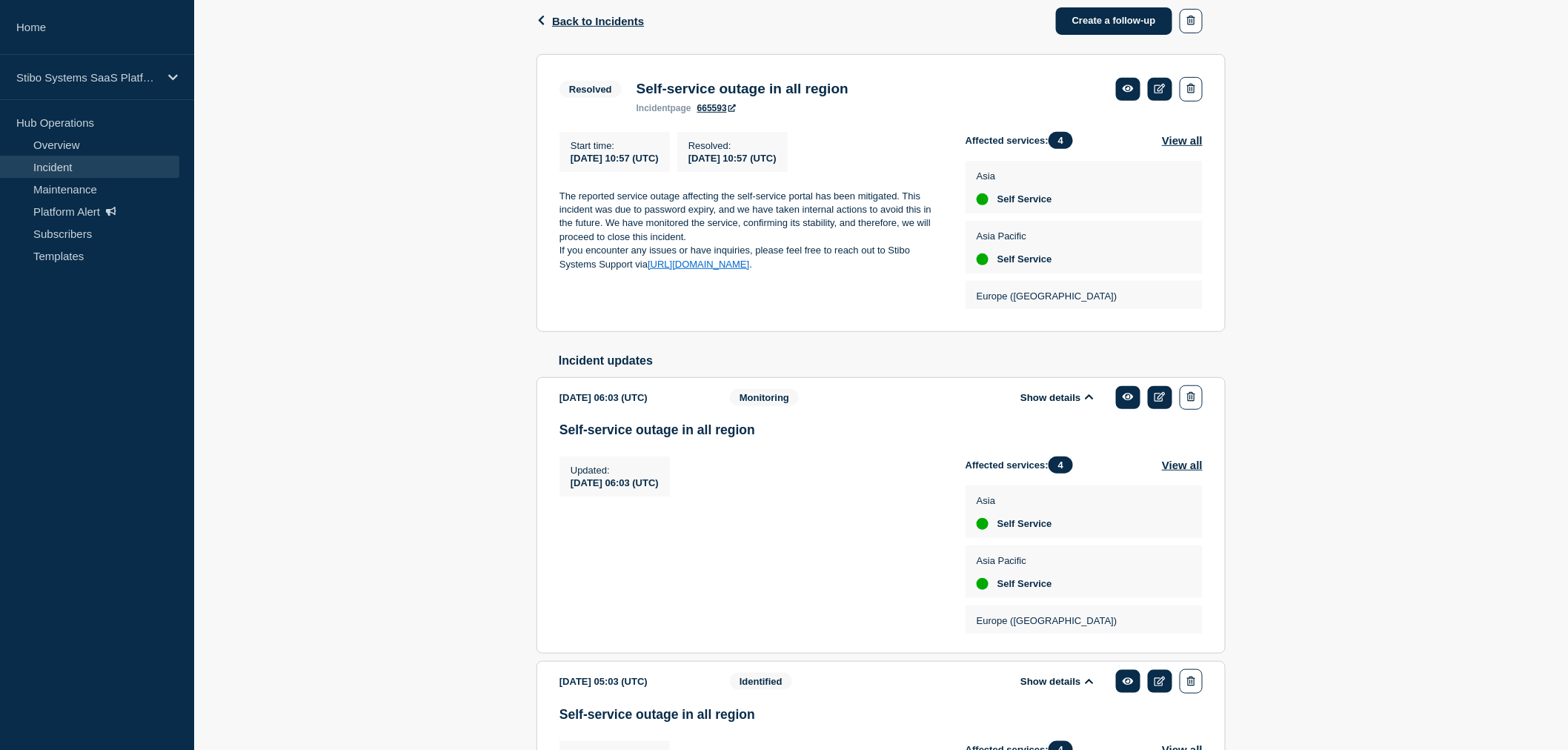
scroll to position [160, 0]
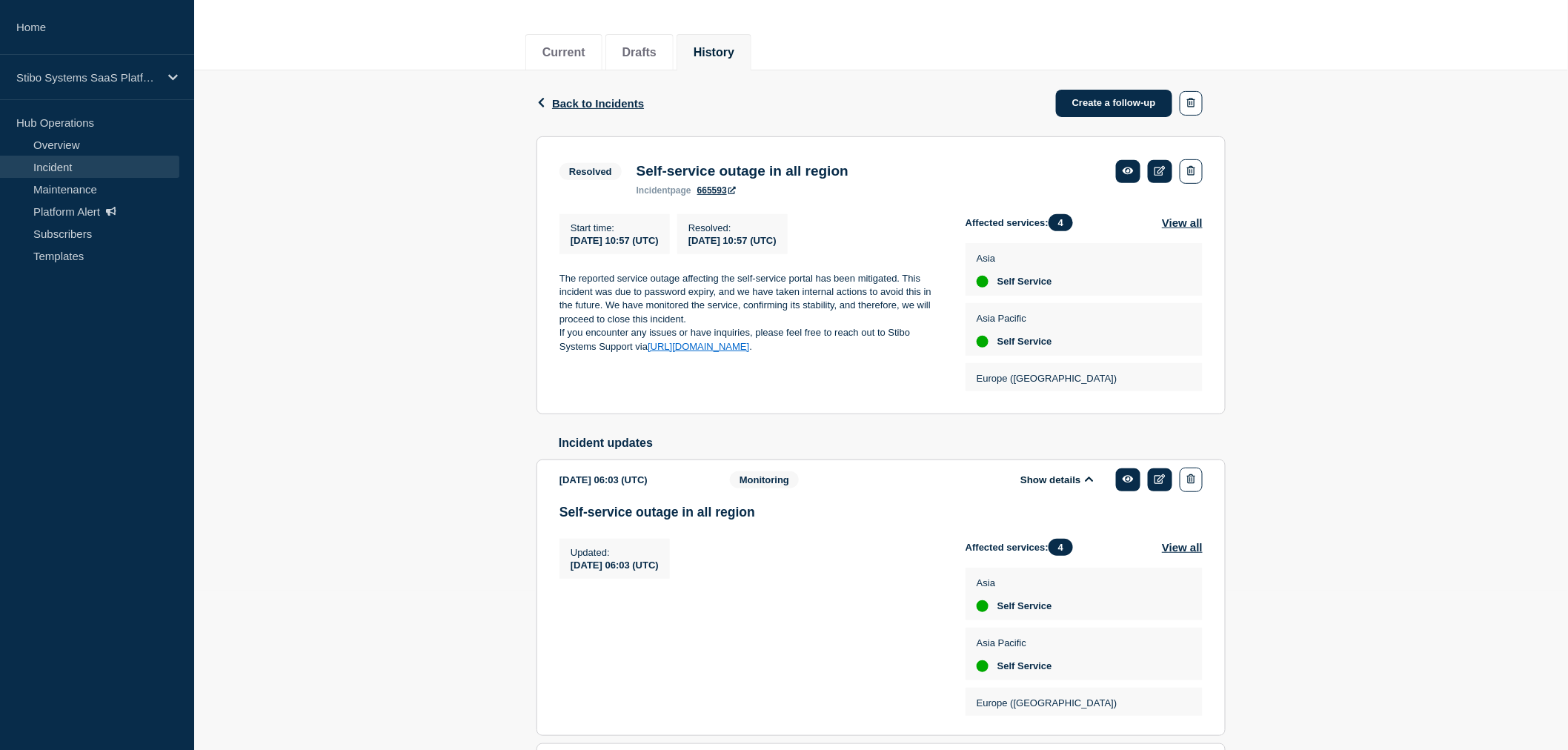
click at [445, 358] on div "Back Back to Incidents Create a follow-up Resolved Self-service outage in all r…" at bounding box center [881, 726] width 1374 height 1313
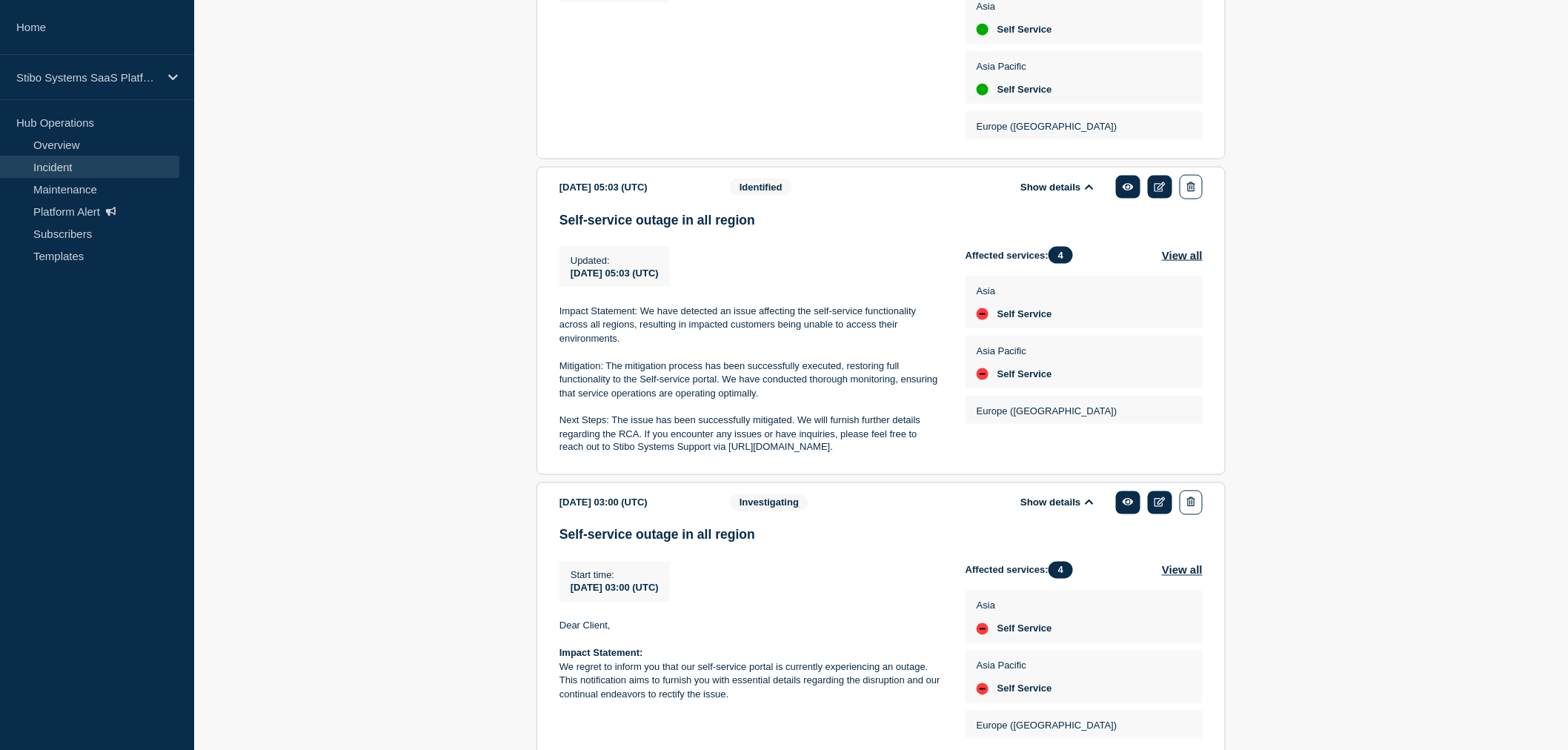
scroll to position [819, 0]
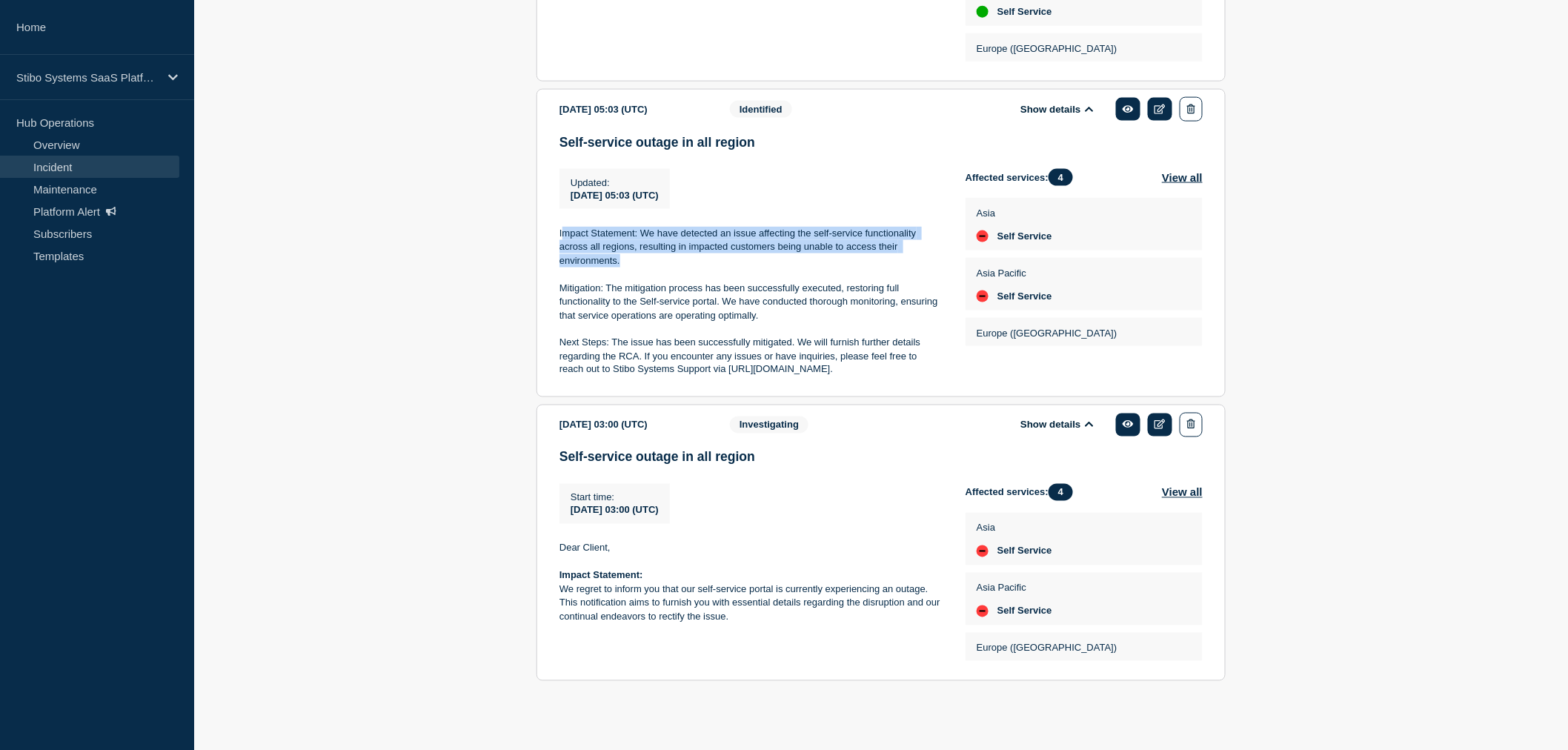
drag, startPoint x: 561, startPoint y: 234, endPoint x: 688, endPoint y: 258, distance: 129.2
click at [688, 258] on p "Impact Statement: We have detected an issue affecting the self-service function…" at bounding box center [750, 247] width 382 height 41
click at [689, 261] on p "Impact Statement: We have detected an issue affecting the self-service function…" at bounding box center [750, 247] width 382 height 41
drag, startPoint x: 662, startPoint y: 260, endPoint x: 550, endPoint y: 239, distance: 114.0
click at [550, 239] on section "2025-01-15 05:03 (UTC) Show details Identified Self-service outage in all regio…" at bounding box center [881, 243] width 689 height 308
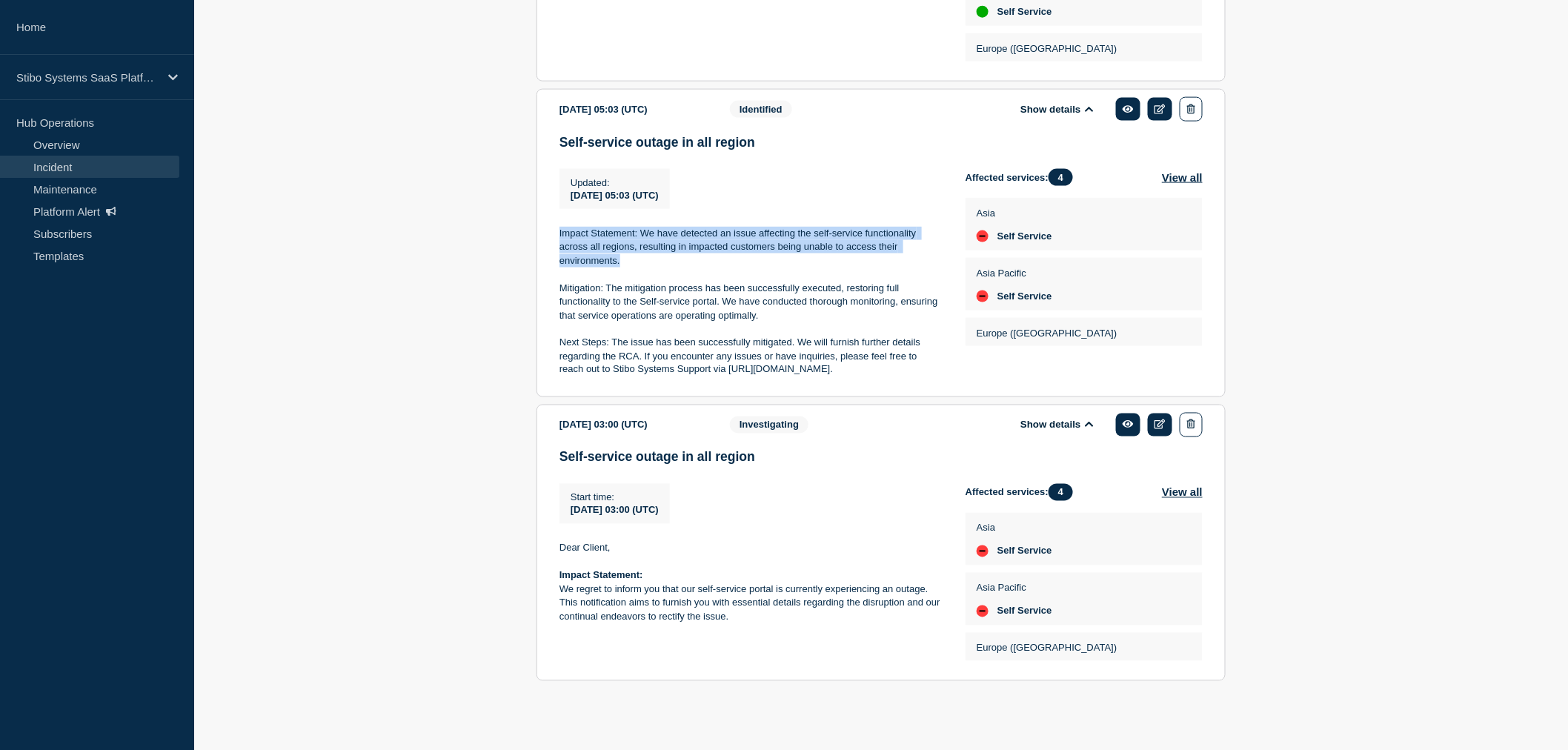
copy p "Impact Statement: We have detected an issue affecting the self-service function…"
click at [641, 269] on p at bounding box center [750, 274] width 382 height 13
drag, startPoint x: 649, startPoint y: 263, endPoint x: 558, endPoint y: 238, distance: 94.4
click at [558, 238] on section "2025-01-15 05:03 (UTC) Show details Identified Self-service outage in all regio…" at bounding box center [881, 243] width 689 height 308
copy p "Impact Statement: We have detected an issue affecting the self-service function…"
